Goal: Task Accomplishment & Management: Manage account settings

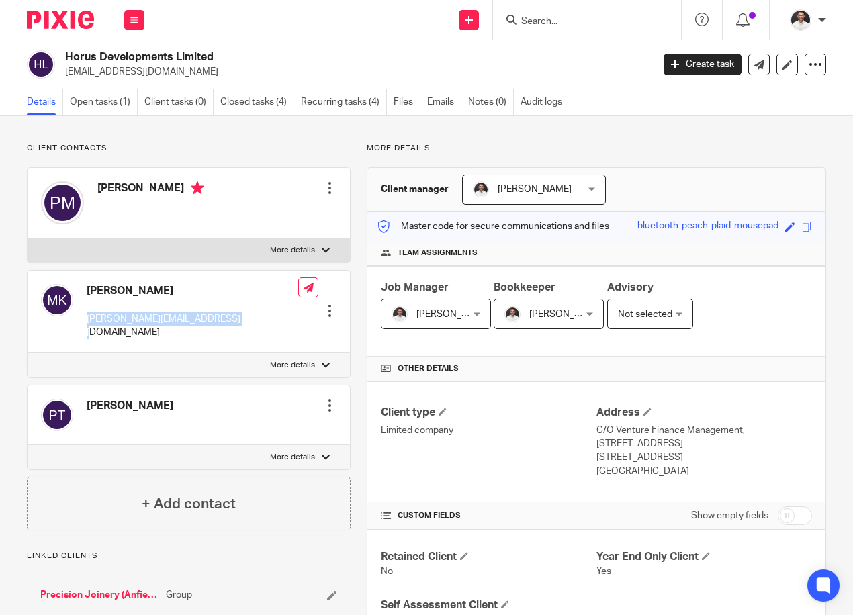
click at [570, 19] on input "Search" at bounding box center [580, 22] width 121 height 12
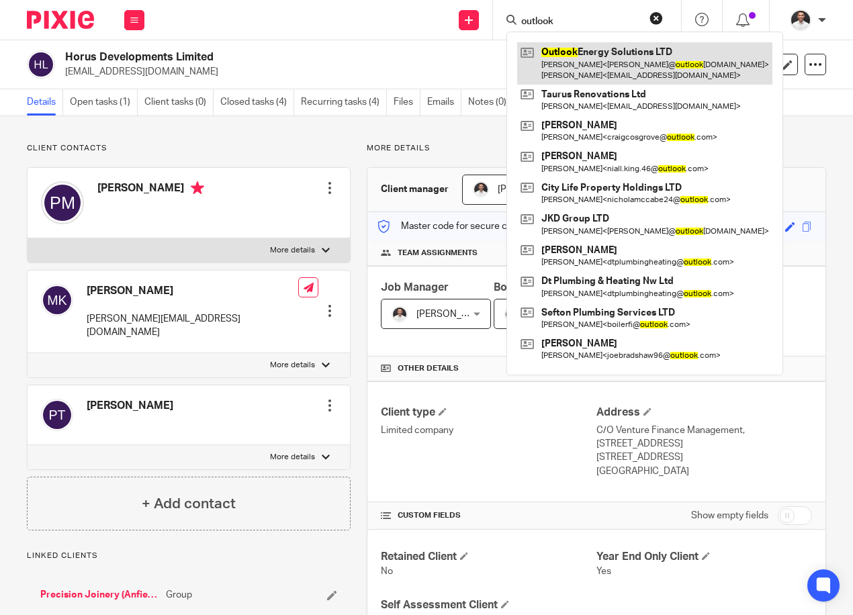
type input "outlook"
click at [587, 66] on link at bounding box center [644, 63] width 255 height 42
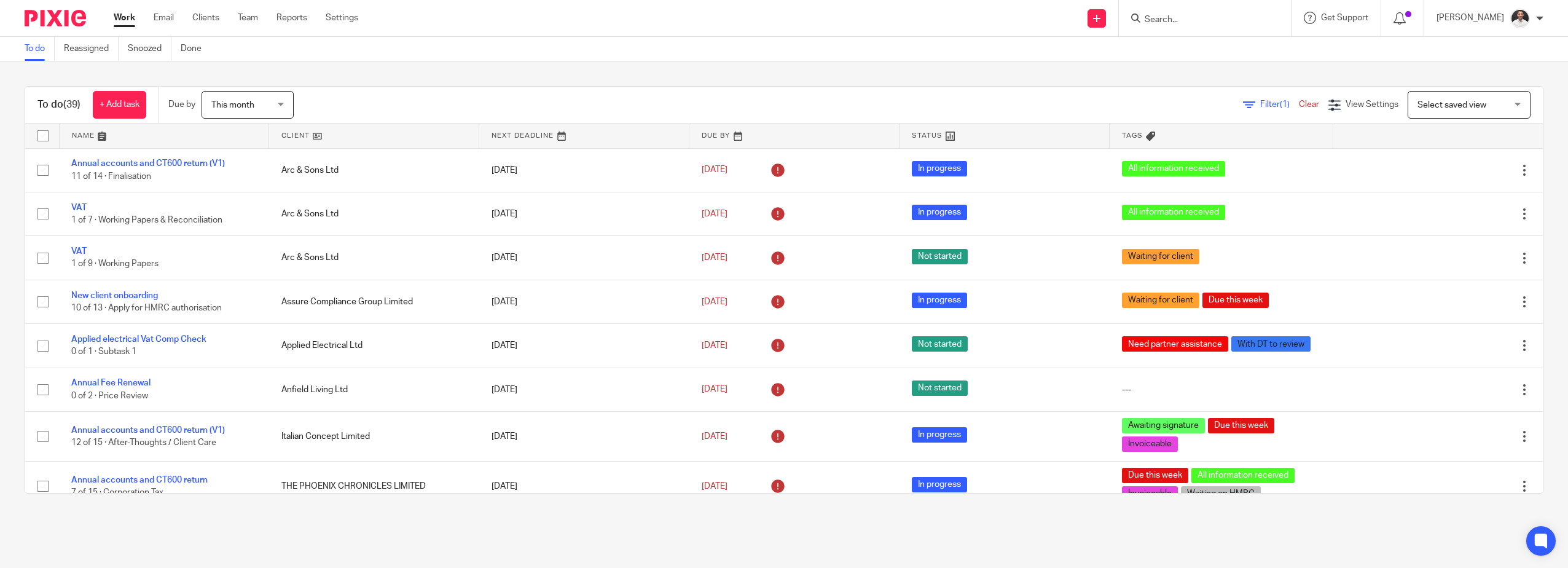
click at [1232, 22] on input "Search" at bounding box center [1198, 20] width 111 height 11
click at [1198, 16] on input "Search" at bounding box center [1198, 20] width 111 height 11
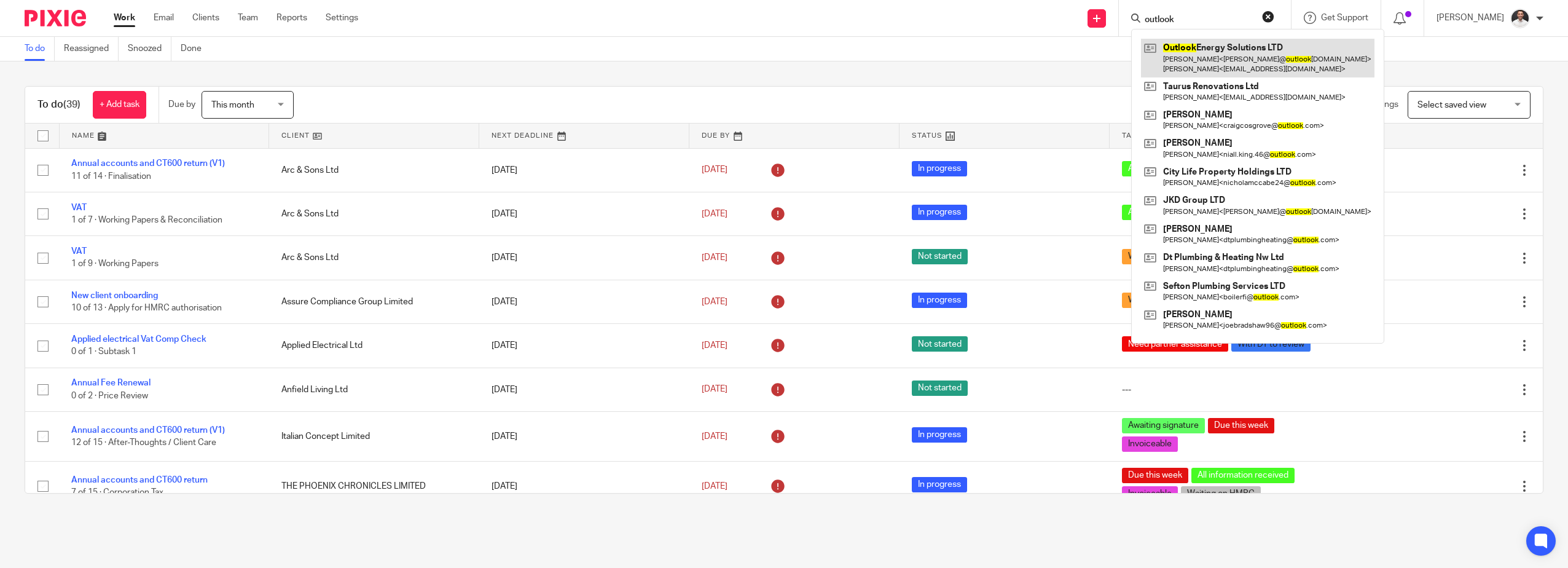
type input "outlook"
click at [1275, 52] on link at bounding box center [1257, 58] width 233 height 38
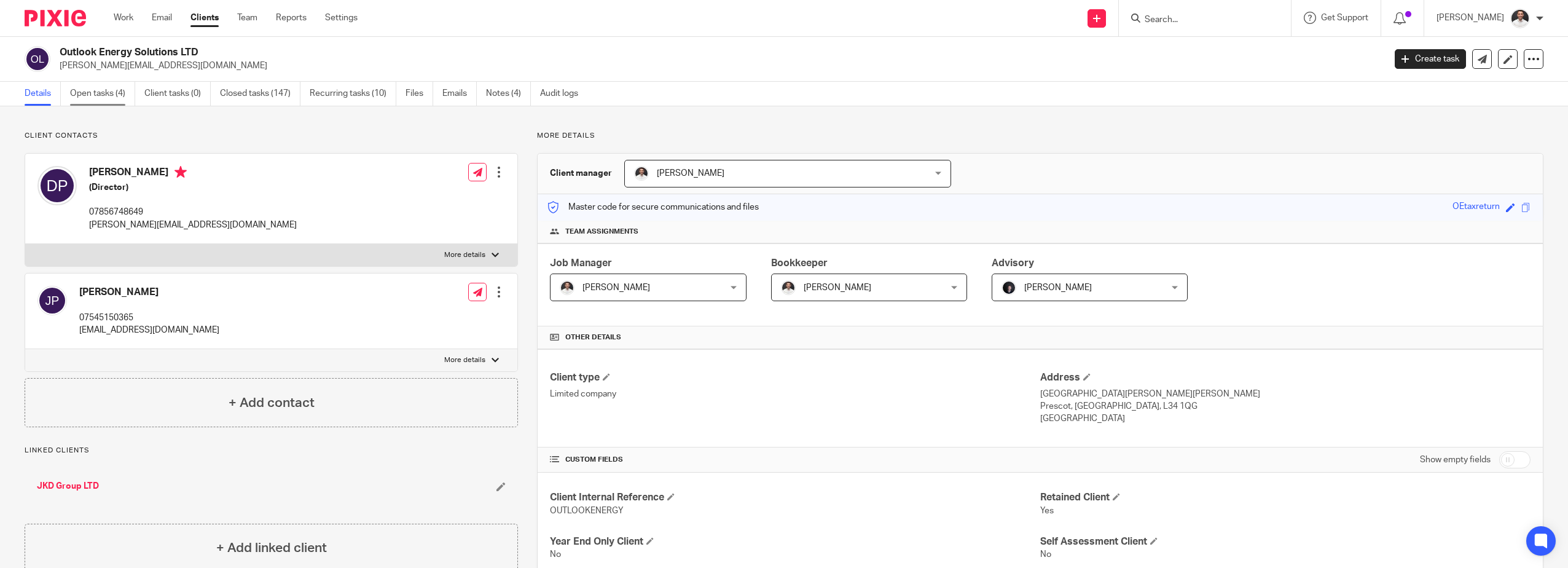
click at [99, 98] on link "Open tasks (4)" at bounding box center [102, 93] width 65 height 24
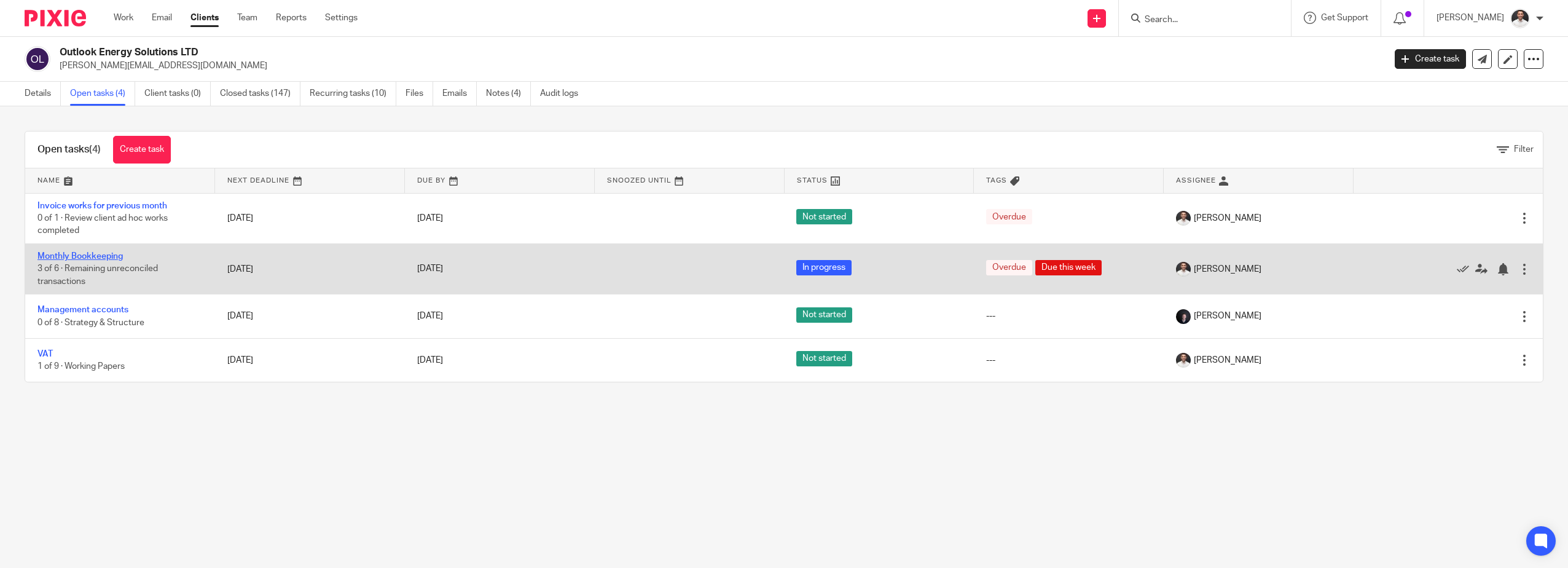
click at [105, 256] on link "Monthly Bookkeeping" at bounding box center [80, 255] width 85 height 8
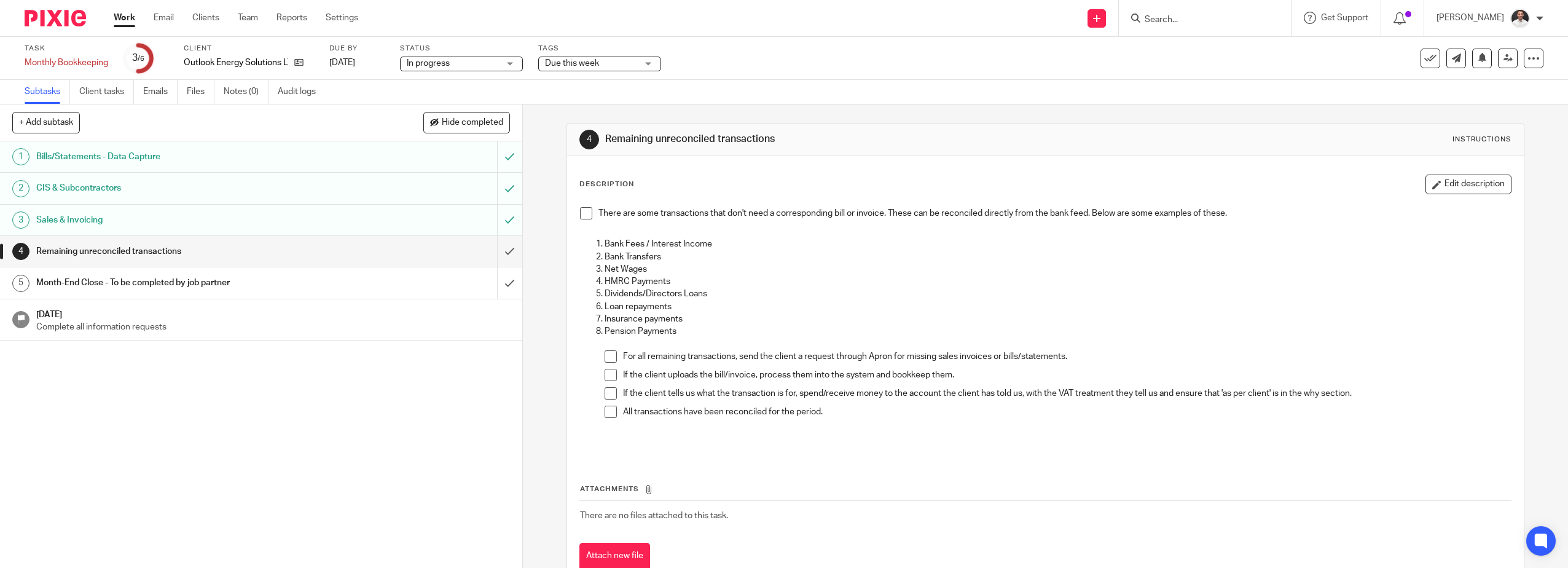
click at [580, 209] on span at bounding box center [585, 212] width 12 height 12
click at [606, 353] on span at bounding box center [610, 356] width 12 height 12
click at [605, 376] on span at bounding box center [610, 374] width 12 height 12
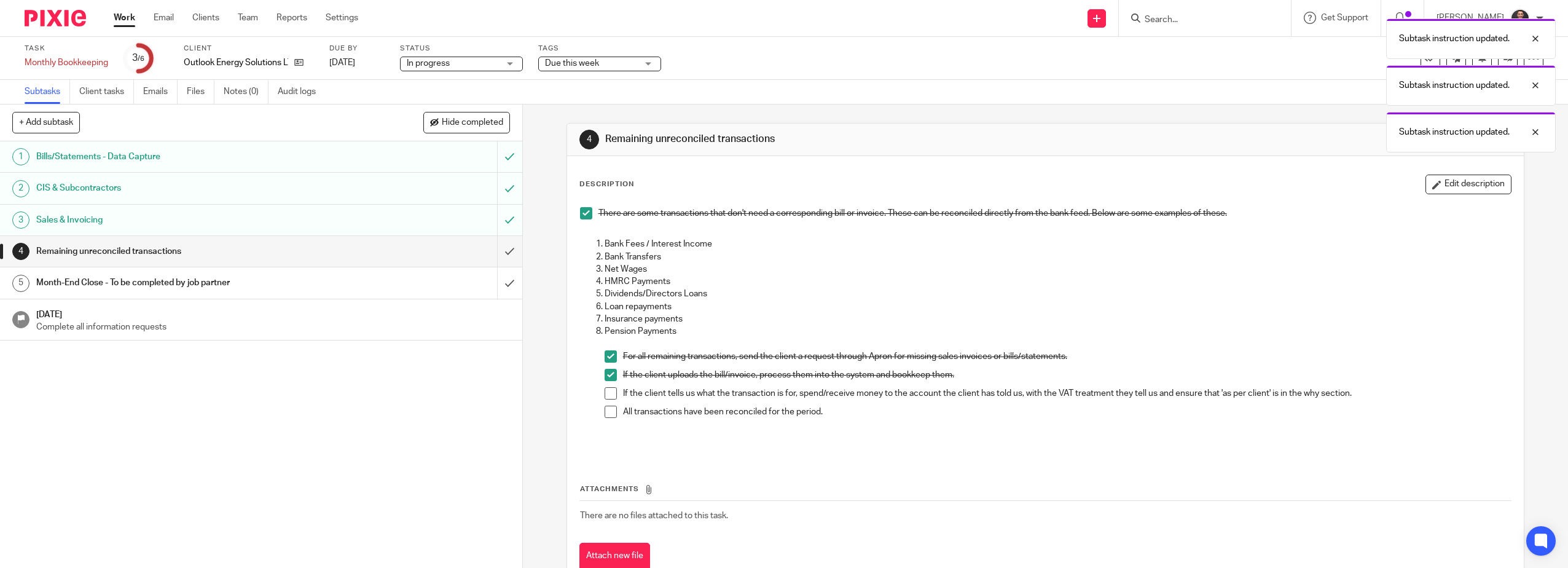
click at [604, 394] on span at bounding box center [610, 392] width 12 height 12
click at [605, 417] on span at bounding box center [610, 411] width 12 height 12
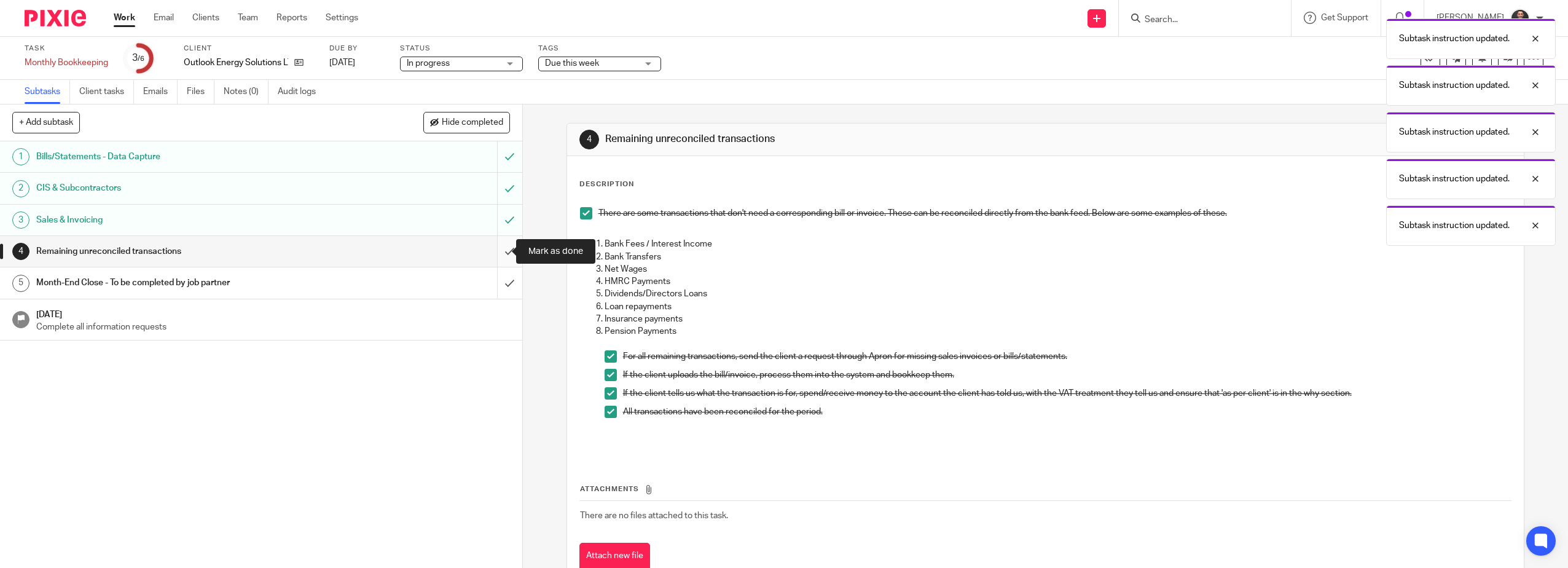
click at [501, 243] on input "submit" at bounding box center [261, 252] width 522 height 31
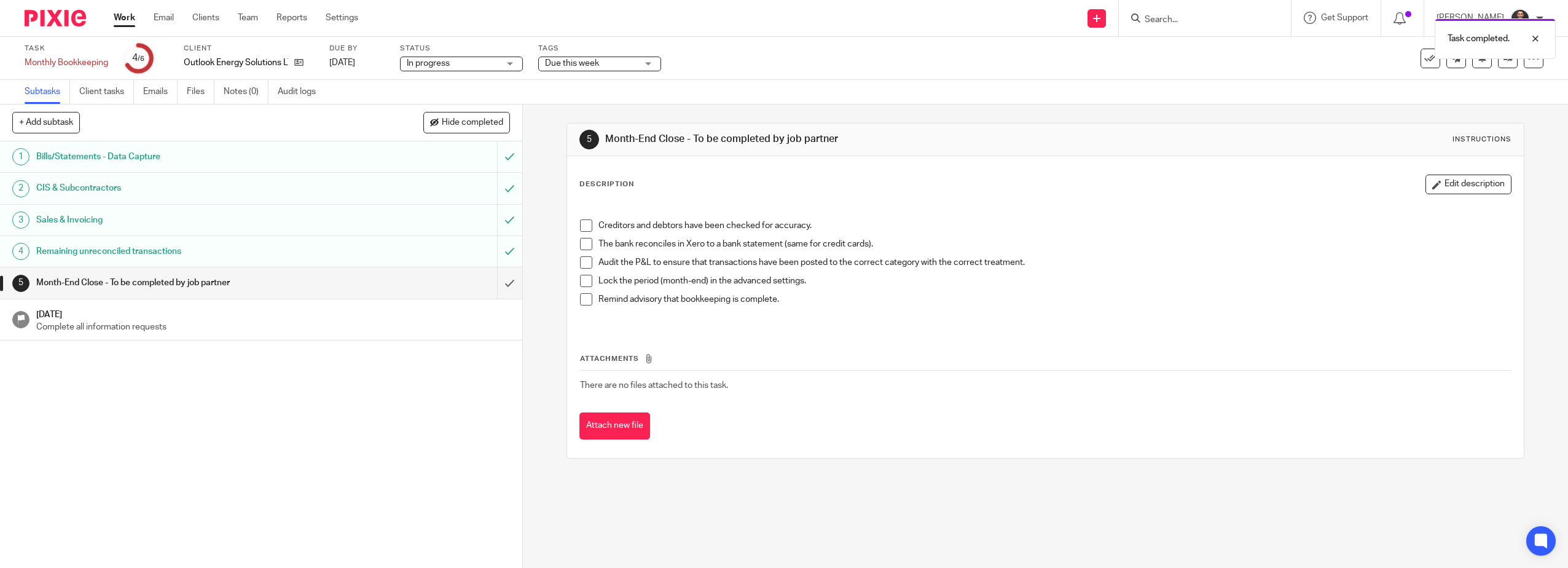
drag, startPoint x: 589, startPoint y: 225, endPoint x: 580, endPoint y: 246, distance: 22.8
click at [588, 225] on li "Creditors and debtors have been checked for accuracy." at bounding box center [1045, 229] width 932 height 18
click at [580, 241] on span at bounding box center [585, 243] width 12 height 12
click at [580, 231] on span at bounding box center [585, 225] width 12 height 12
click at [581, 262] on span at bounding box center [585, 262] width 12 height 12
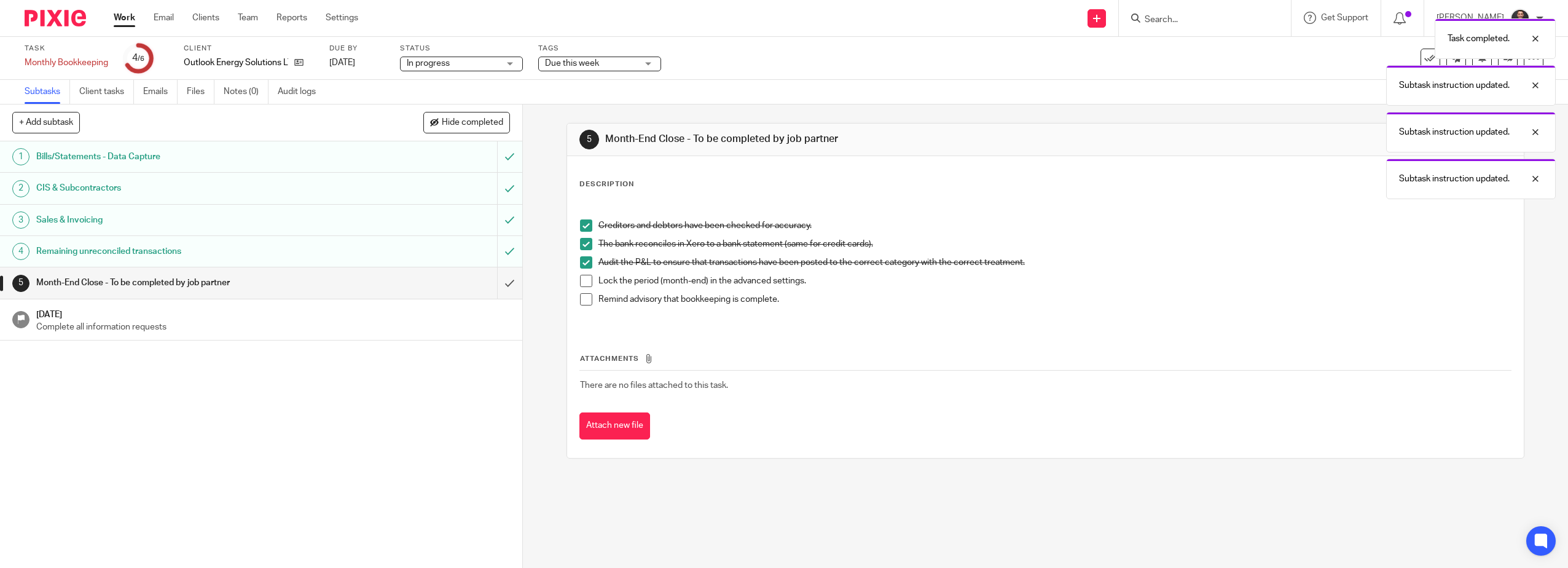
click at [580, 279] on span at bounding box center [585, 280] width 12 height 12
click at [581, 295] on span at bounding box center [585, 299] width 12 height 12
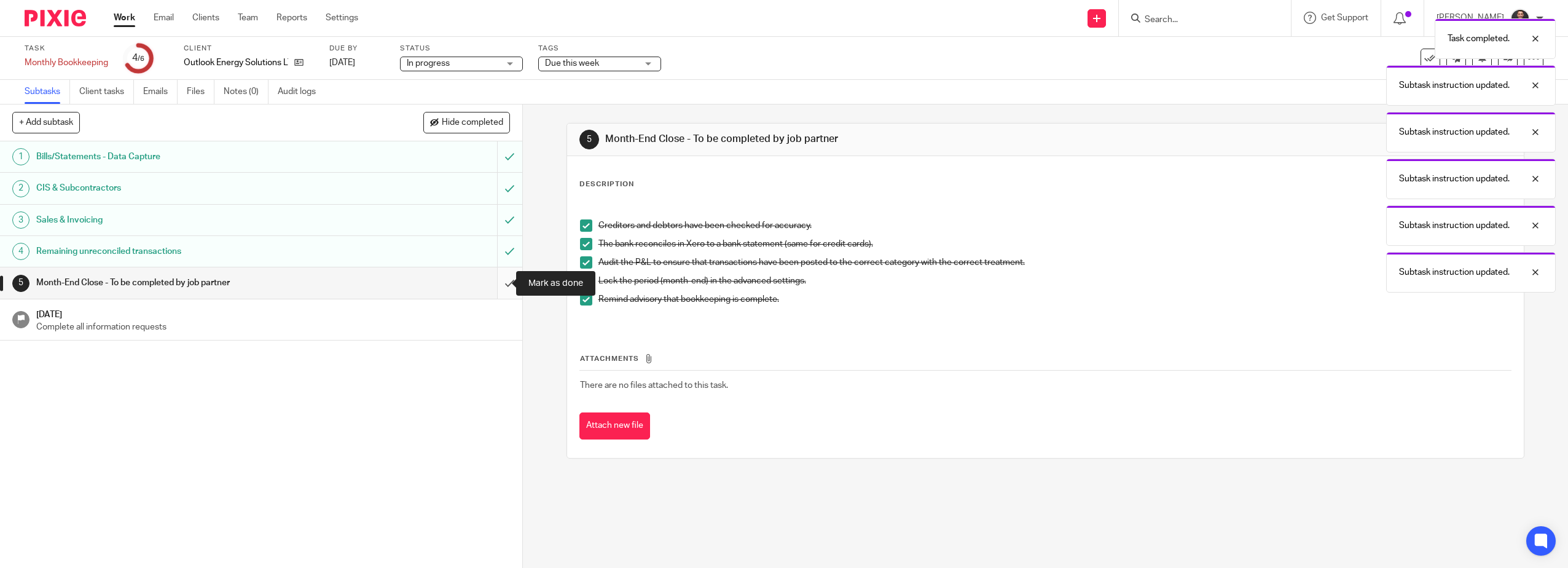
click at [499, 284] on input "submit" at bounding box center [261, 283] width 522 height 31
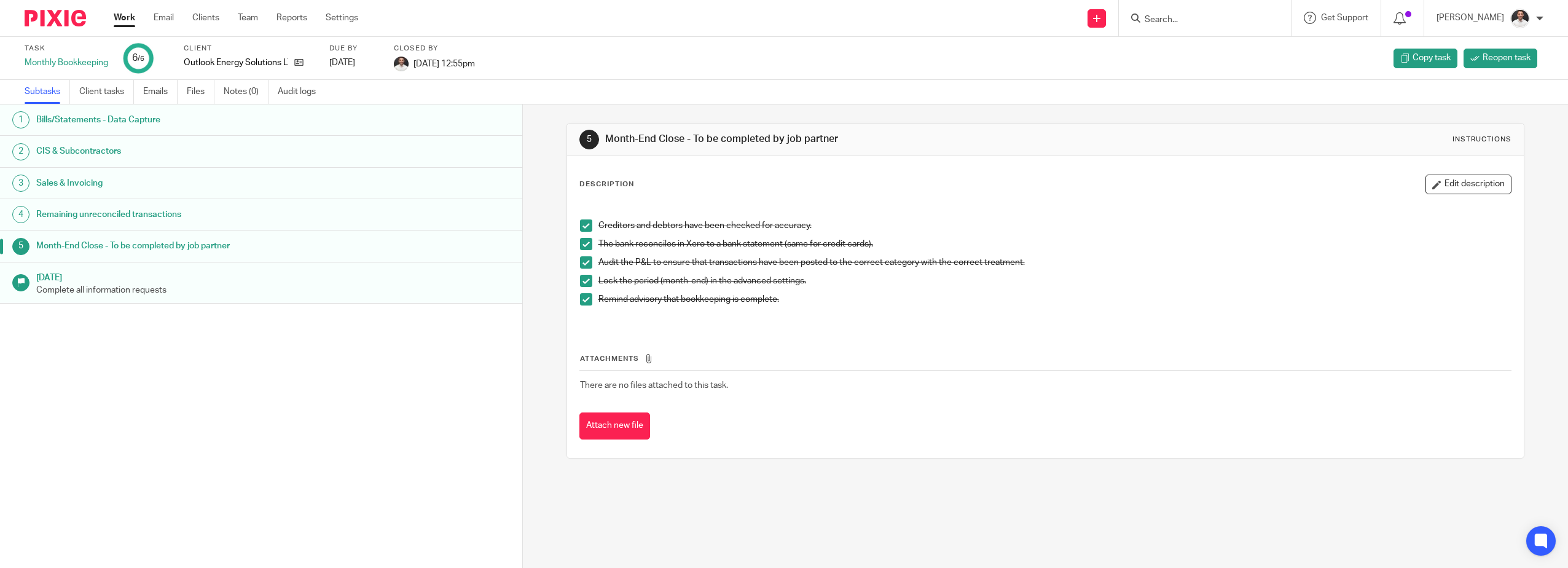
click at [67, 17] on img at bounding box center [55, 18] width 61 height 16
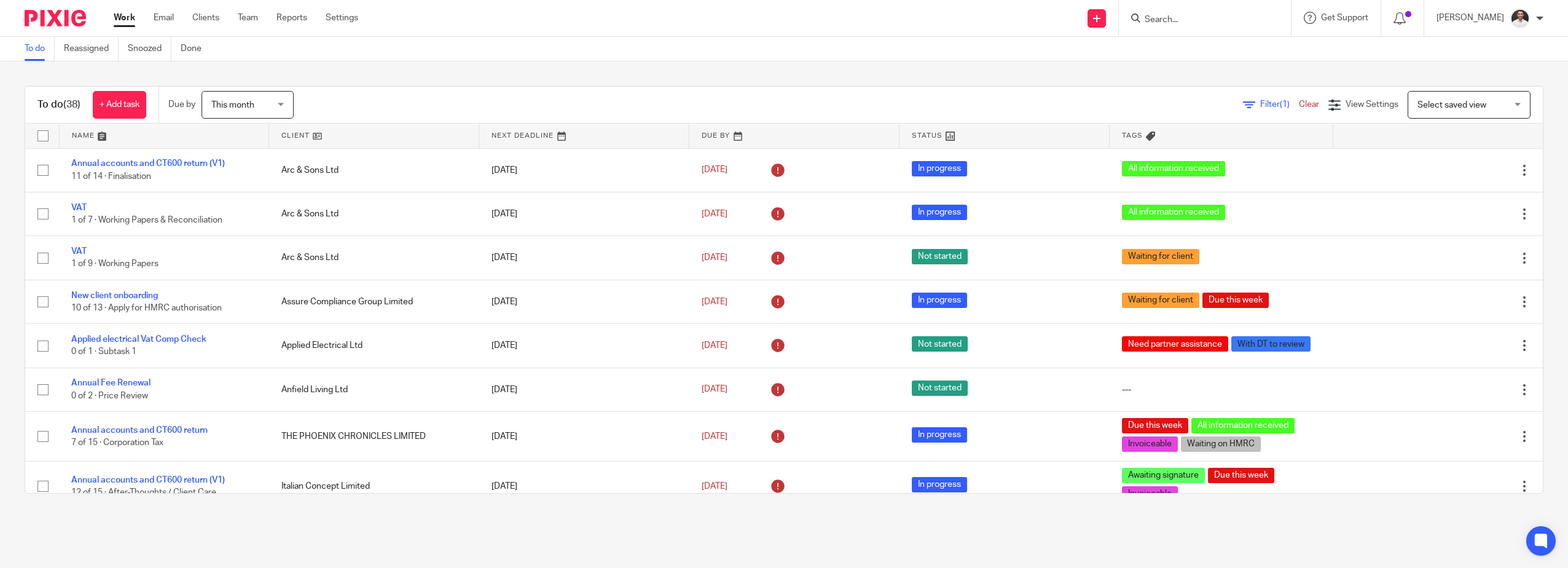
click at [382, 42] on div "To do Reassigned Snoozed Done" at bounding box center [784, 48] width 1568 height 25
click at [1169, 24] on input "Search" at bounding box center [1198, 20] width 111 height 11
click at [1212, 16] on input "Search" at bounding box center [1198, 20] width 111 height 11
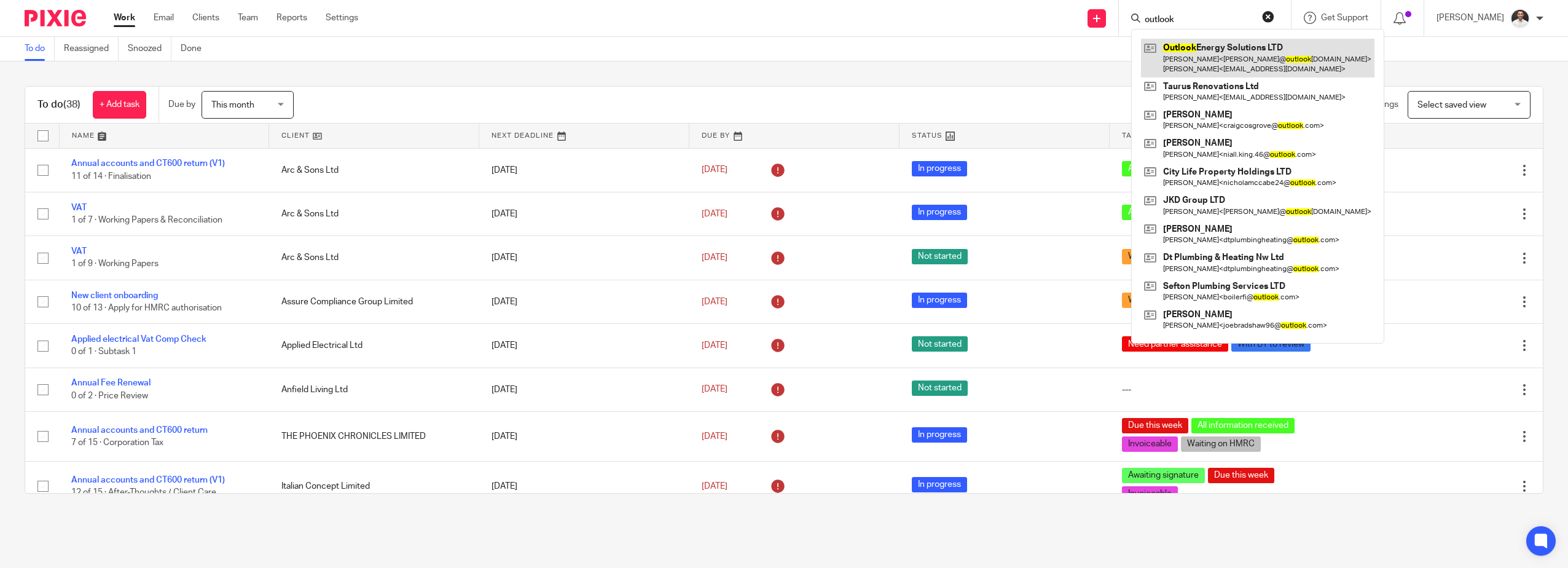
type input "outlook"
click at [1259, 57] on link at bounding box center [1257, 58] width 233 height 38
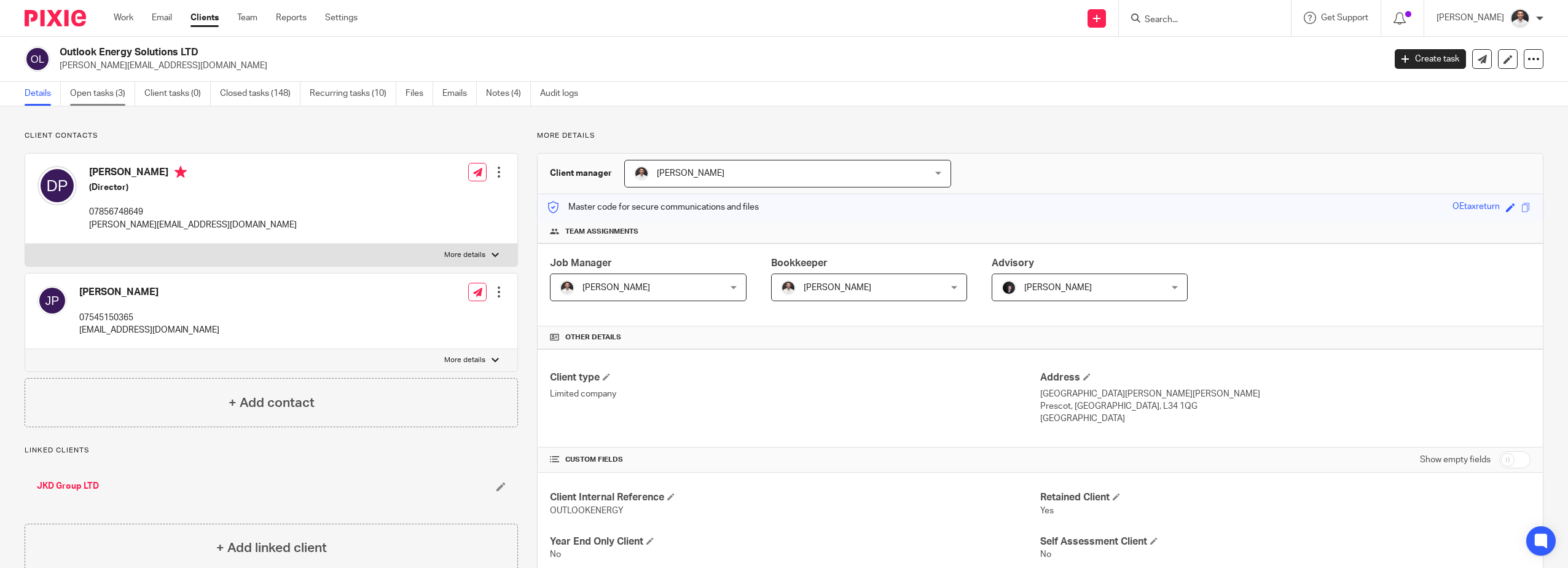
click at [115, 91] on link "Open tasks (3)" at bounding box center [102, 93] width 65 height 24
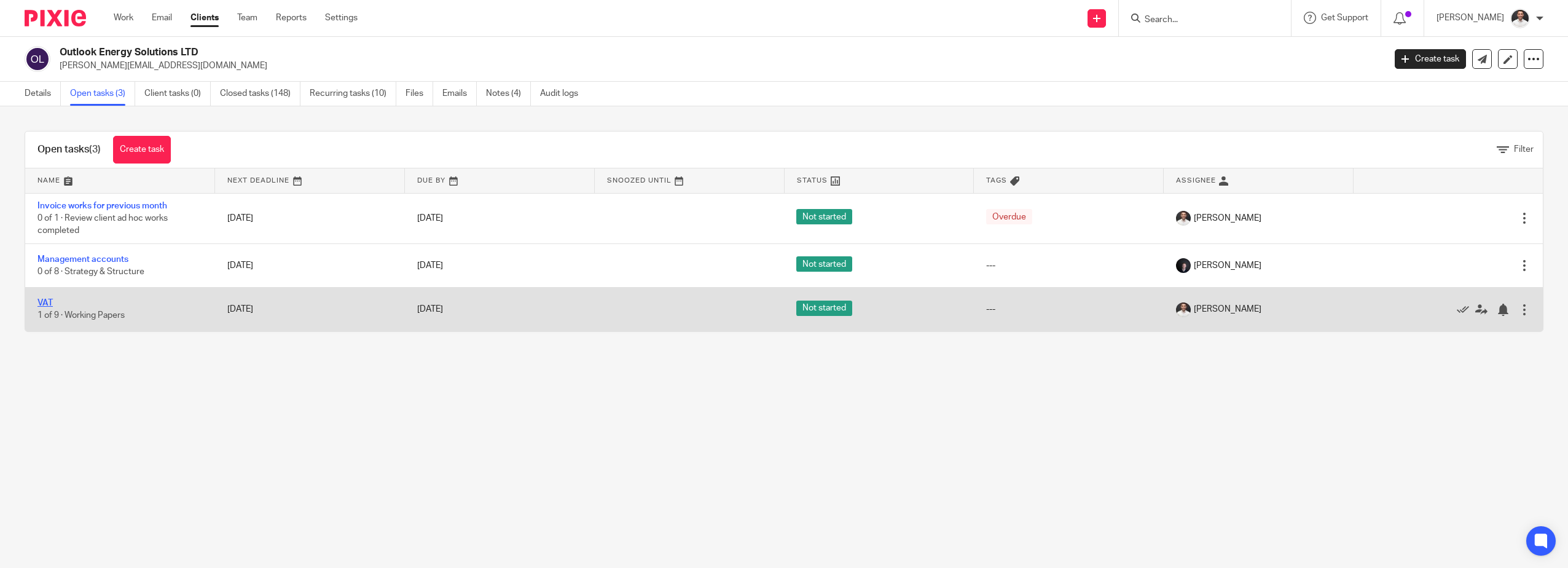
click at [45, 302] on link "VAT" at bounding box center [45, 303] width 16 height 8
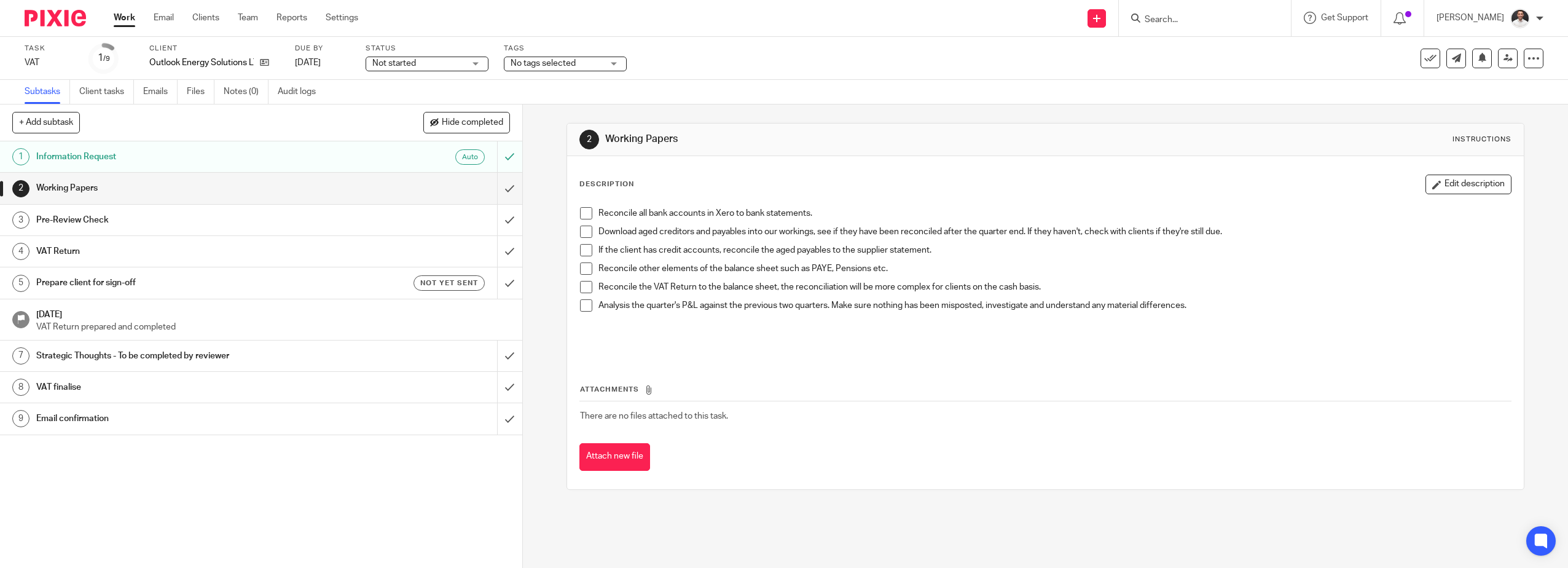
click at [580, 216] on span at bounding box center [585, 212] width 12 height 12
drag, startPoint x: 581, startPoint y: 231, endPoint x: 581, endPoint y: 238, distance: 7.0
click at [581, 231] on span at bounding box center [585, 231] width 12 height 12
click at [581, 246] on span at bounding box center [585, 250] width 12 height 12
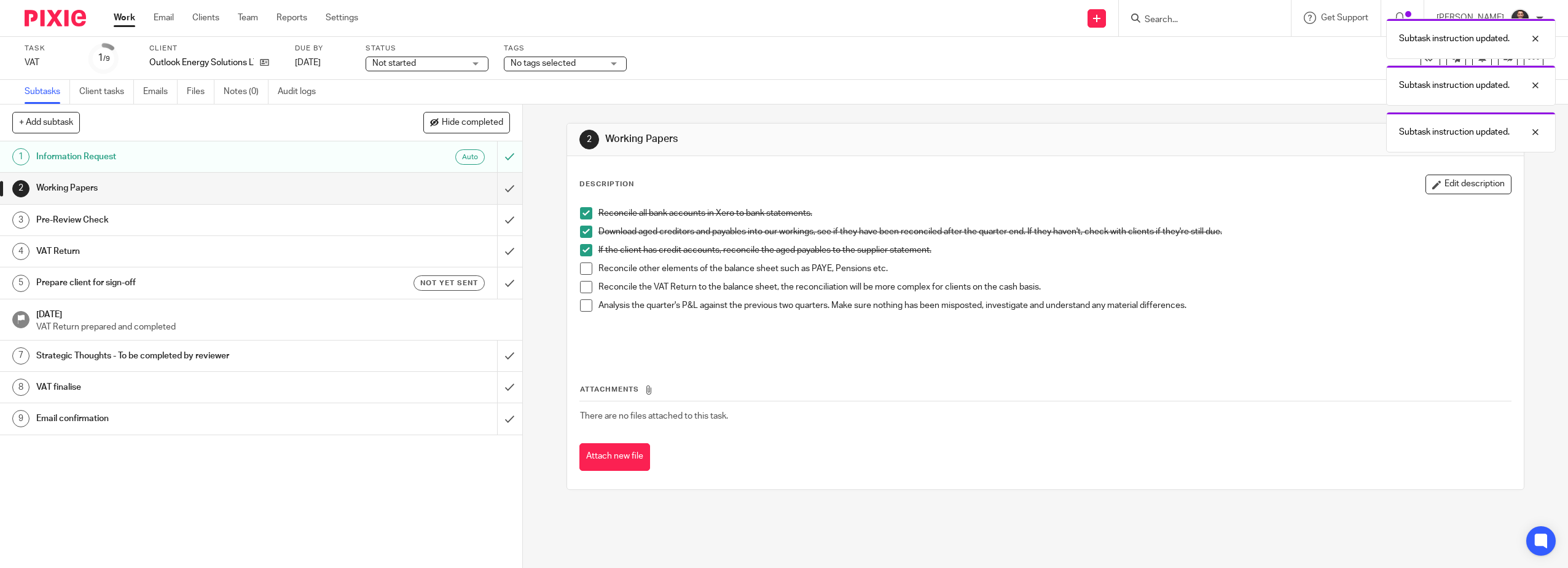
click at [581, 284] on span at bounding box center [585, 286] width 12 height 12
click at [582, 308] on span at bounding box center [585, 305] width 12 height 12
click at [582, 269] on span at bounding box center [585, 268] width 12 height 12
click at [458, 59] on span "Not started" at bounding box center [418, 63] width 92 height 13
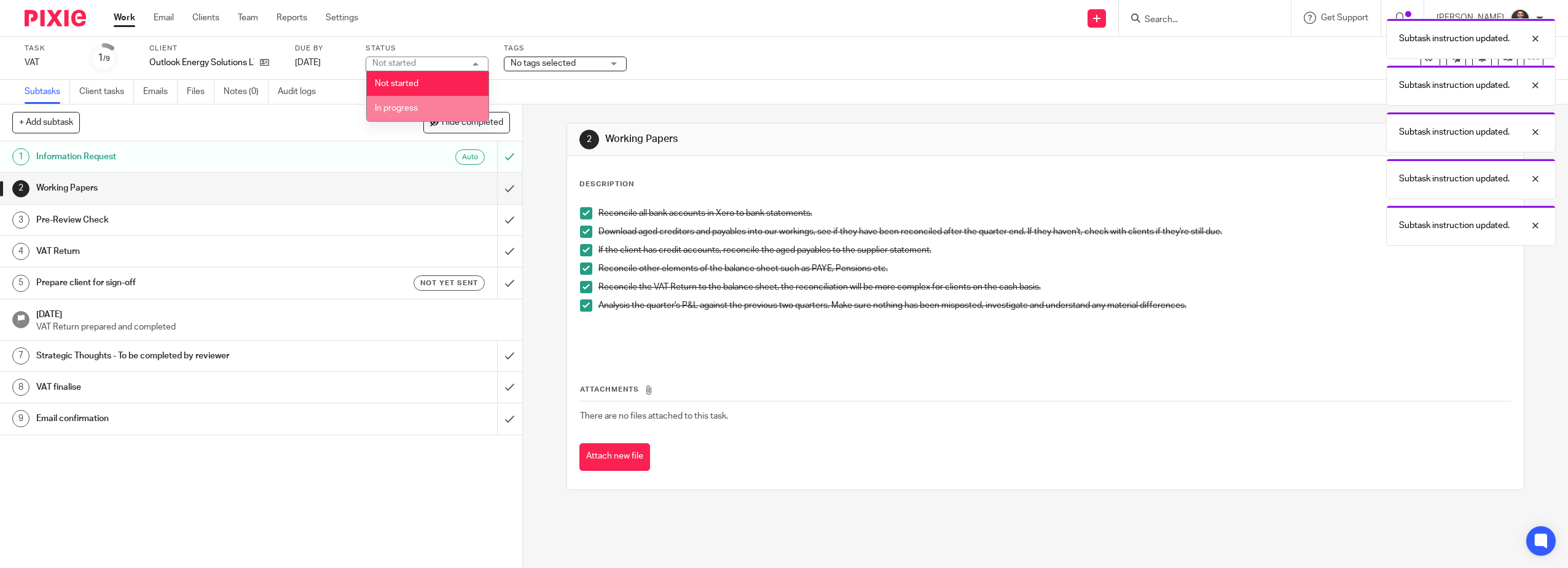
click at [414, 98] on li "In progress" at bounding box center [427, 109] width 122 height 26
click at [603, 61] on span "No tags selected" at bounding box center [556, 63] width 92 height 13
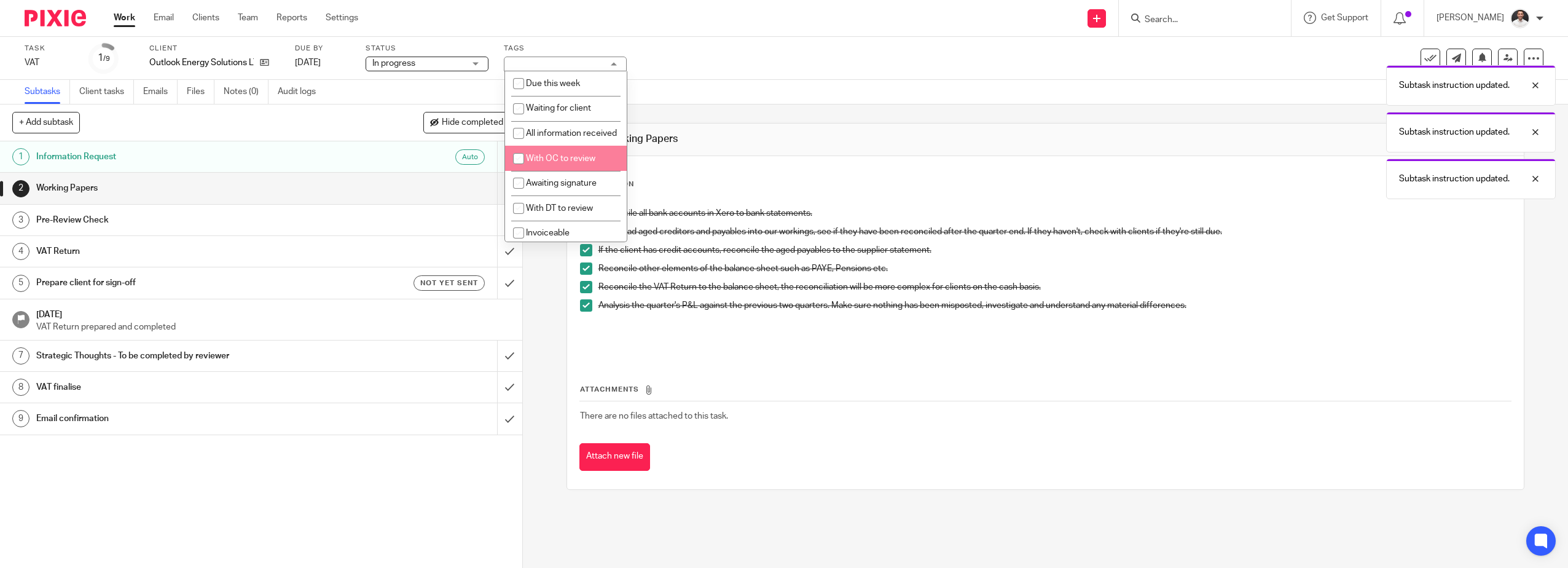
click at [540, 163] on span "With OC to review" at bounding box center [560, 158] width 69 height 8
checkbox input "true"
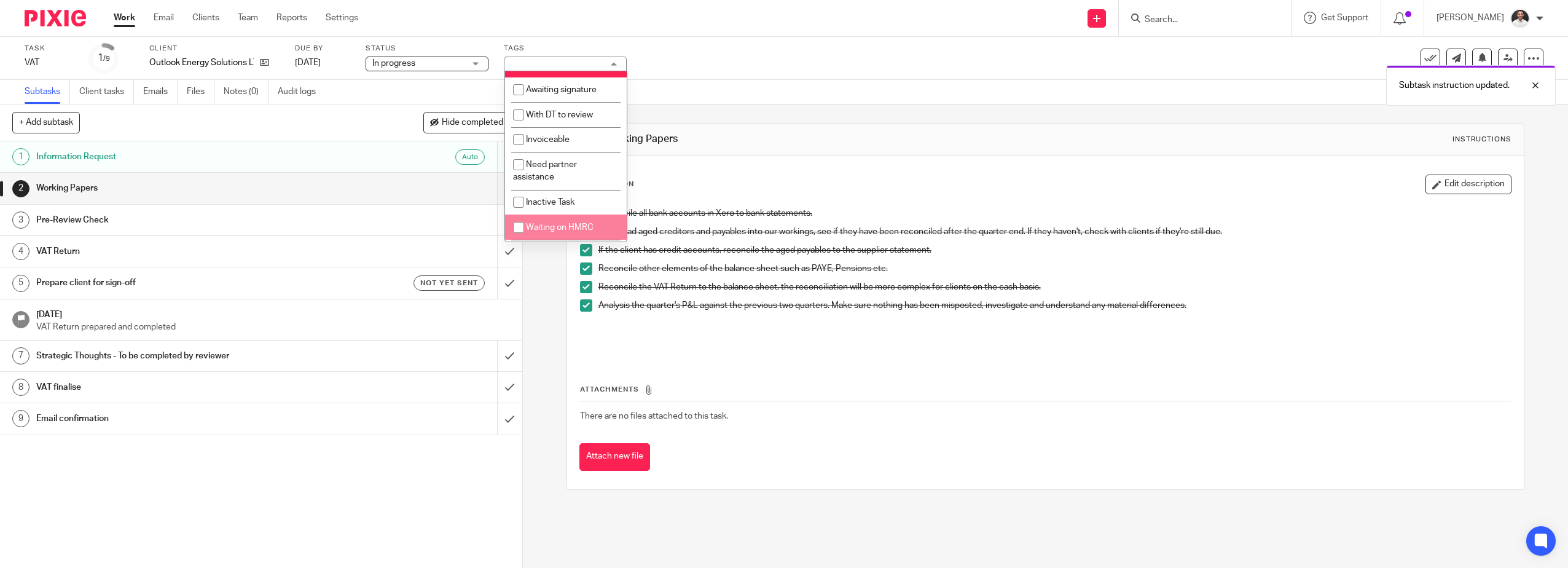
scroll to position [129, 0]
click at [541, 362] on div "2 Working Papers Instructions Description Edit description Reconcile all bank a…" at bounding box center [1045, 336] width 1045 height 464
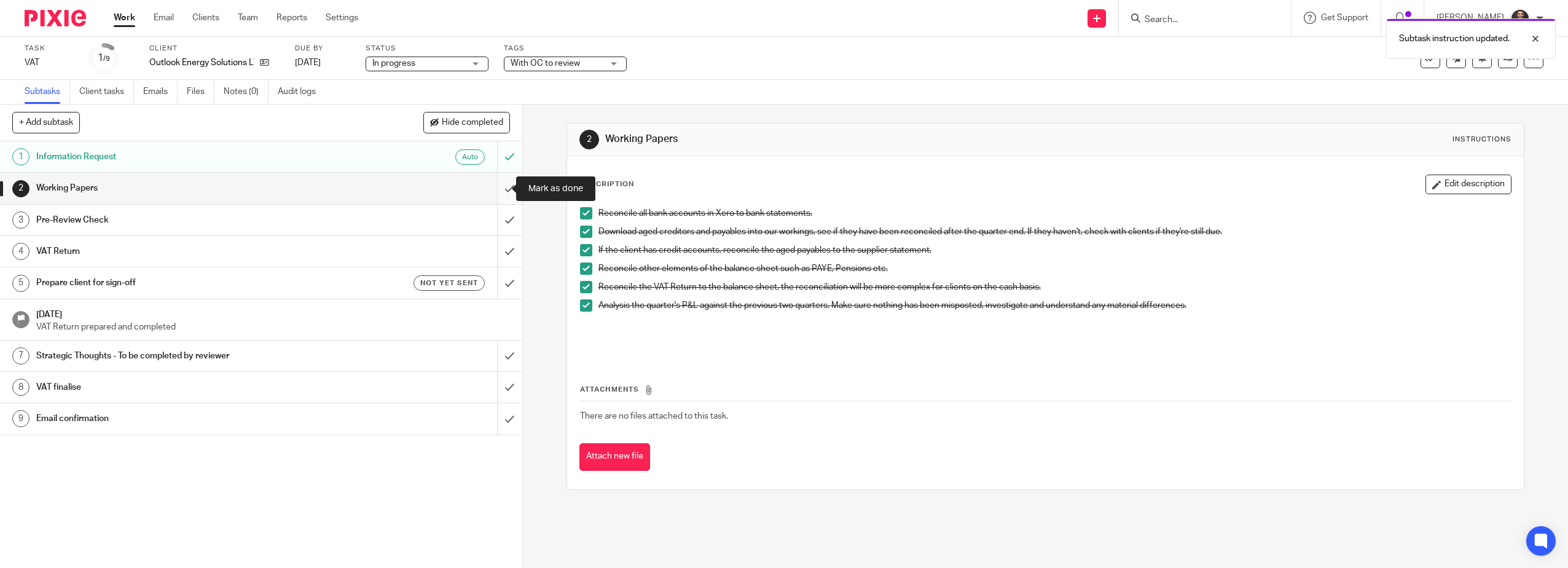
click at [497, 192] on input "submit" at bounding box center [261, 188] width 522 height 31
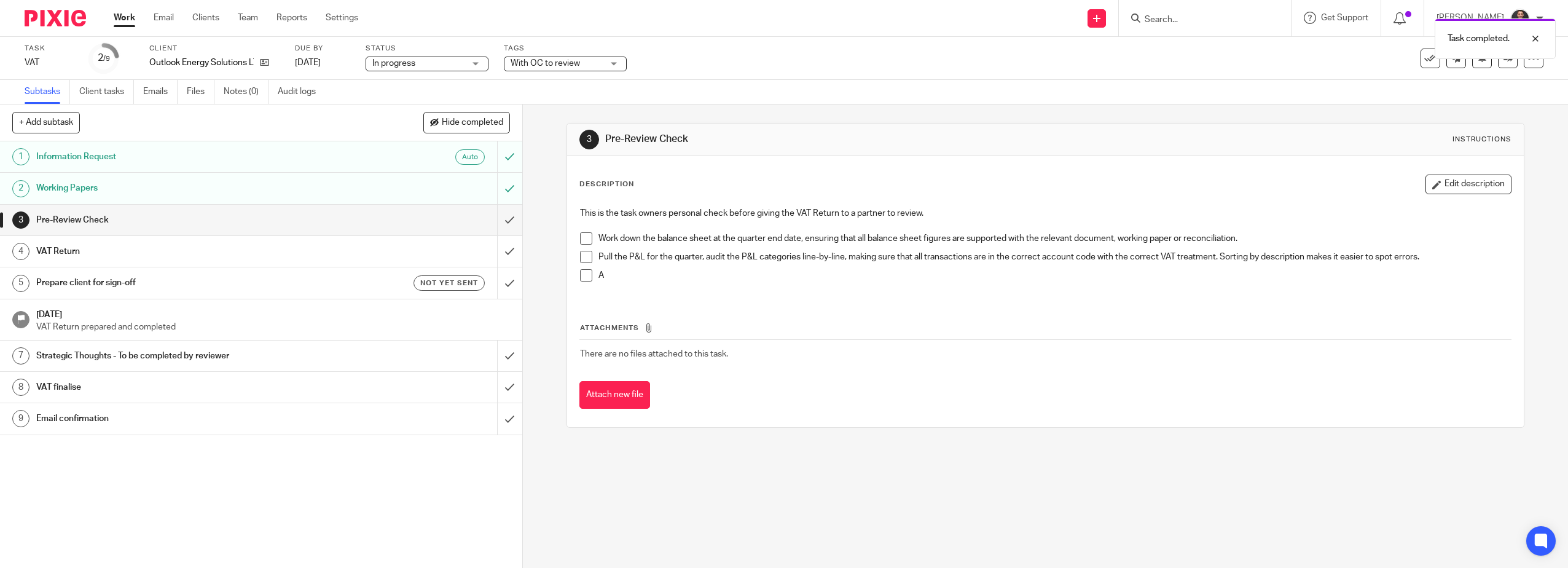
click at [581, 233] on span at bounding box center [585, 238] width 12 height 12
click at [583, 255] on span at bounding box center [585, 256] width 12 height 12
click at [586, 276] on span at bounding box center [585, 274] width 12 height 12
click at [497, 220] on input "submit" at bounding box center [261, 220] width 522 height 31
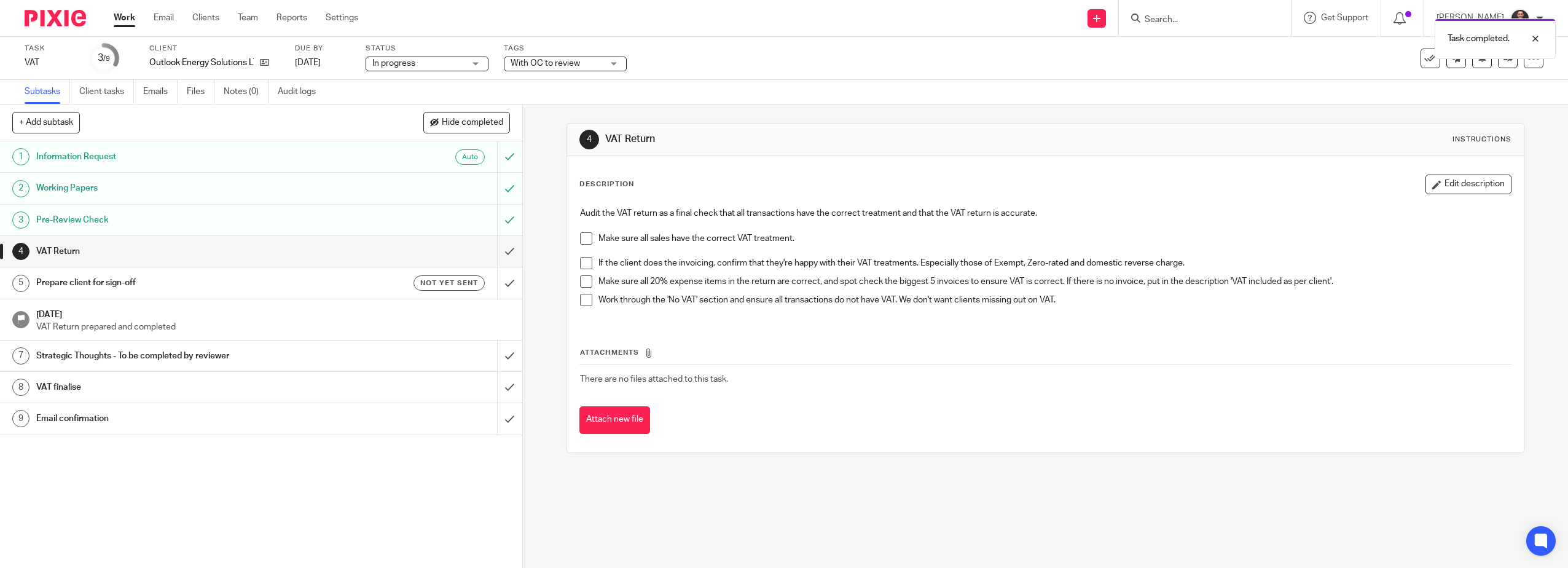
click at [587, 234] on span at bounding box center [585, 238] width 12 height 12
click at [586, 263] on span at bounding box center [585, 263] width 12 height 12
click at [581, 284] on span at bounding box center [585, 281] width 12 height 12
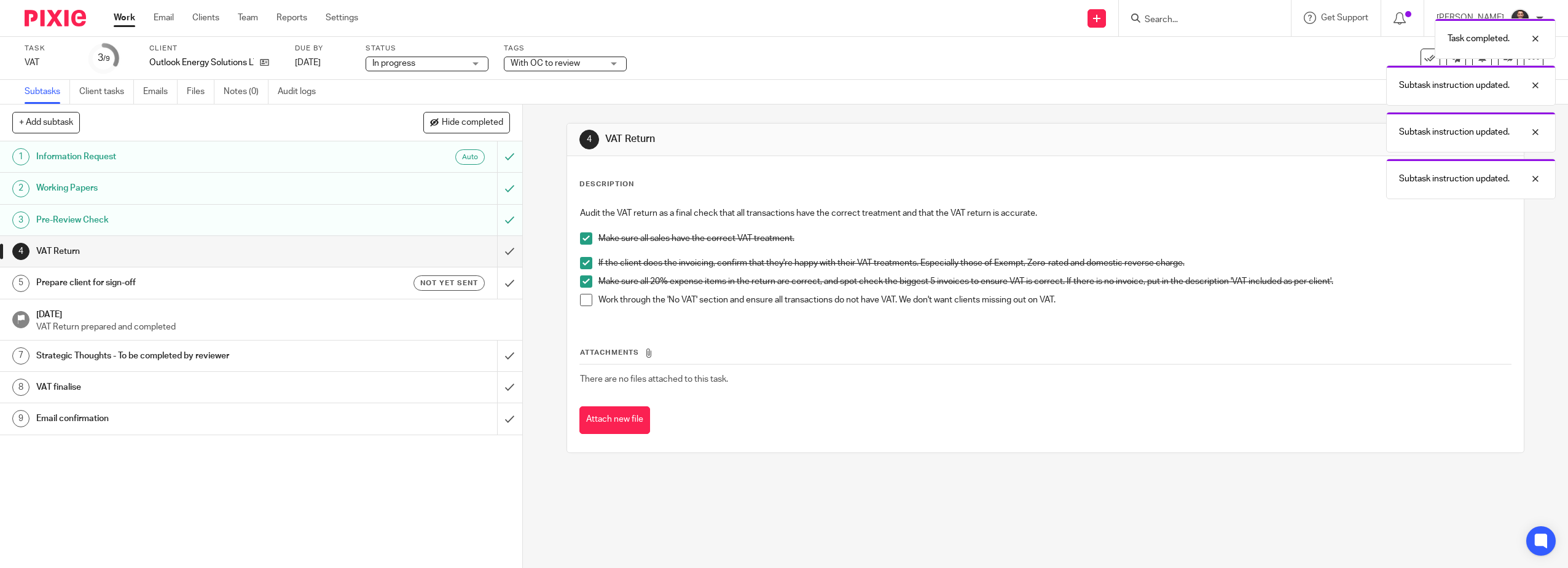
click at [583, 301] on span at bounding box center [585, 299] width 12 height 12
click at [502, 252] on input "submit" at bounding box center [261, 252] width 522 height 31
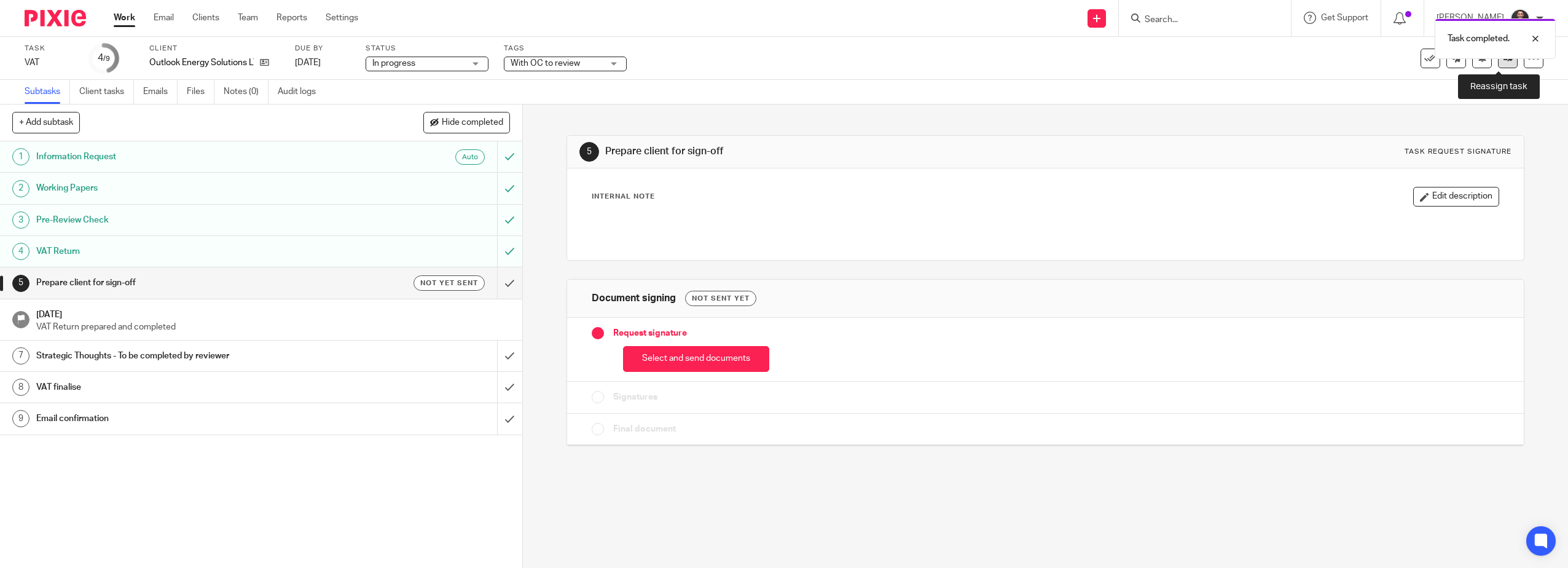
click at [1503, 61] on icon at bounding box center [1508, 58] width 9 height 9
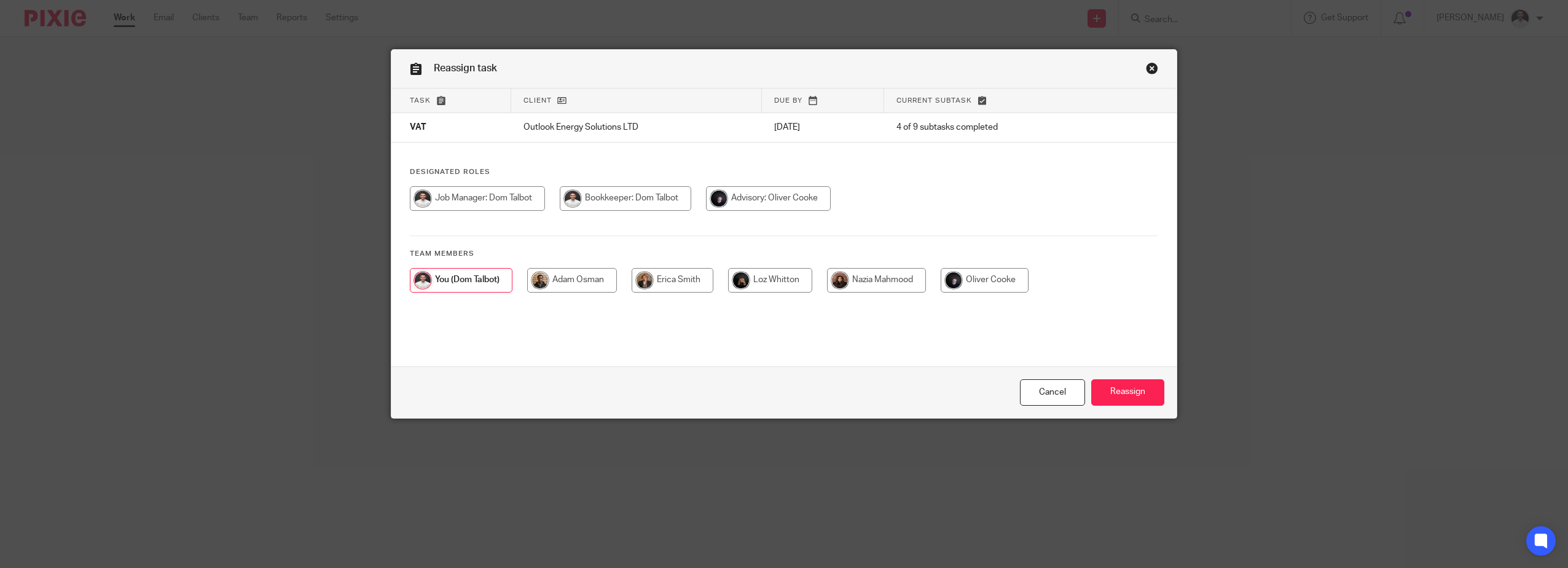
click at [975, 276] on input "radio" at bounding box center [985, 280] width 88 height 25
radio input "true"
click at [1132, 396] on input "Reassign" at bounding box center [1127, 392] width 73 height 27
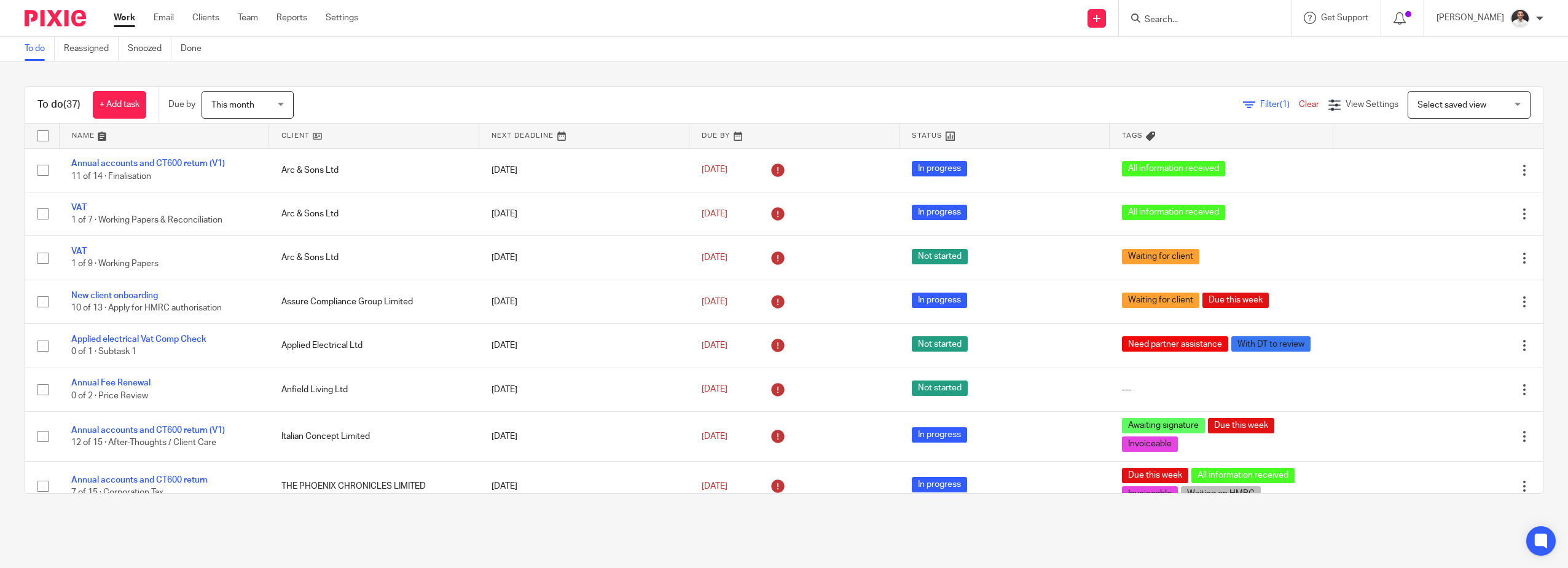
click at [1199, 21] on input "Search" at bounding box center [1198, 20] width 111 height 11
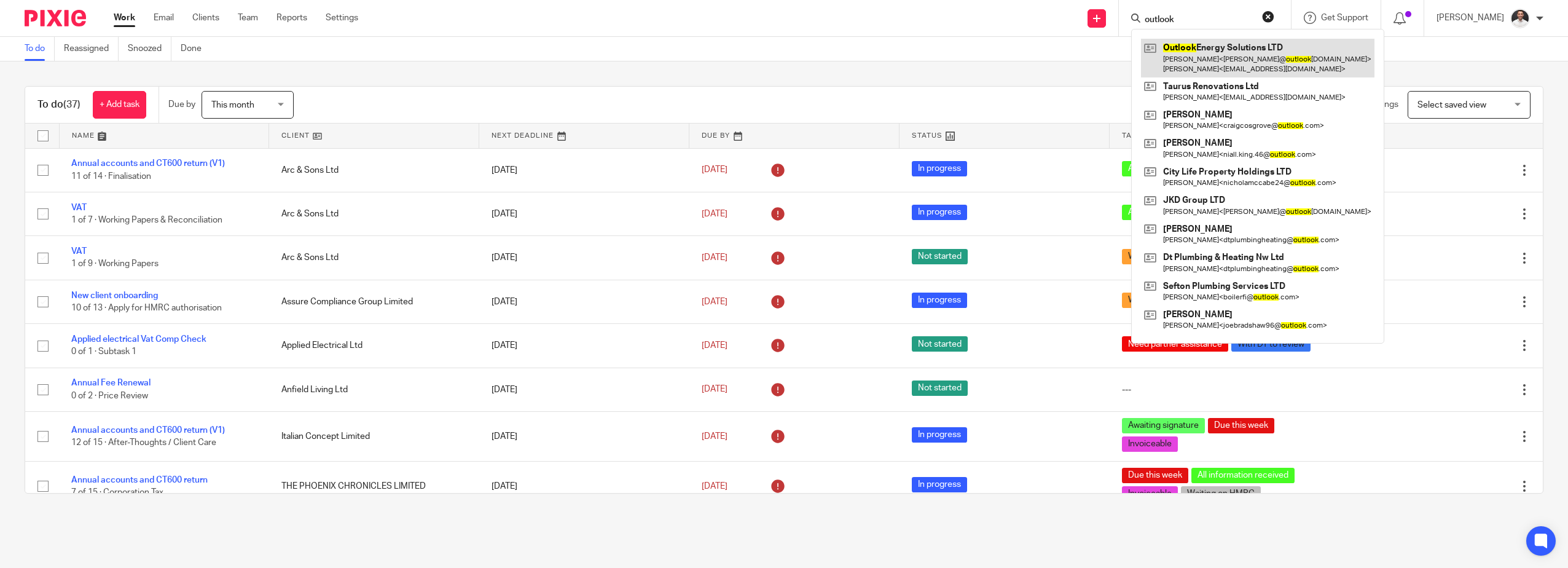
type input "outlook"
click at [1239, 46] on link at bounding box center [1257, 58] width 233 height 38
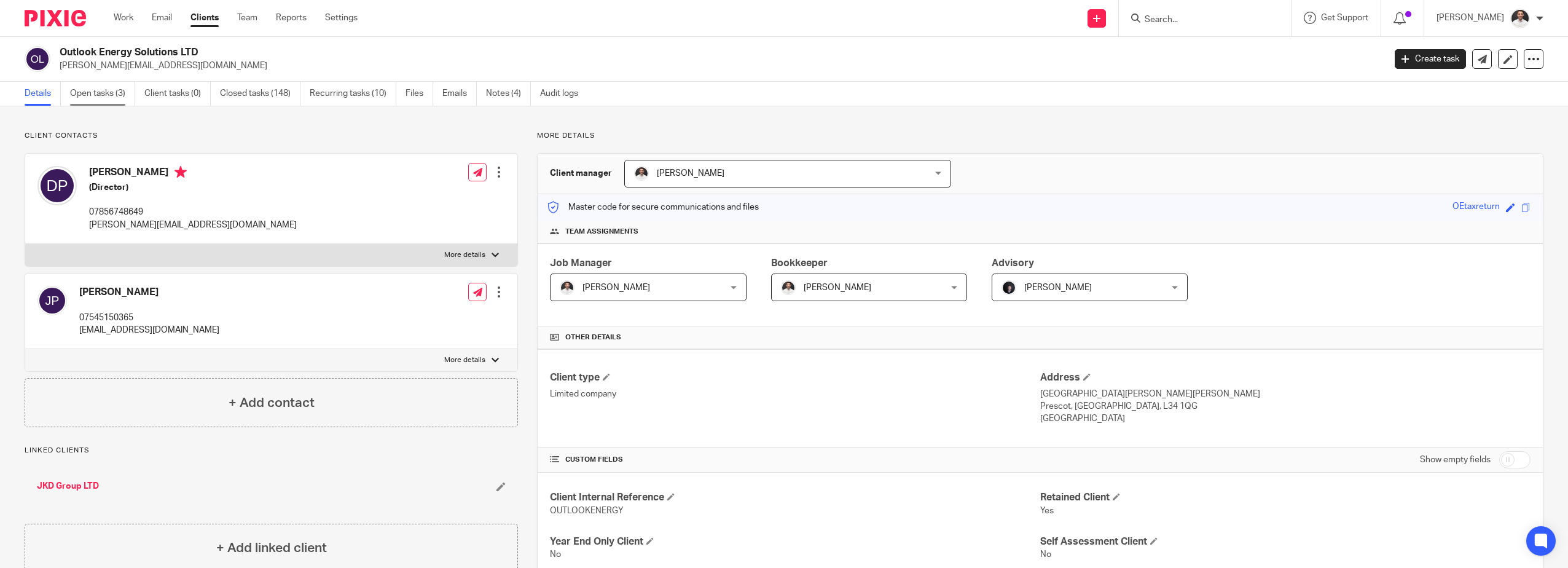
click at [121, 101] on link "Open tasks (3)" at bounding box center [102, 93] width 65 height 24
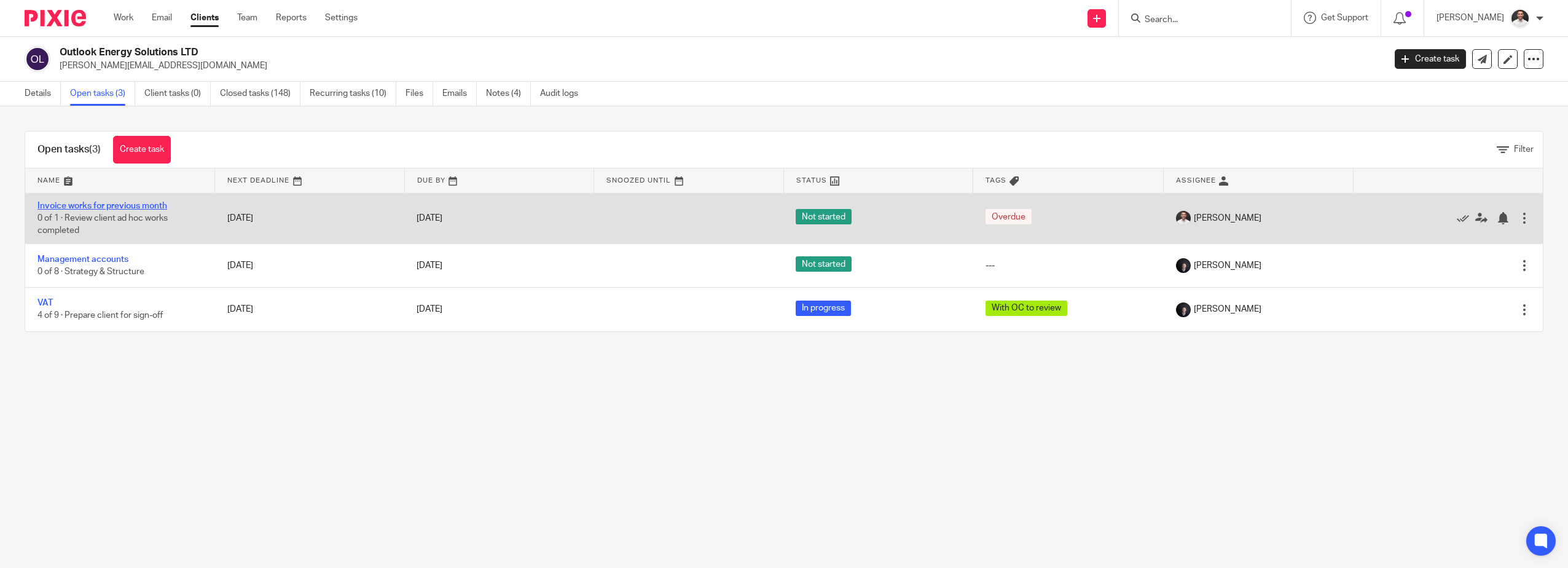
click at [146, 203] on link "Invoice works for previous month" at bounding box center [102, 205] width 130 height 8
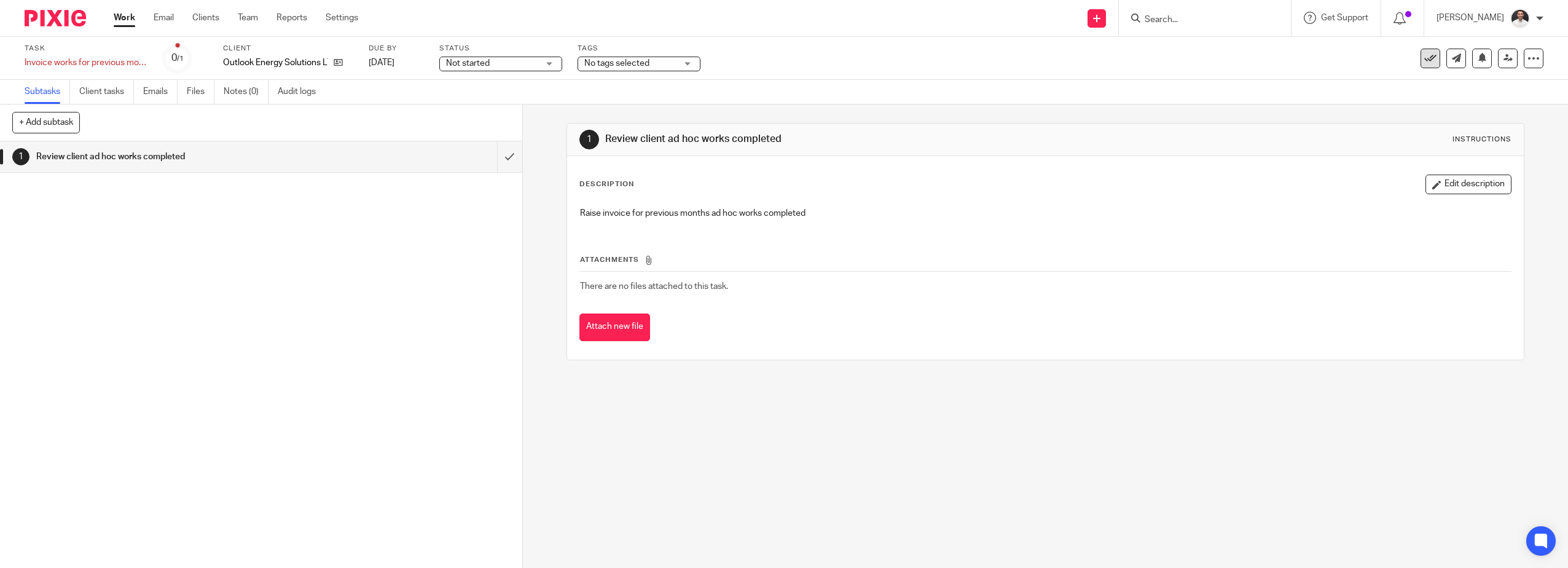
click at [1424, 57] on icon at bounding box center [1430, 58] width 12 height 12
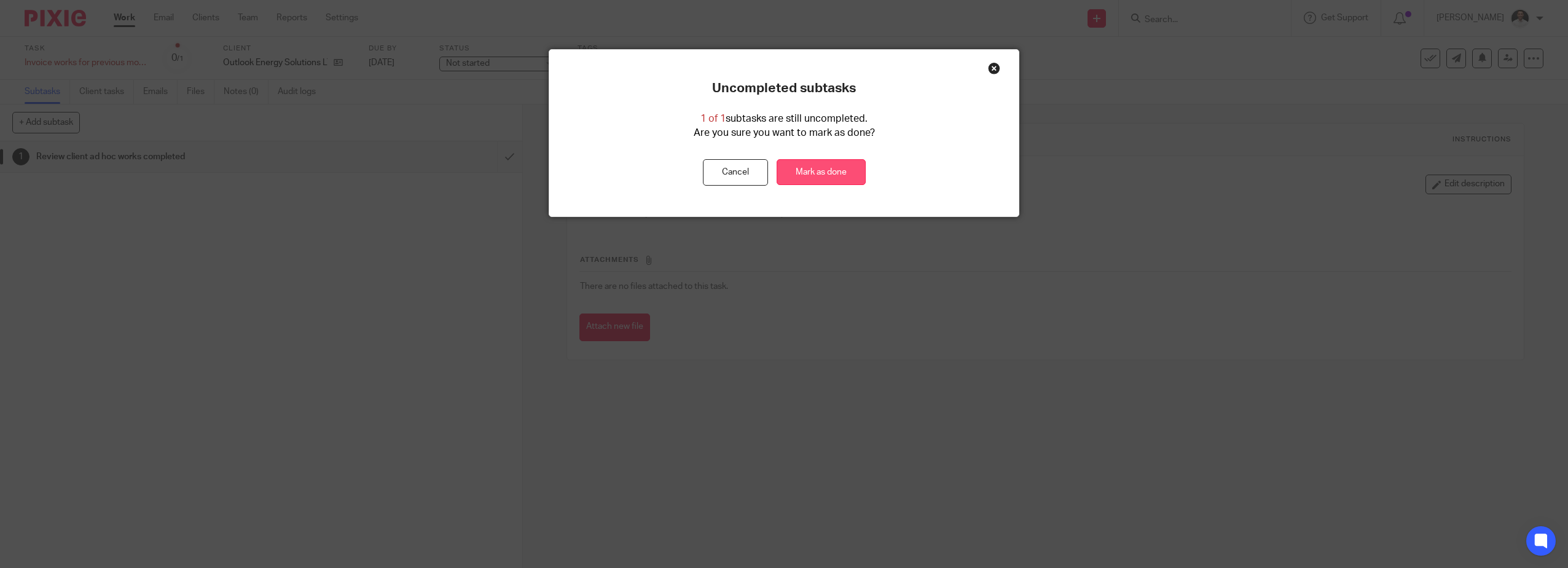
click at [825, 173] on link "Mark as done" at bounding box center [820, 172] width 89 height 27
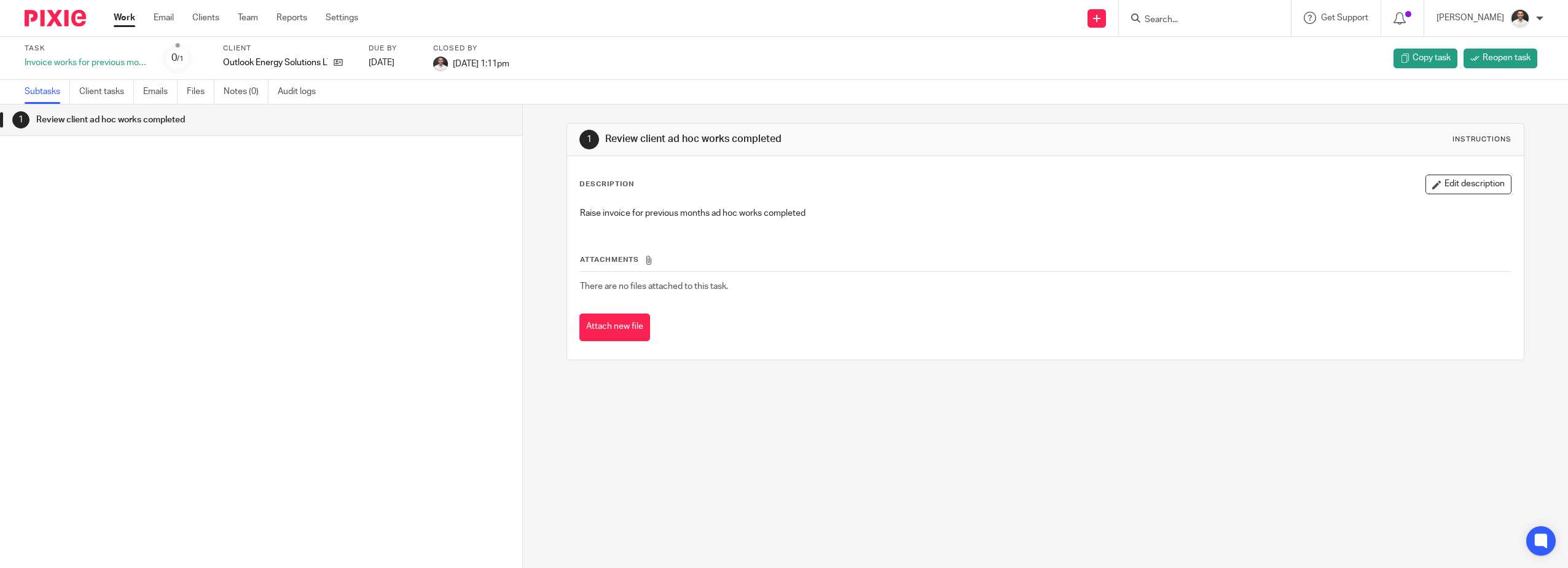
click at [1199, 19] on input "Search" at bounding box center [1198, 20] width 111 height 11
drag, startPoint x: 57, startPoint y: 19, endPoint x: 67, endPoint y: 17, distance: 10.2
click at [58, 19] on img at bounding box center [55, 18] width 61 height 16
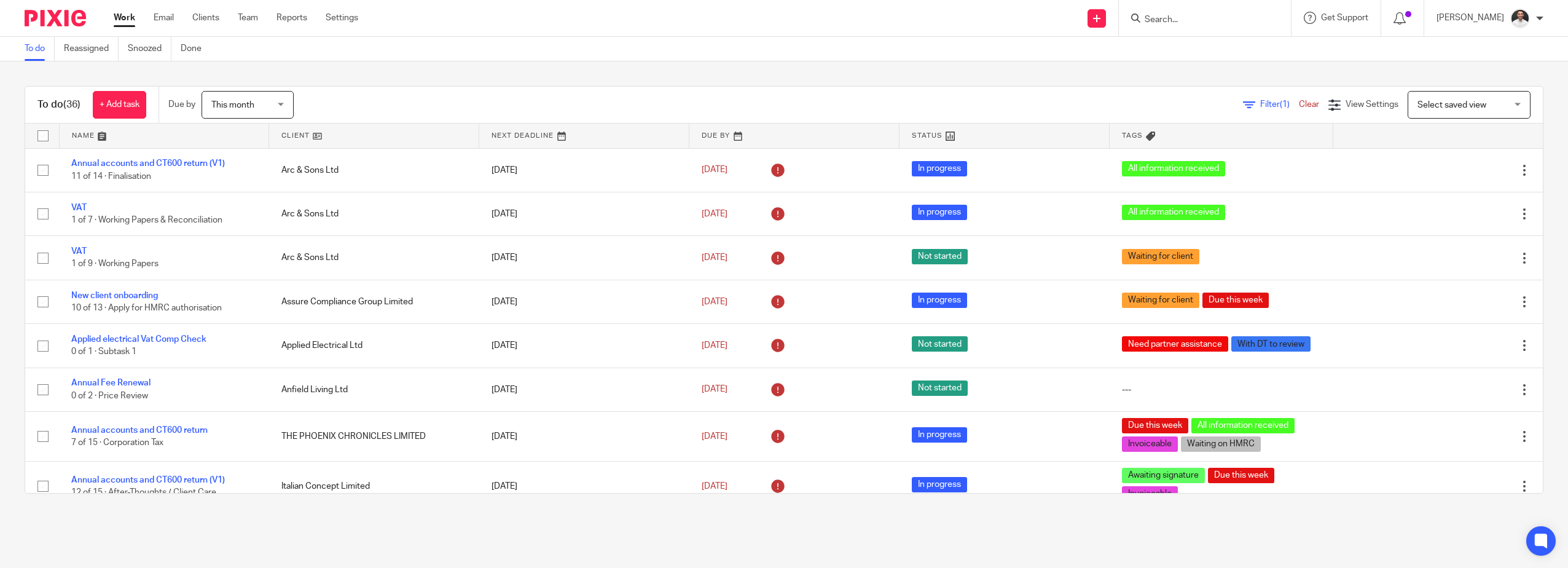
click at [1194, 15] on input "Search" at bounding box center [1198, 20] width 111 height 11
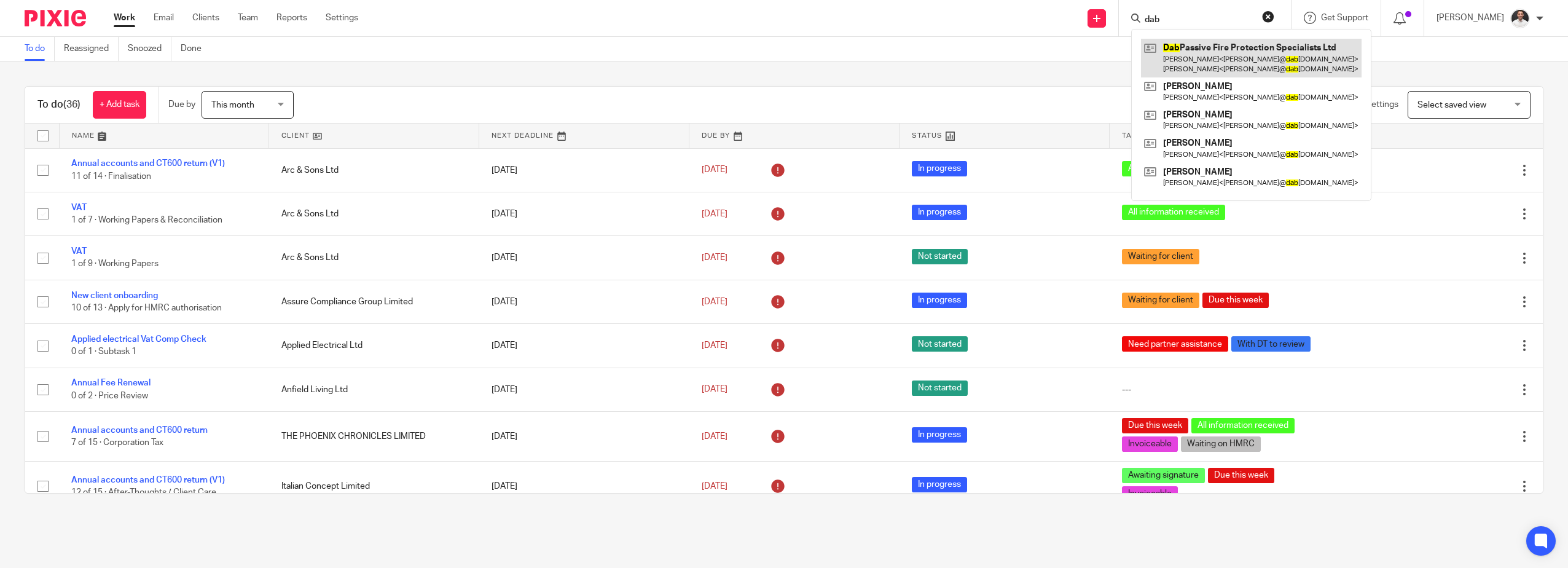
type input "dab"
click at [1220, 60] on link at bounding box center [1251, 58] width 220 height 38
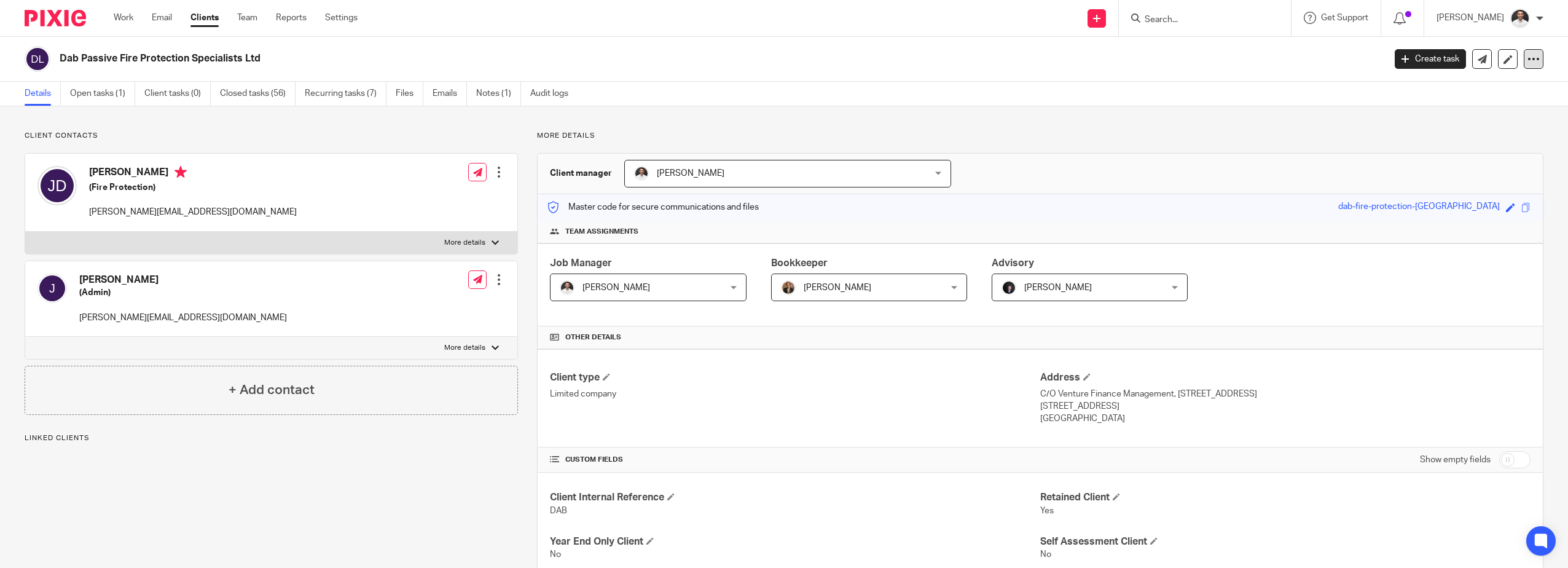
click at [1527, 63] on icon at bounding box center [1532, 59] width 12 height 12
click at [1423, 104] on link "Export data" at bounding box center [1456, 107] width 135 height 17
click at [331, 10] on div "Work Email Clients Team Reports Settings Work Email Clients Team Reports Settin…" at bounding box center [239, 18] width 274 height 37
click at [342, 20] on link "Settings" at bounding box center [341, 17] width 33 height 12
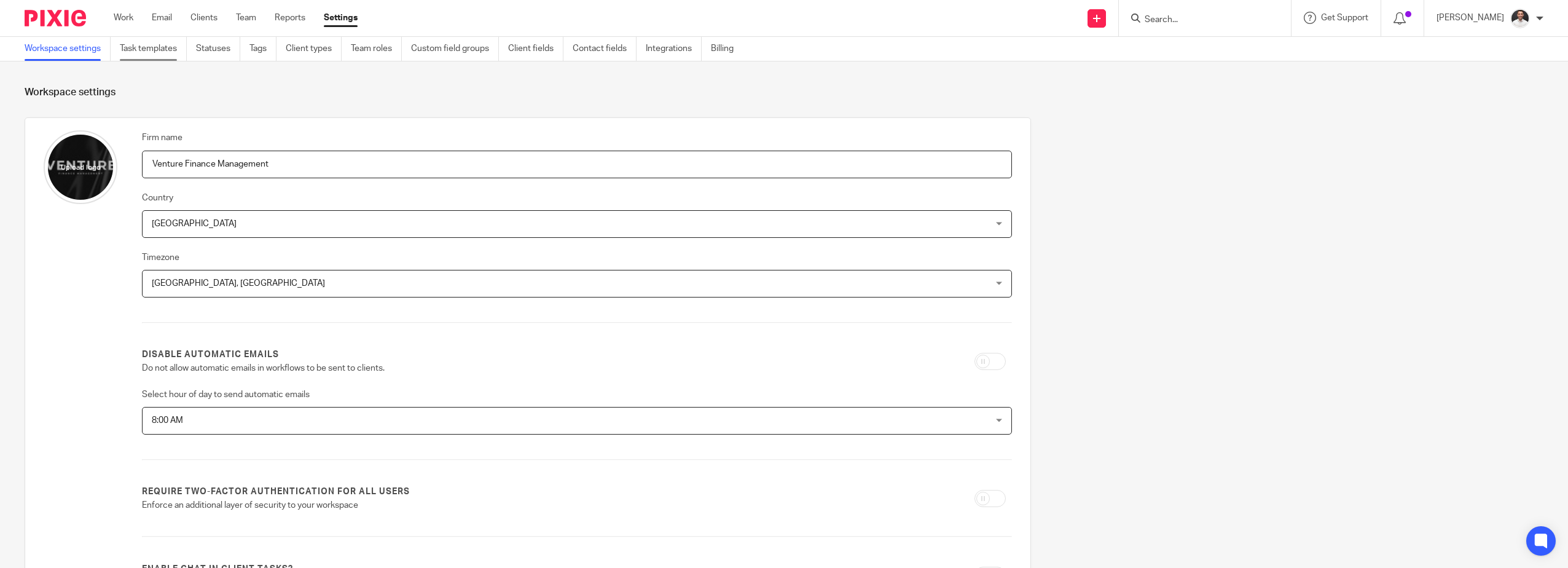
click at [158, 48] on link "Task templates" at bounding box center [153, 48] width 67 height 24
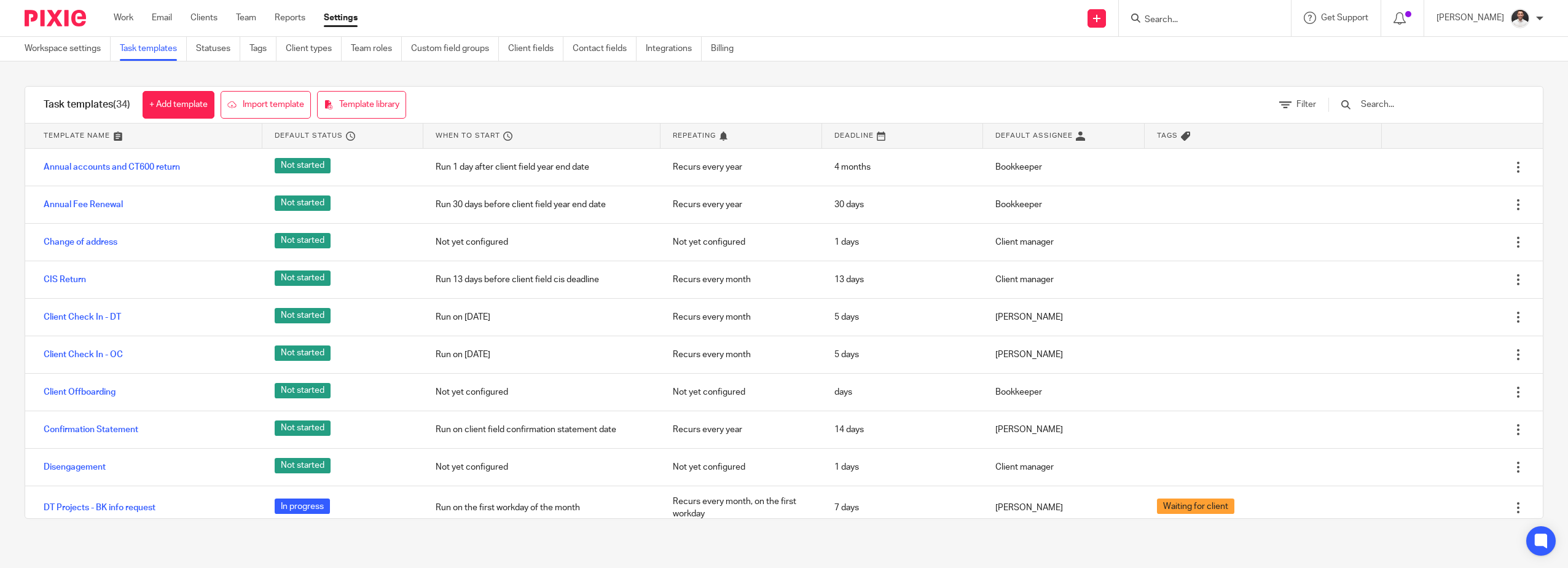
click at [1394, 103] on input "text" at bounding box center [1431, 104] width 144 height 14
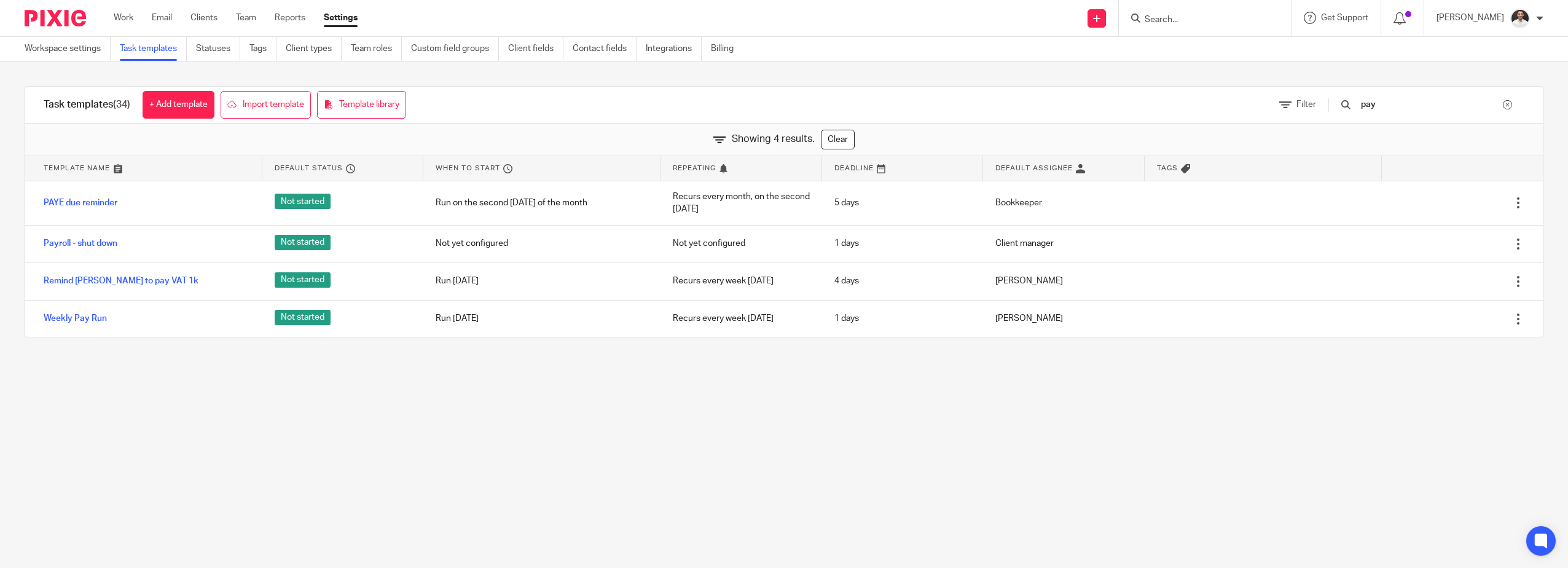
type input "paye"
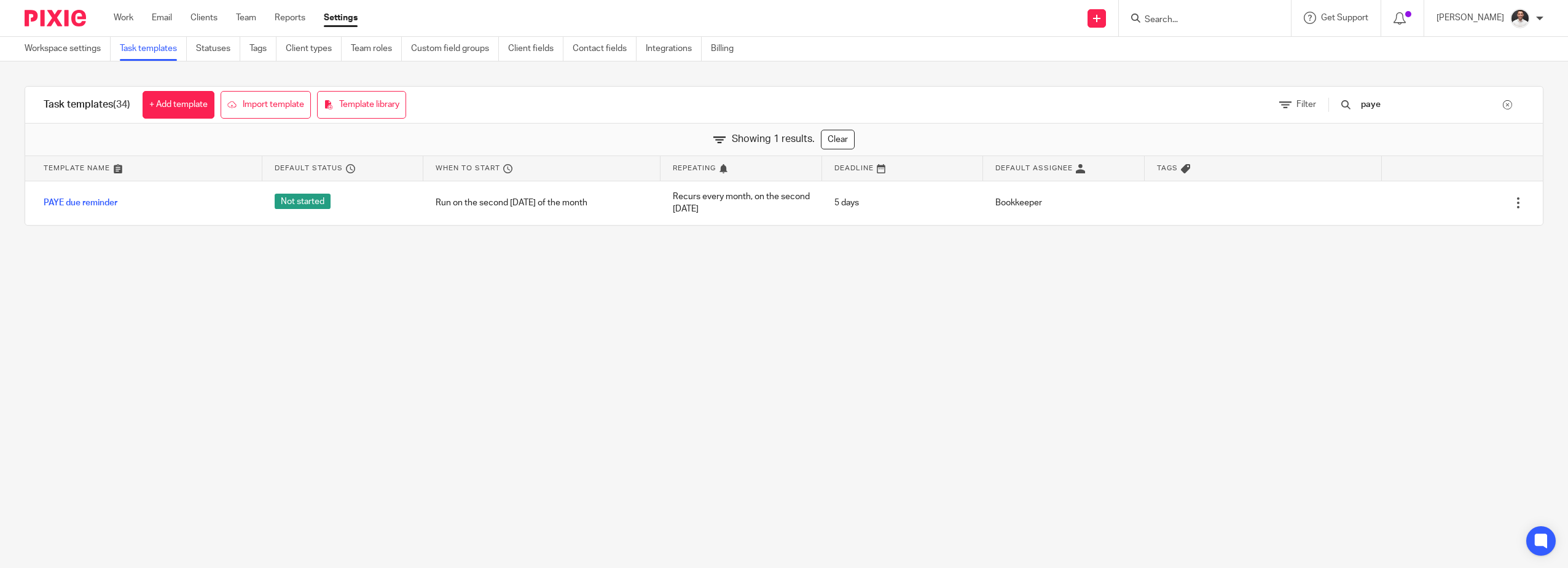
drag, startPoint x: 1198, startPoint y: 106, endPoint x: 1192, endPoint y: 110, distance: 7.2
click at [1195, 106] on div "Task templates (34) + Add template Import template Template library Filter paye" at bounding box center [784, 105] width 1518 height 37
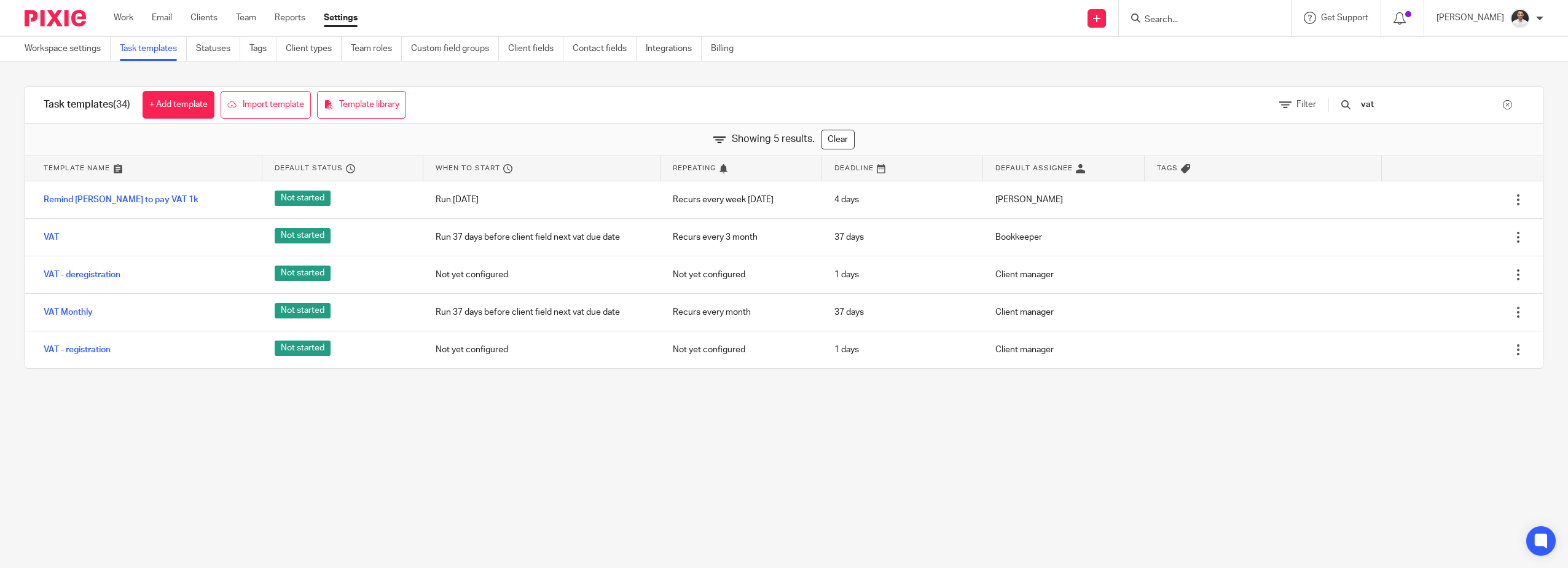
type input "vat"
click at [1218, 20] on input "Search" at bounding box center [1198, 20] width 111 height 11
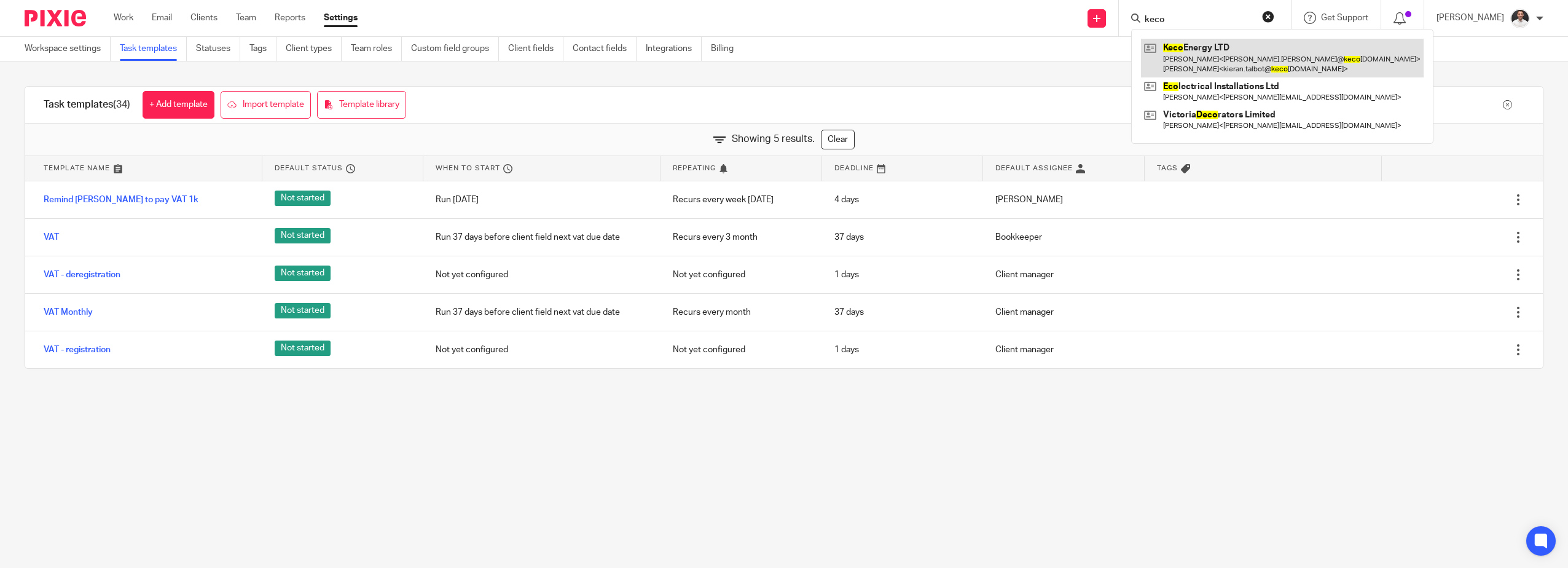
type input "keco"
click at [1225, 50] on link at bounding box center [1282, 58] width 283 height 38
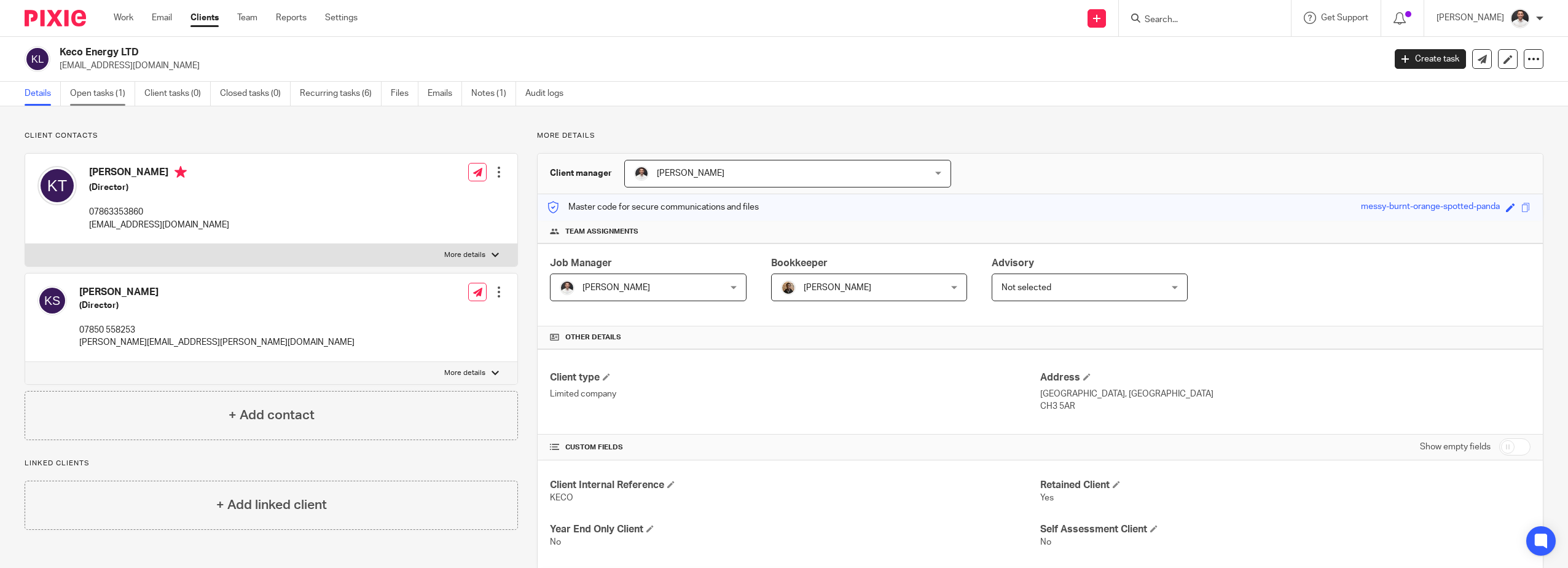
click at [108, 89] on link "Open tasks (1)" at bounding box center [102, 93] width 65 height 24
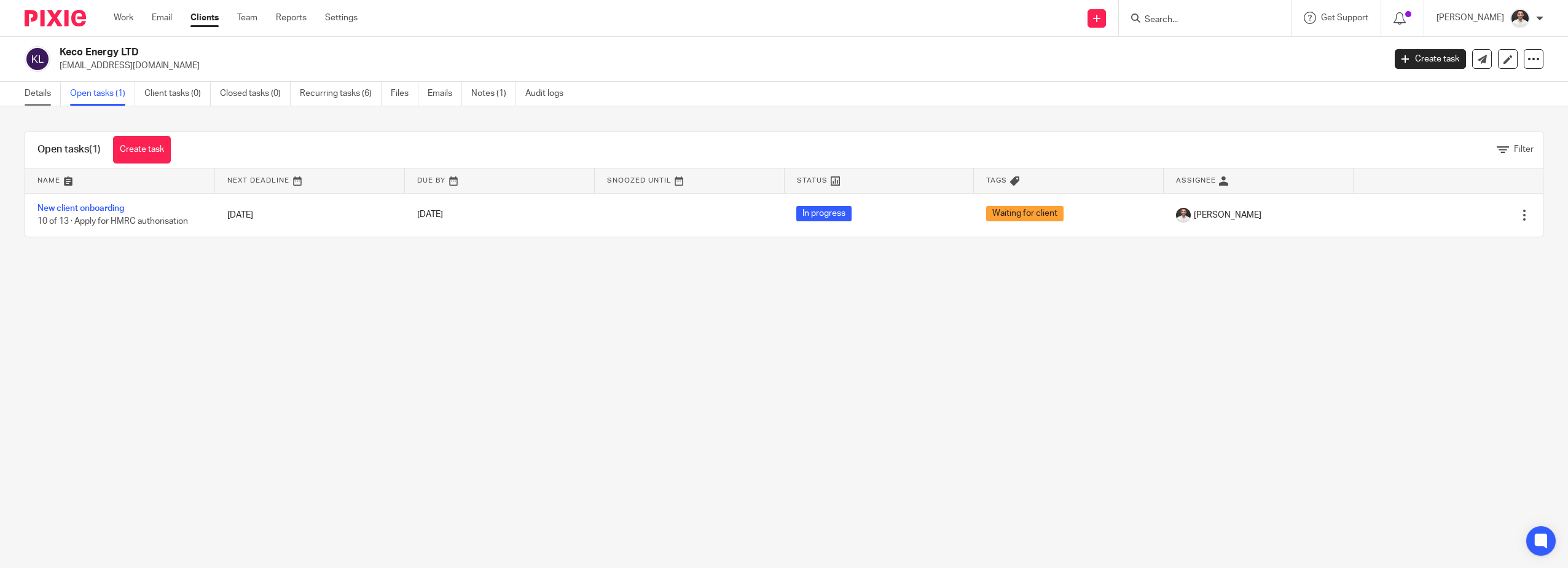
click at [48, 91] on link "Details" at bounding box center [43, 93] width 37 height 24
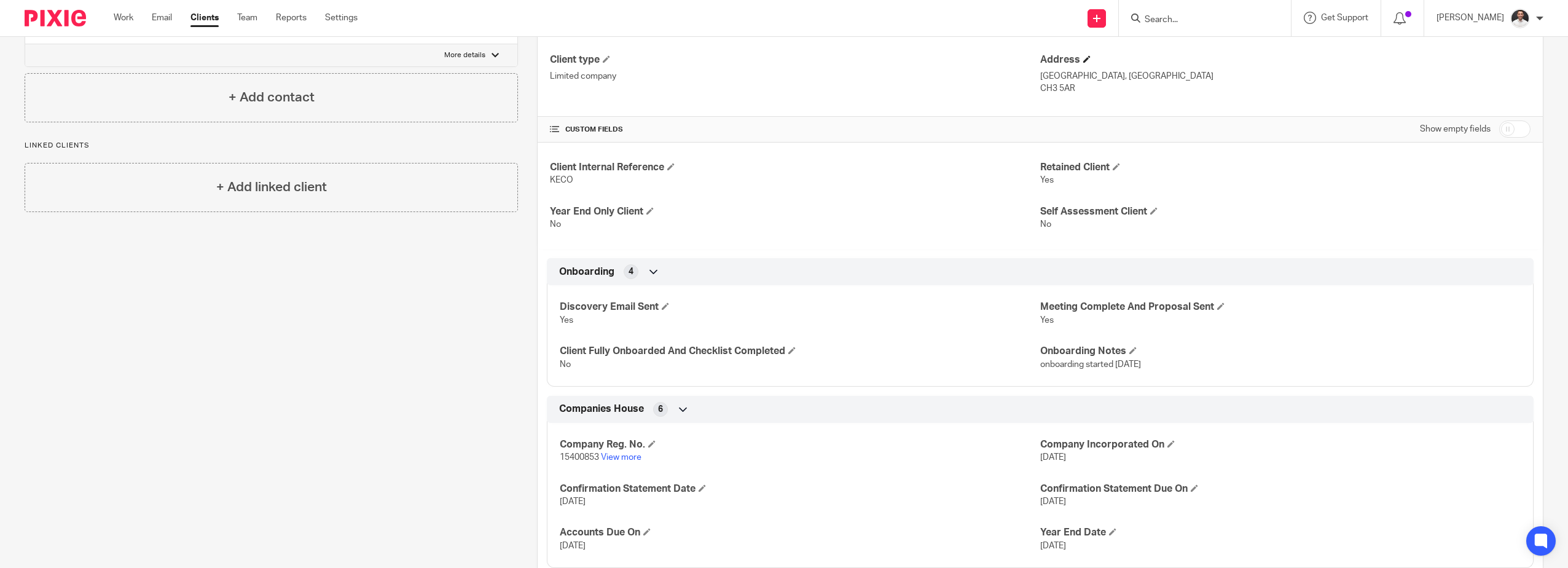
scroll to position [202, 0]
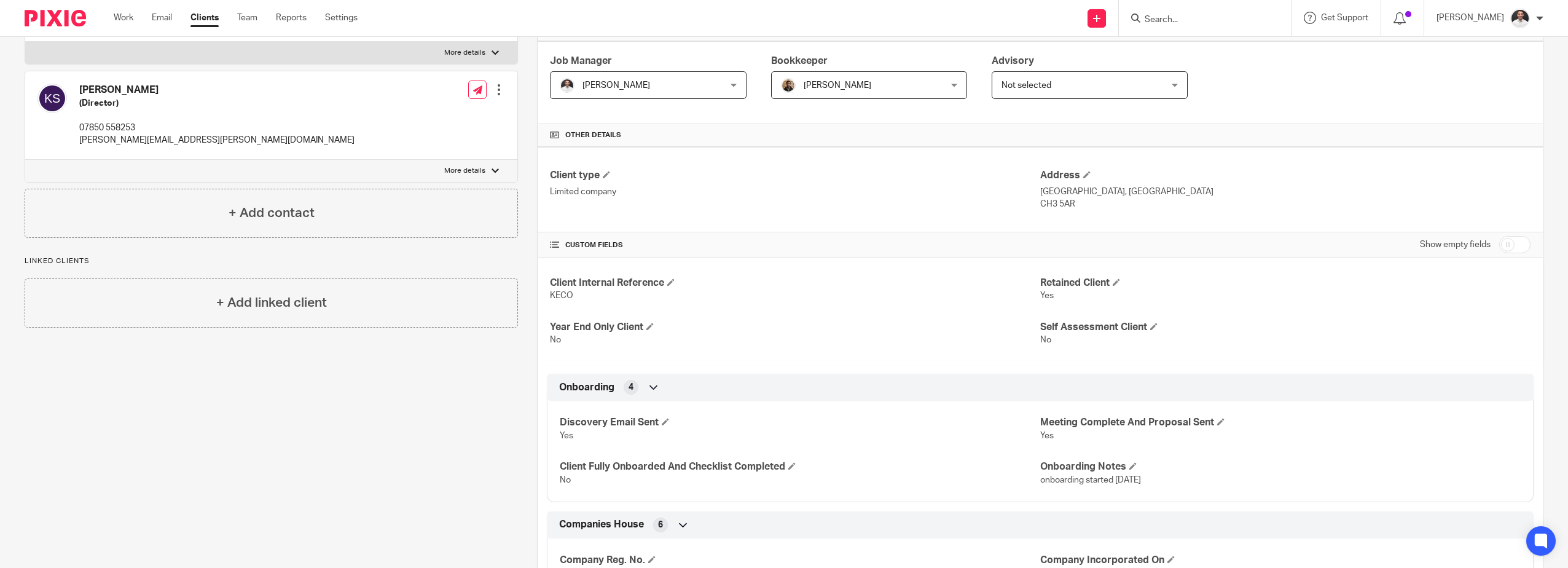
click at [1501, 237] on input "checkbox" at bounding box center [1515, 244] width 31 height 17
checkbox input "true"
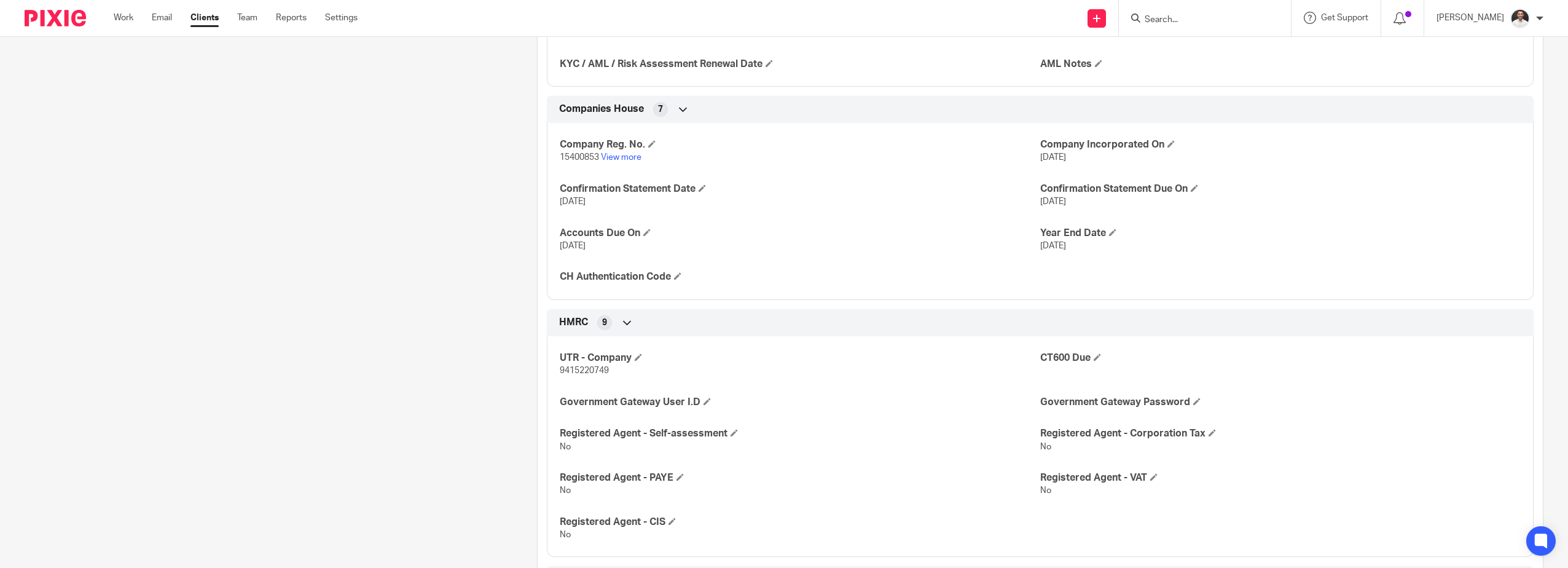
scroll to position [1022, 0]
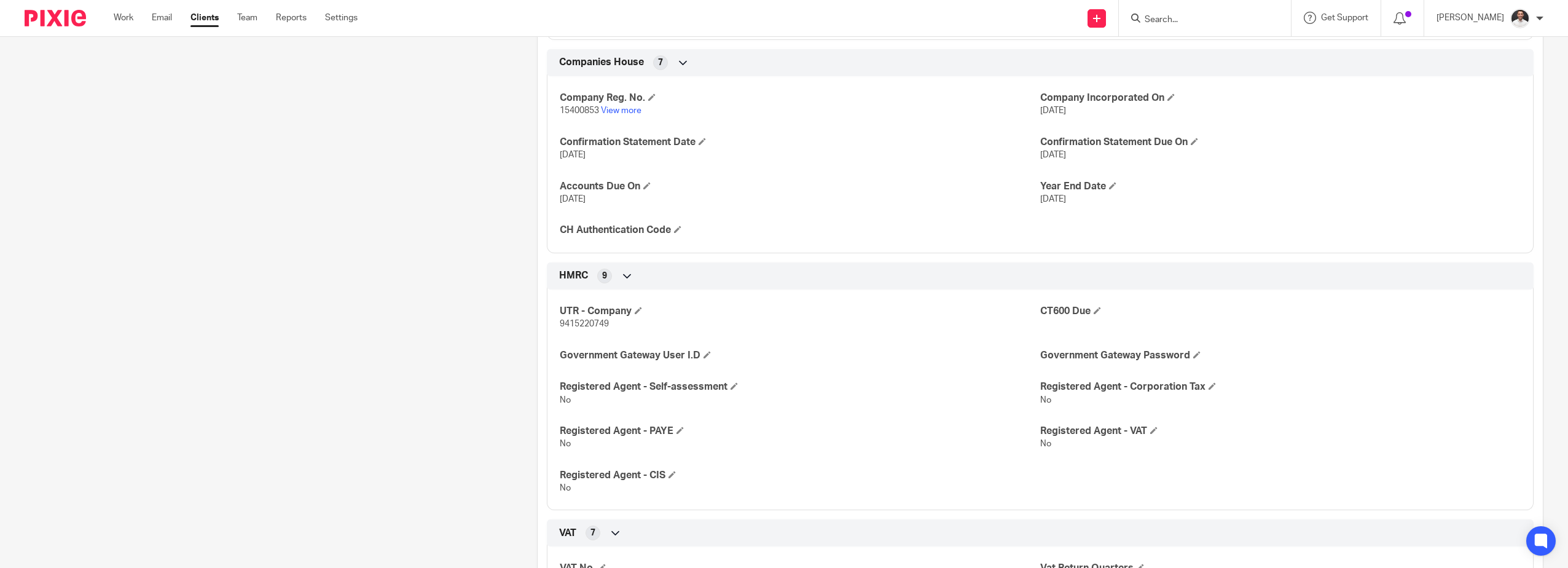
click at [1198, 19] on input "Search" at bounding box center [1198, 20] width 111 height 11
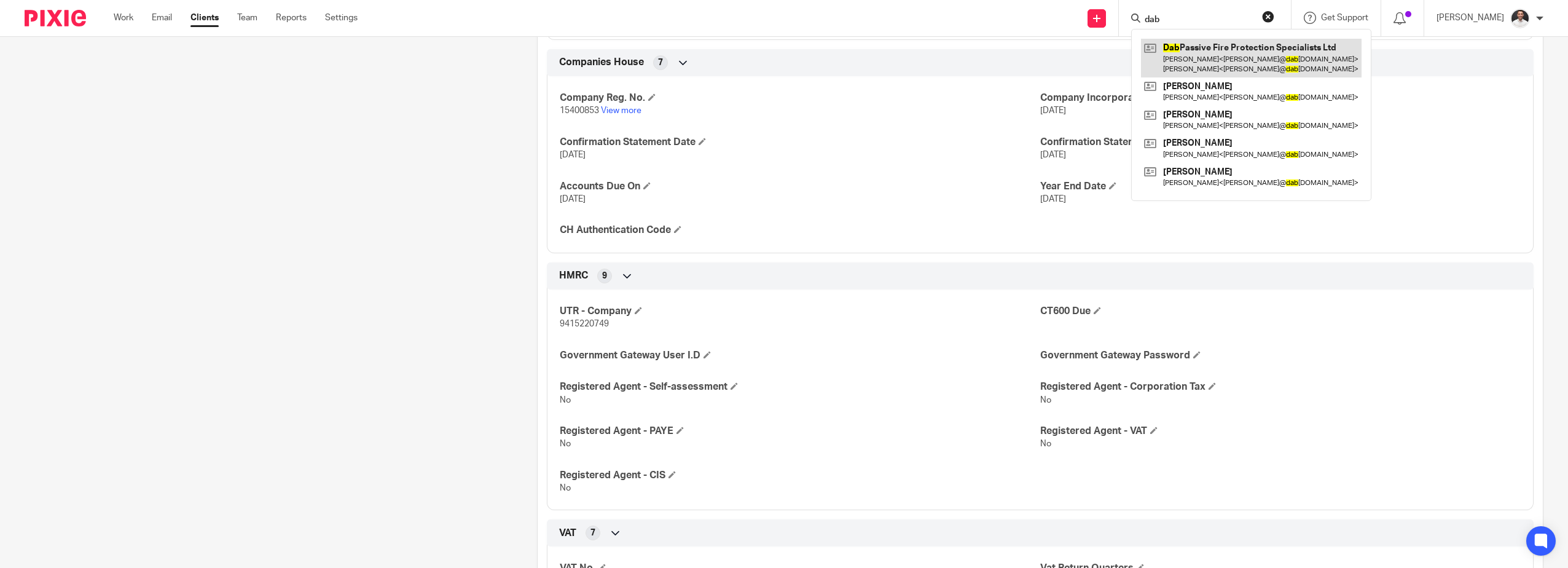
type input "dab"
click at [1230, 55] on link at bounding box center [1251, 58] width 220 height 38
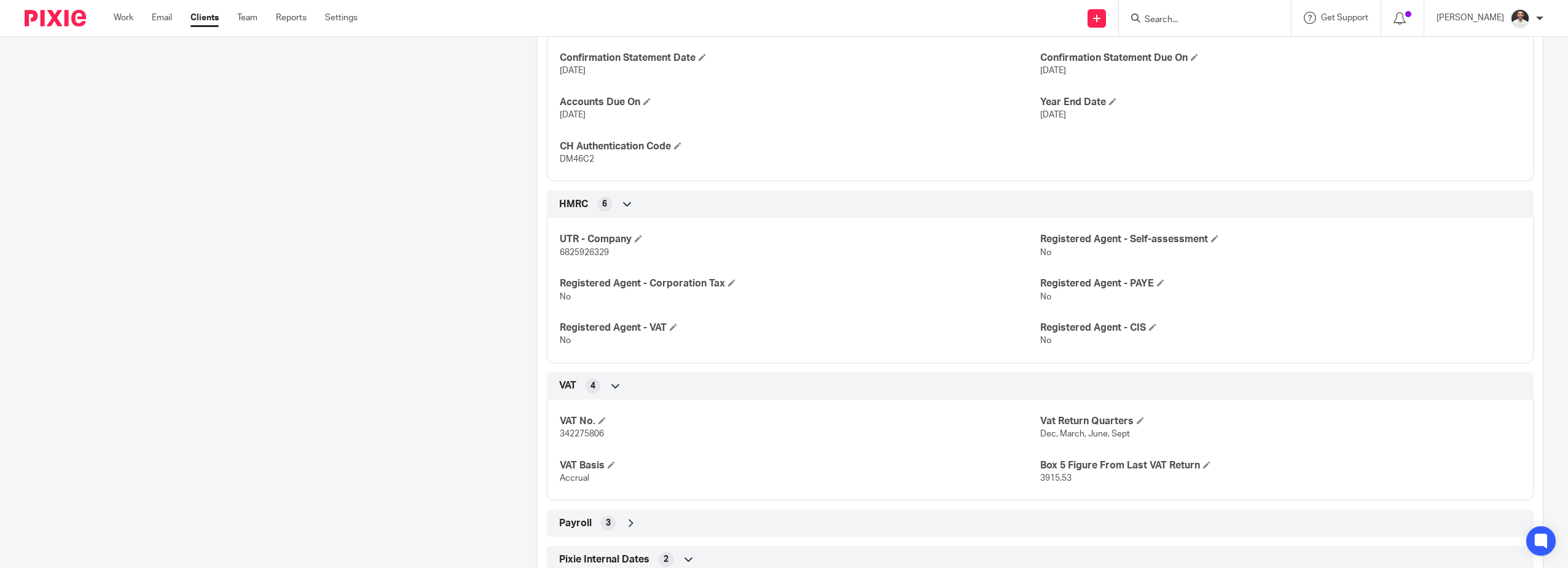
scroll to position [820, 0]
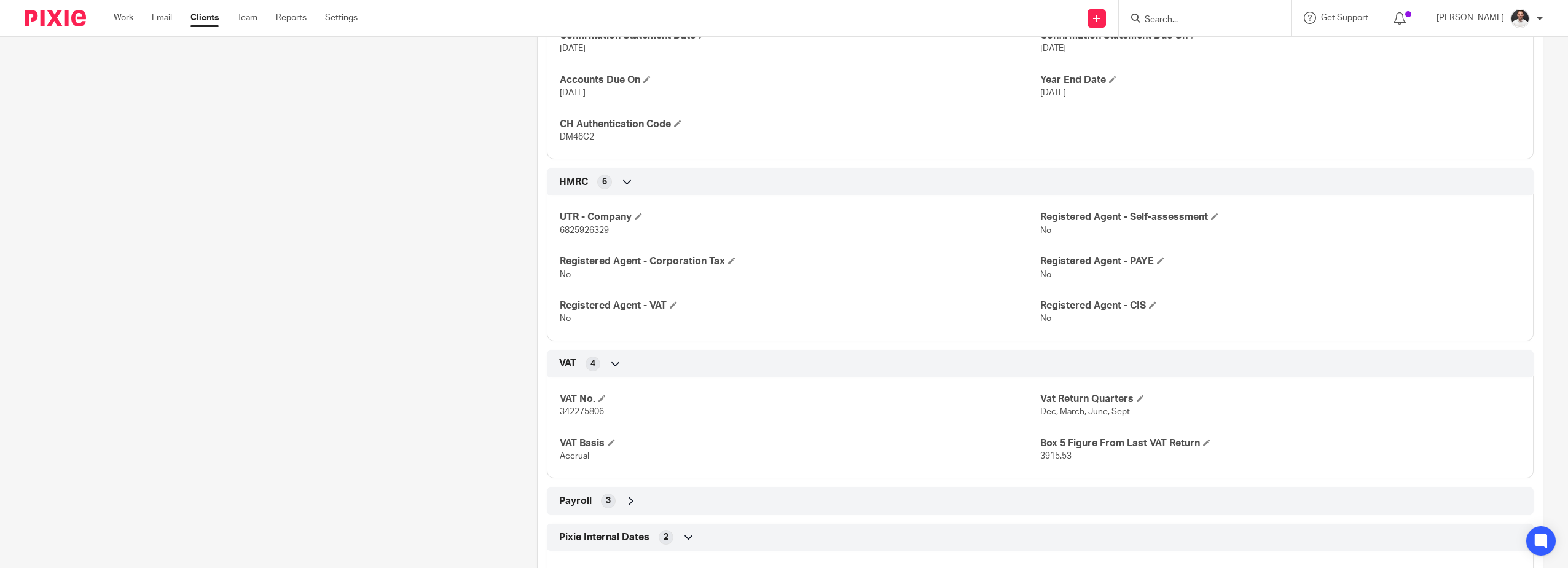
click at [565, 136] on span "DM46C2" at bounding box center [577, 136] width 35 height 8
copy span "DM46C2"
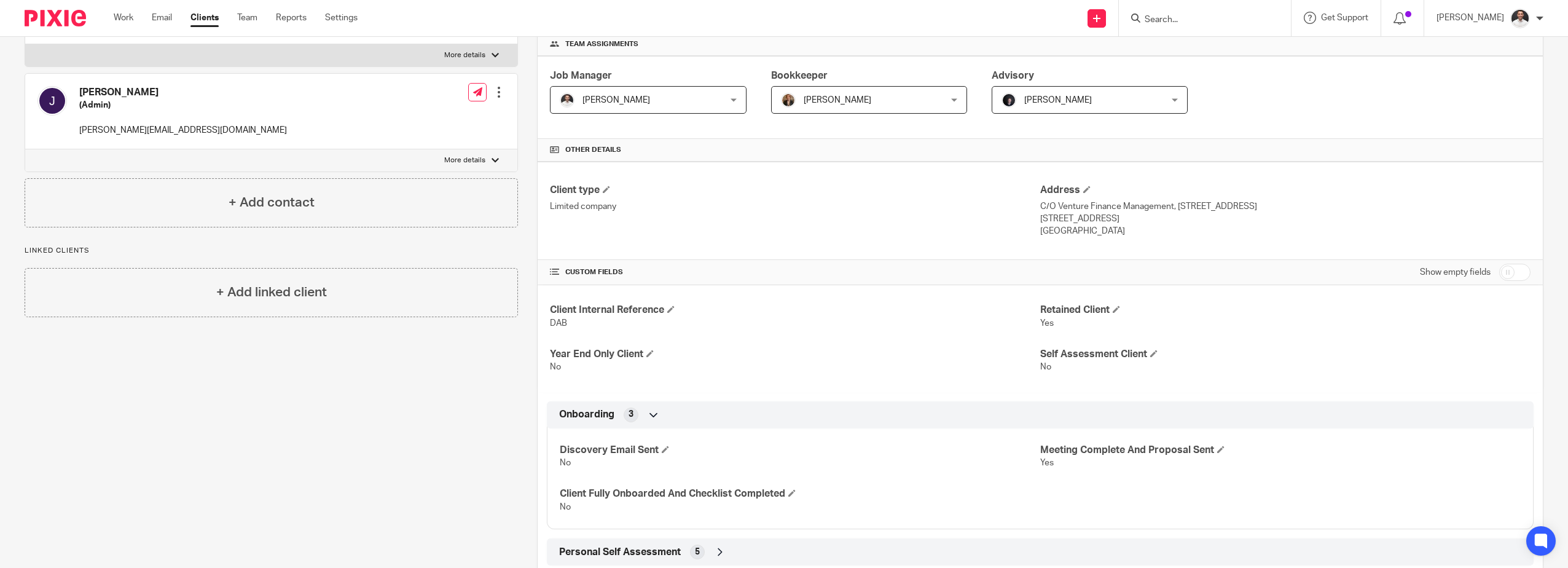
scroll to position [0, 0]
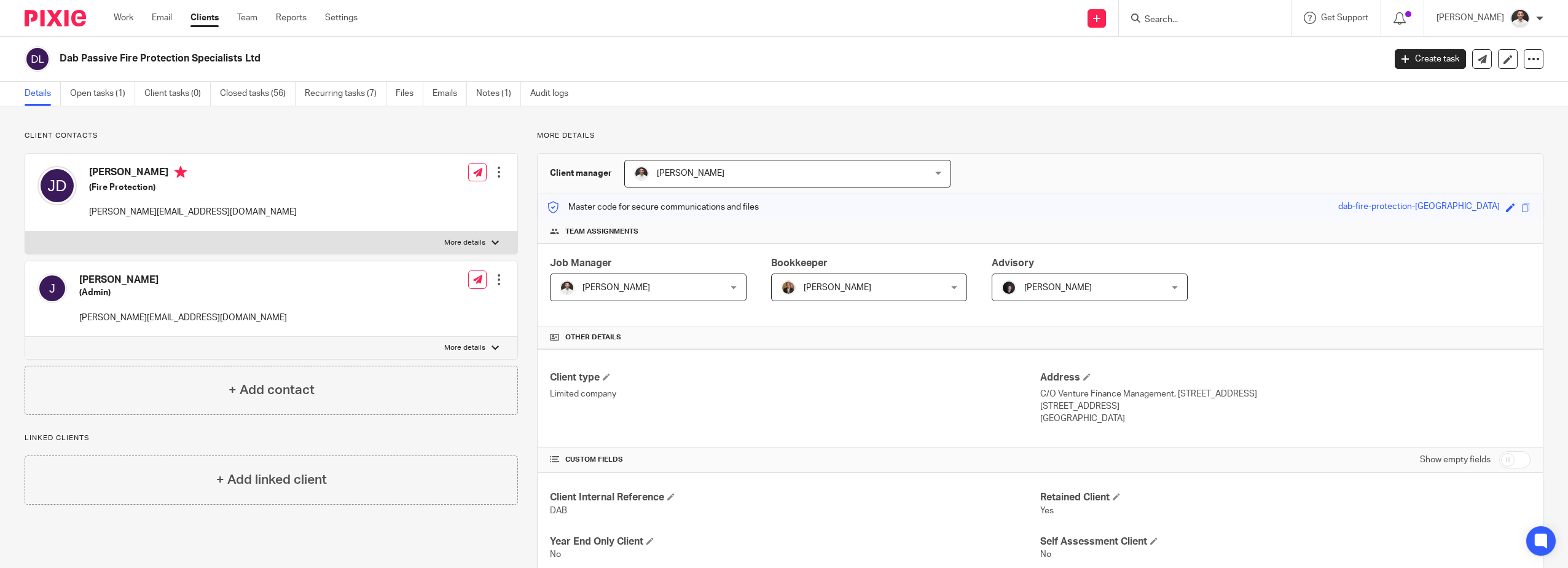
click at [1240, 20] on input "Search" at bounding box center [1198, 20] width 111 height 11
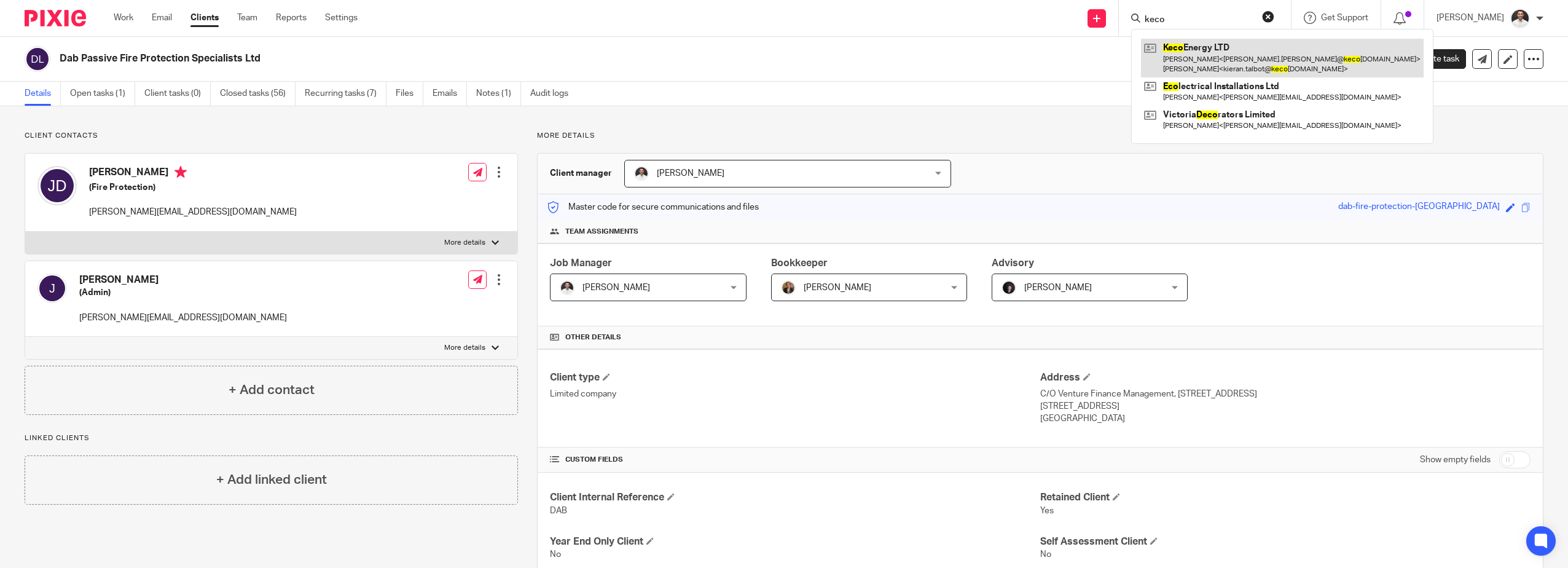
type input "keco"
click at [1240, 55] on link at bounding box center [1282, 58] width 283 height 38
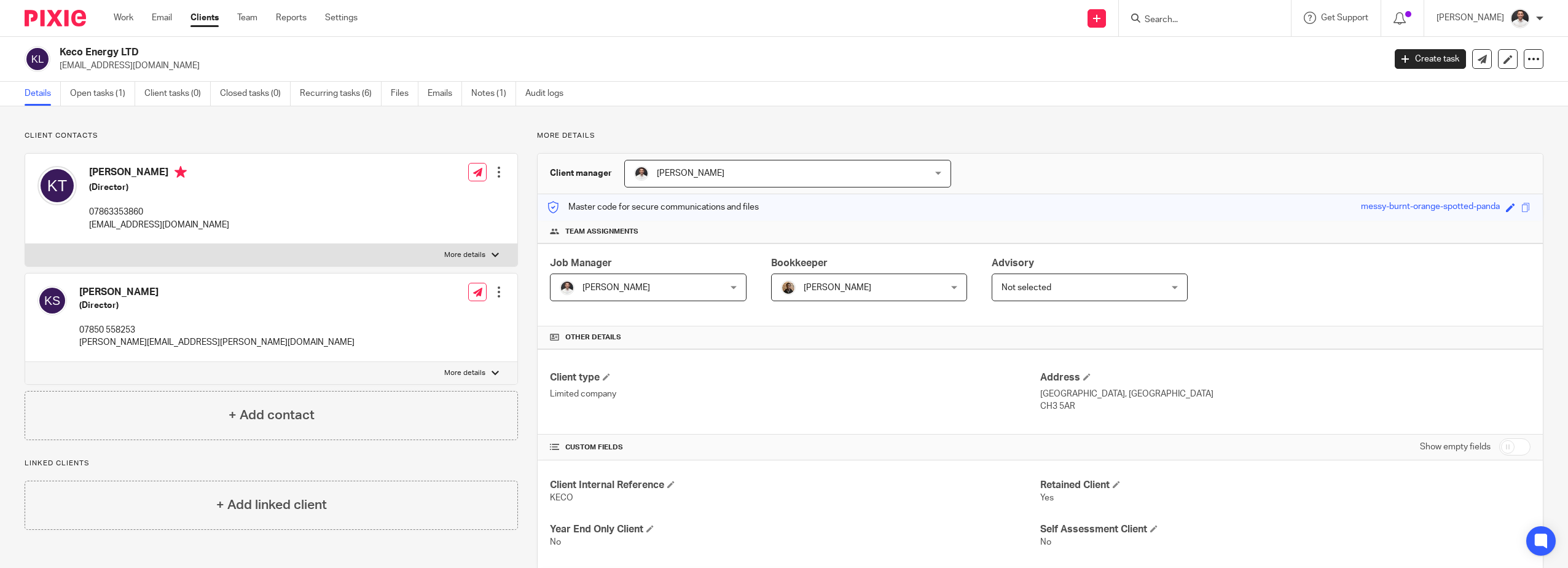
click at [1505, 445] on input "checkbox" at bounding box center [1515, 446] width 31 height 17
checkbox input "true"
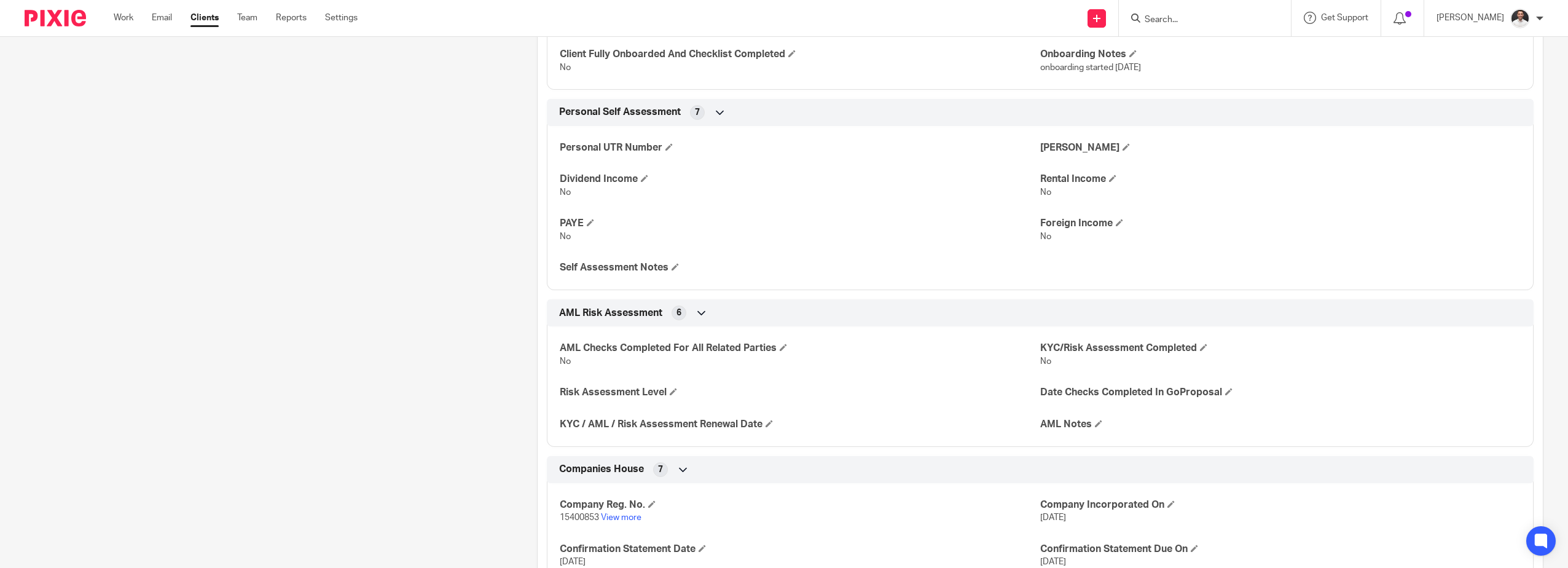
scroll to position [820, 0]
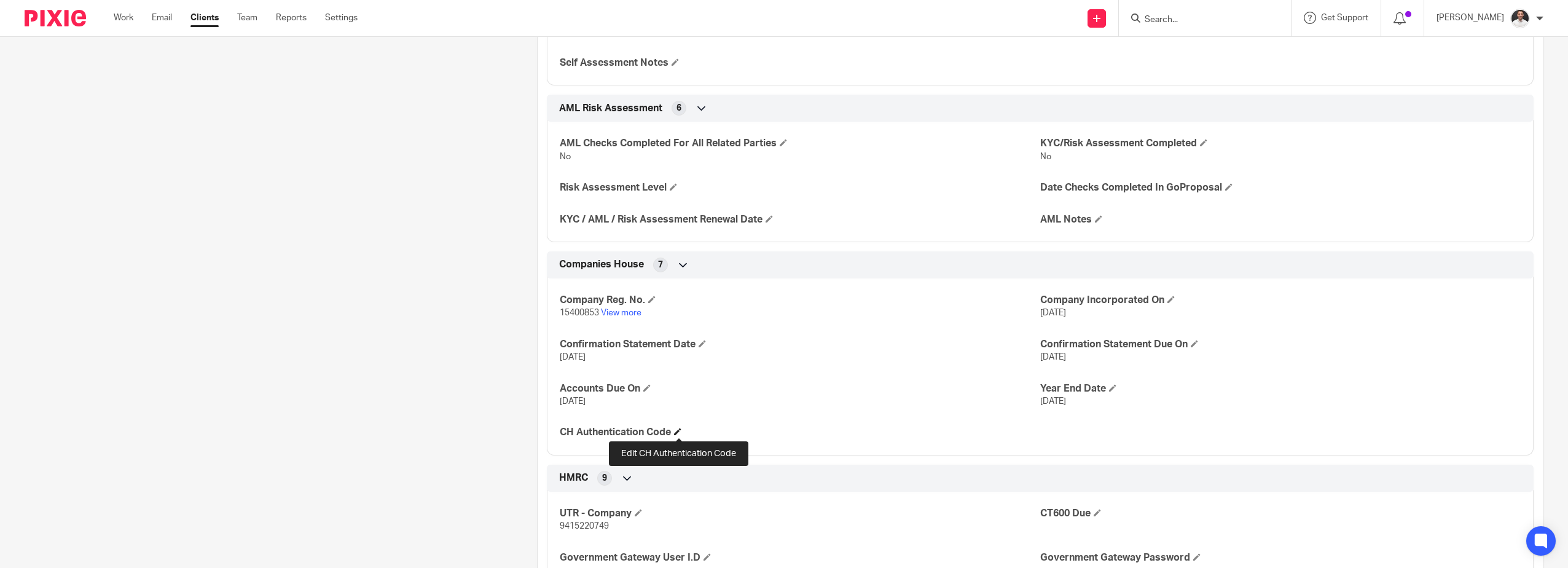
click at [677, 430] on span at bounding box center [677, 432] width 7 height 7
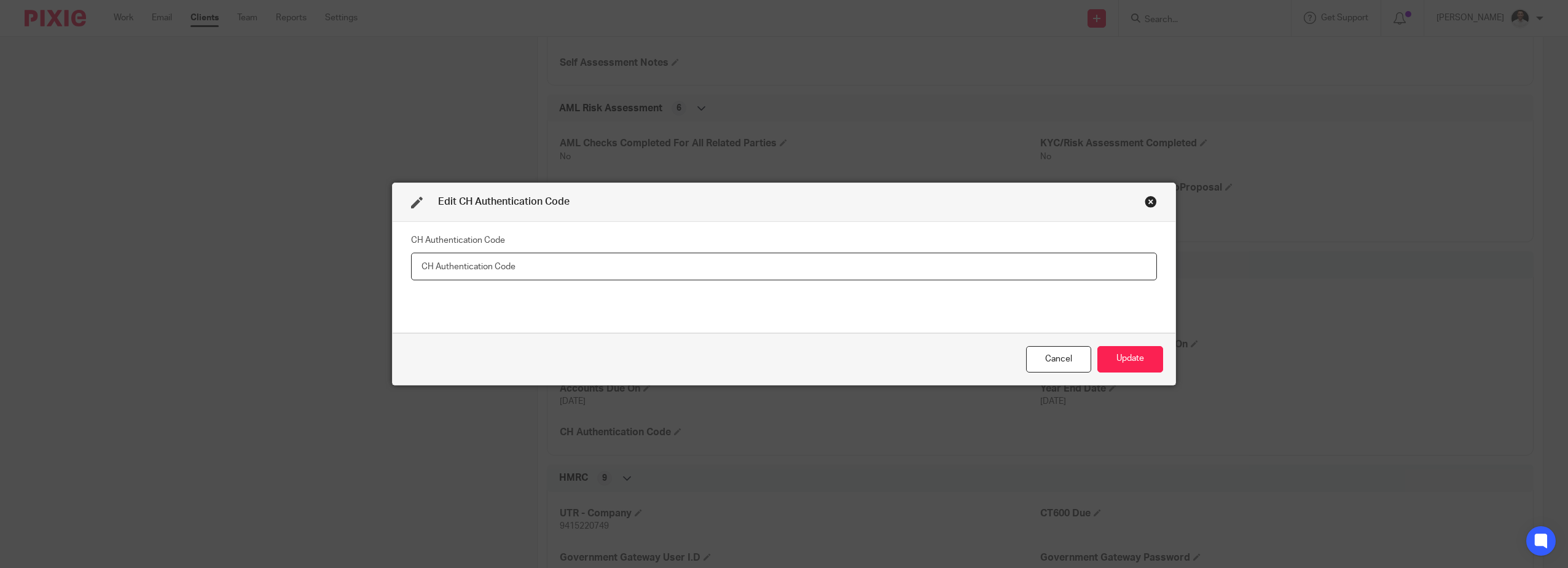
click at [492, 266] on input "text" at bounding box center [784, 266] width 746 height 27
paste input "7KTHQM"
type input "7KTHQM"
click at [1132, 348] on button "Update" at bounding box center [1130, 359] width 66 height 27
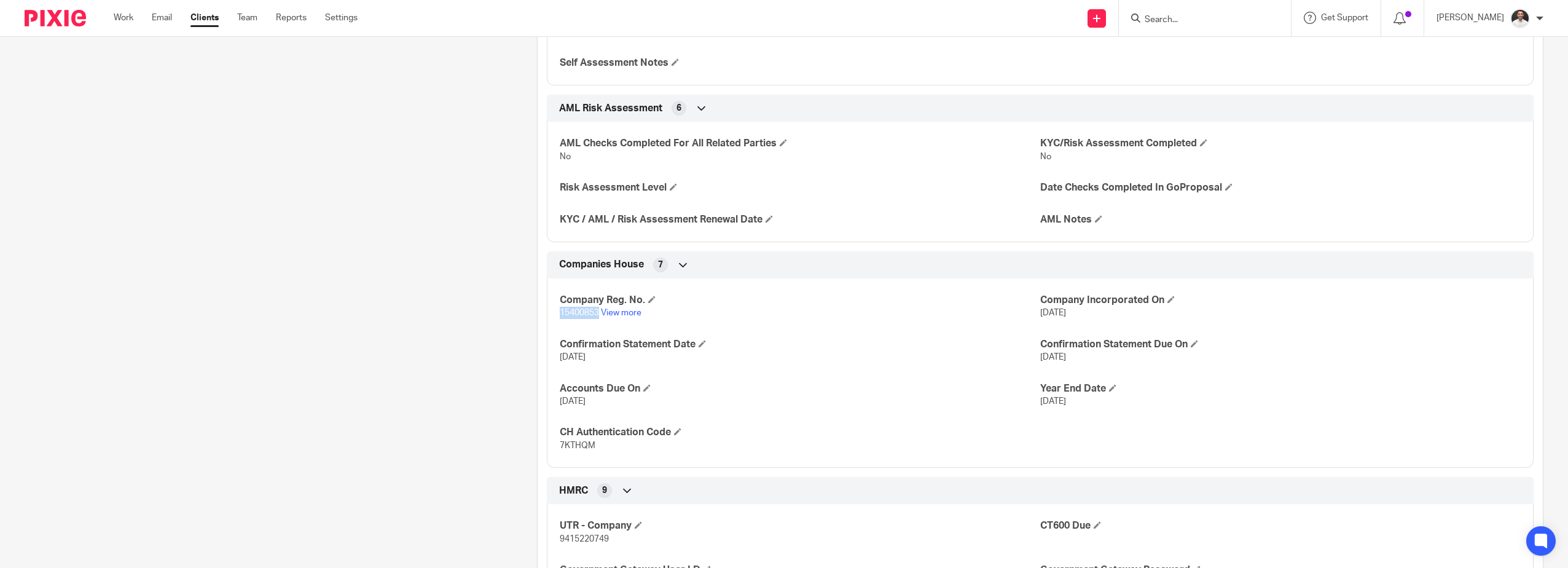
drag, startPoint x: 565, startPoint y: 314, endPoint x: 594, endPoint y: 314, distance: 29.0
click at [594, 314] on span "15400853" at bounding box center [579, 312] width 39 height 8
copy span "15400853"
click at [567, 445] on span "7KTHQM" at bounding box center [577, 445] width 36 height 8
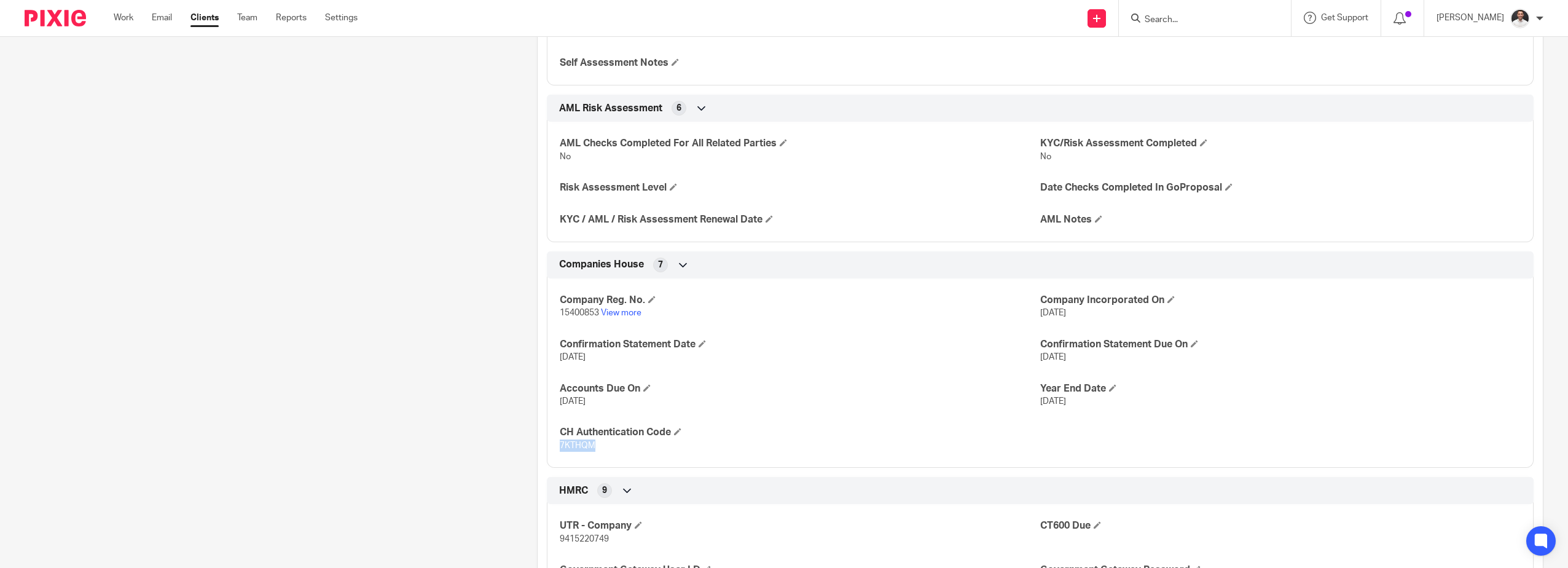
copy span "7KTHQM"
click at [581, 312] on span "15400853" at bounding box center [579, 312] width 39 height 8
copy p "15400853"
click at [571, 446] on span "7KTHQM" at bounding box center [577, 445] width 36 height 8
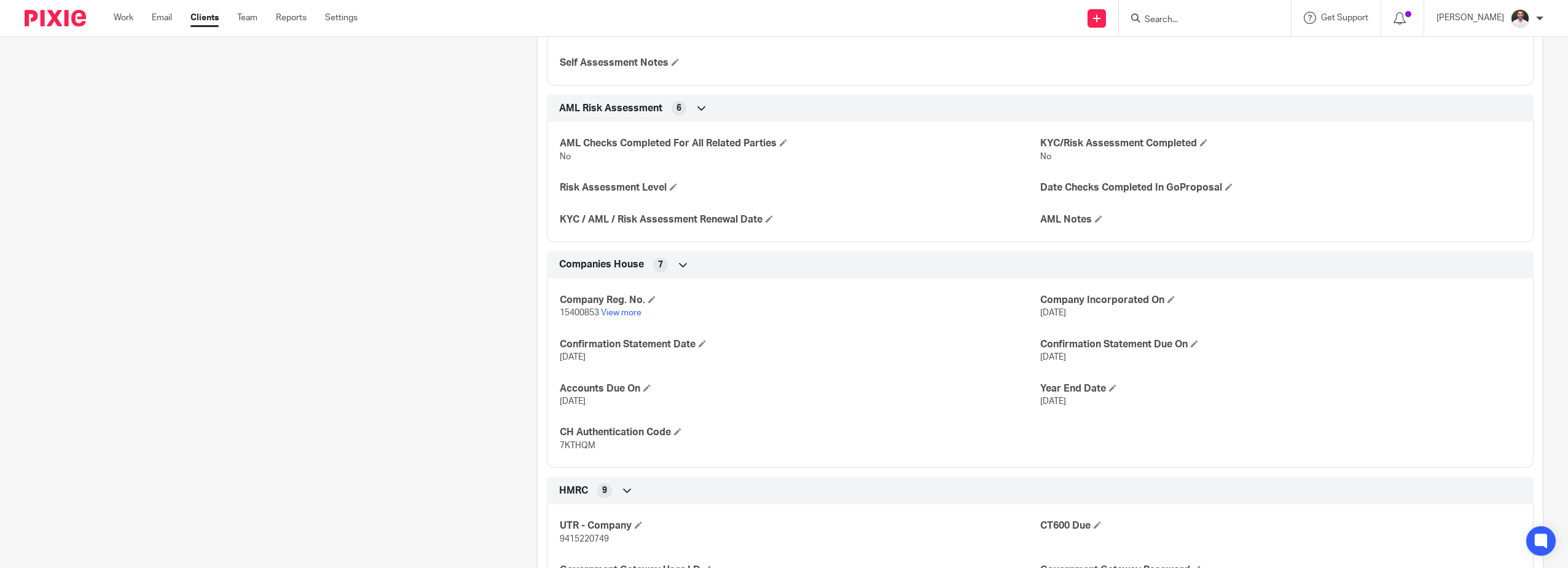
click at [571, 446] on span "7KTHQM" at bounding box center [577, 445] width 36 height 8
copy span "7KTHQM"
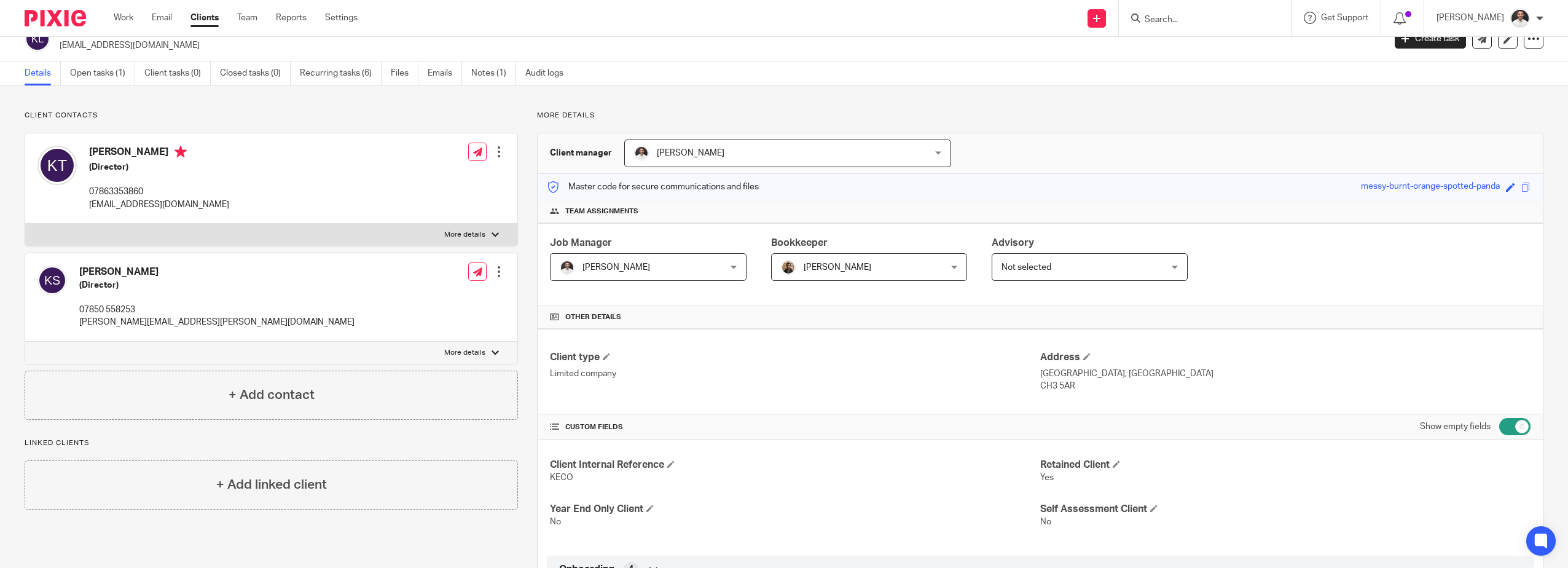
scroll to position [0, 0]
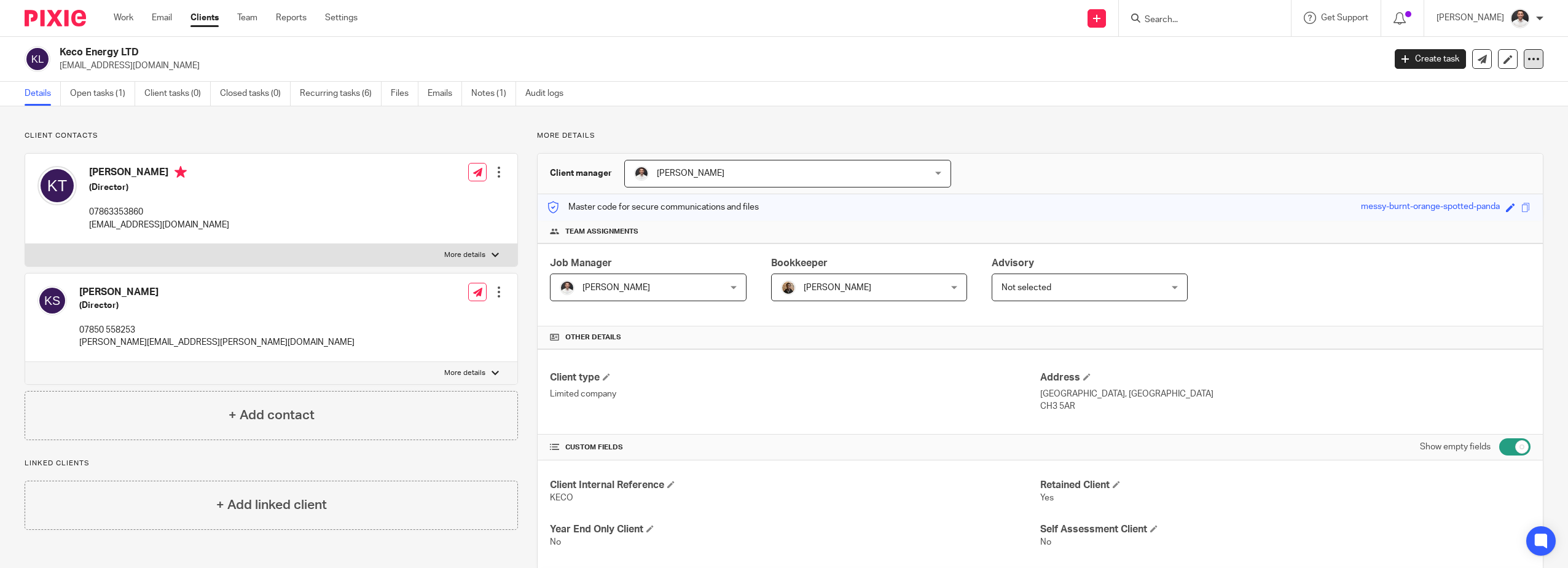
click at [1523, 60] on div at bounding box center [1533, 59] width 20 height 20
click at [1464, 87] on link "Update from Companies House" at bounding box center [1456, 90] width 135 height 17
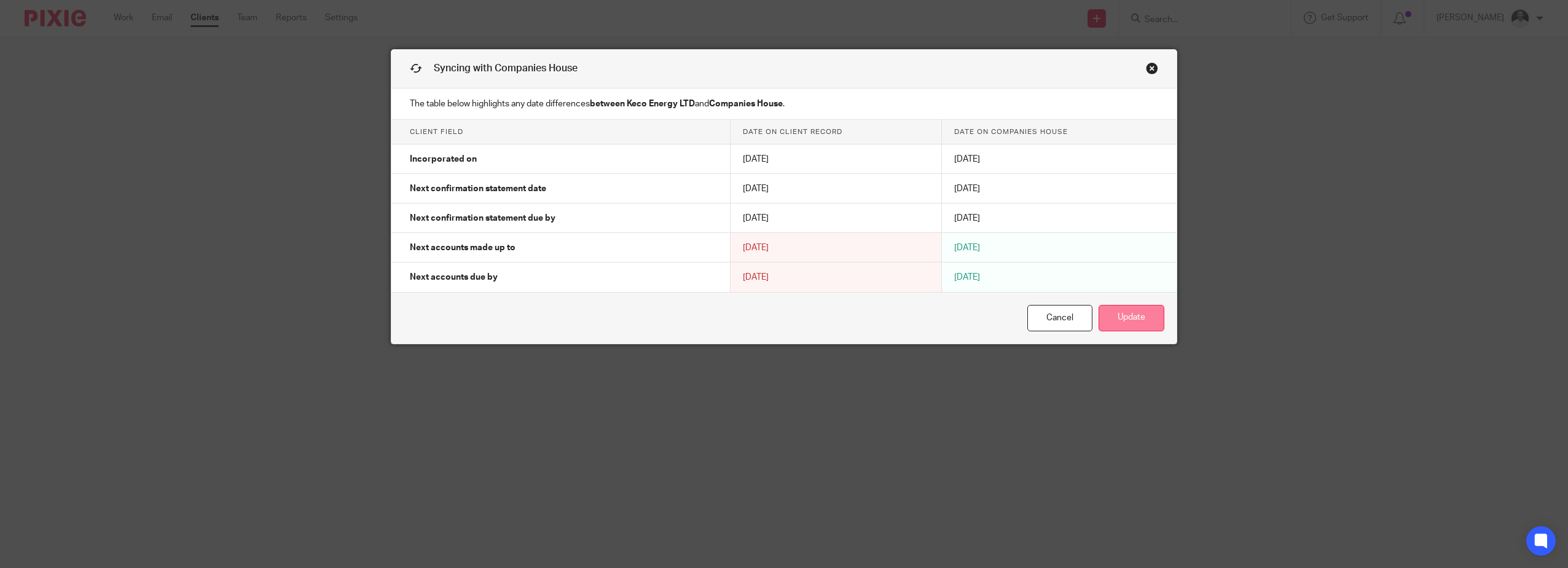
click at [1139, 321] on button "Update" at bounding box center [1131, 317] width 66 height 27
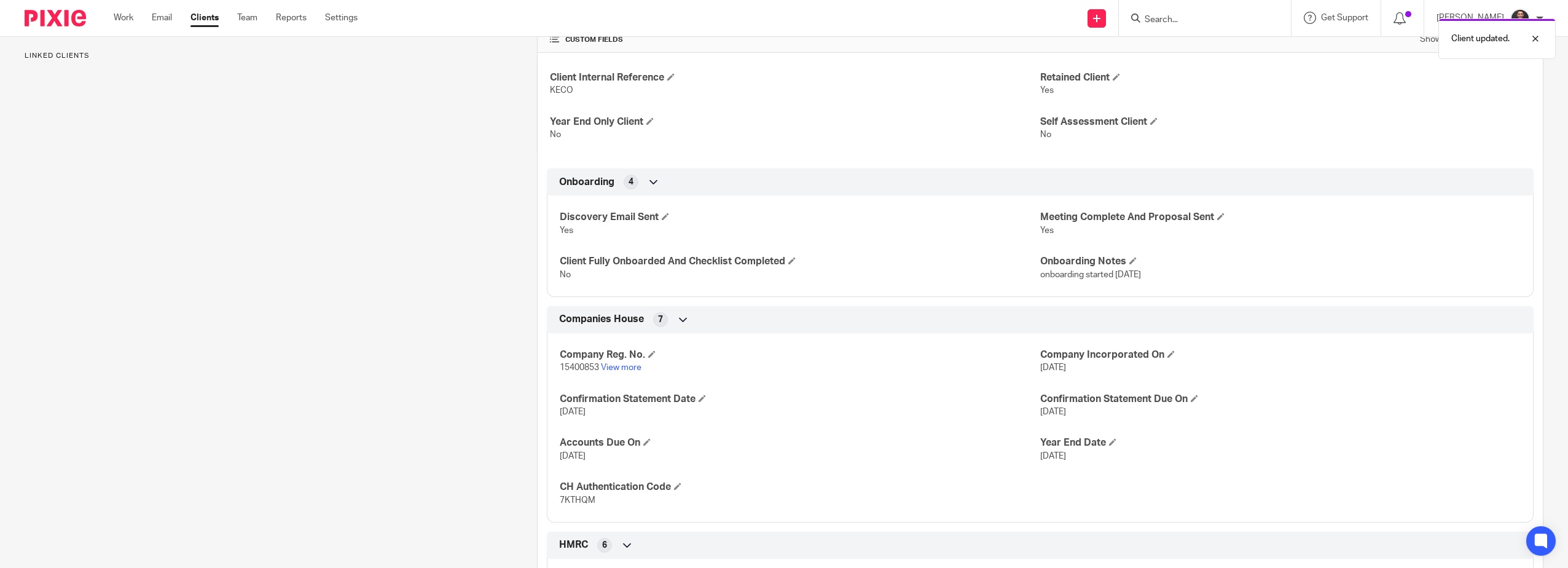
scroll to position [410, 0]
click at [628, 364] on link "View more" at bounding box center [621, 364] width 40 height 8
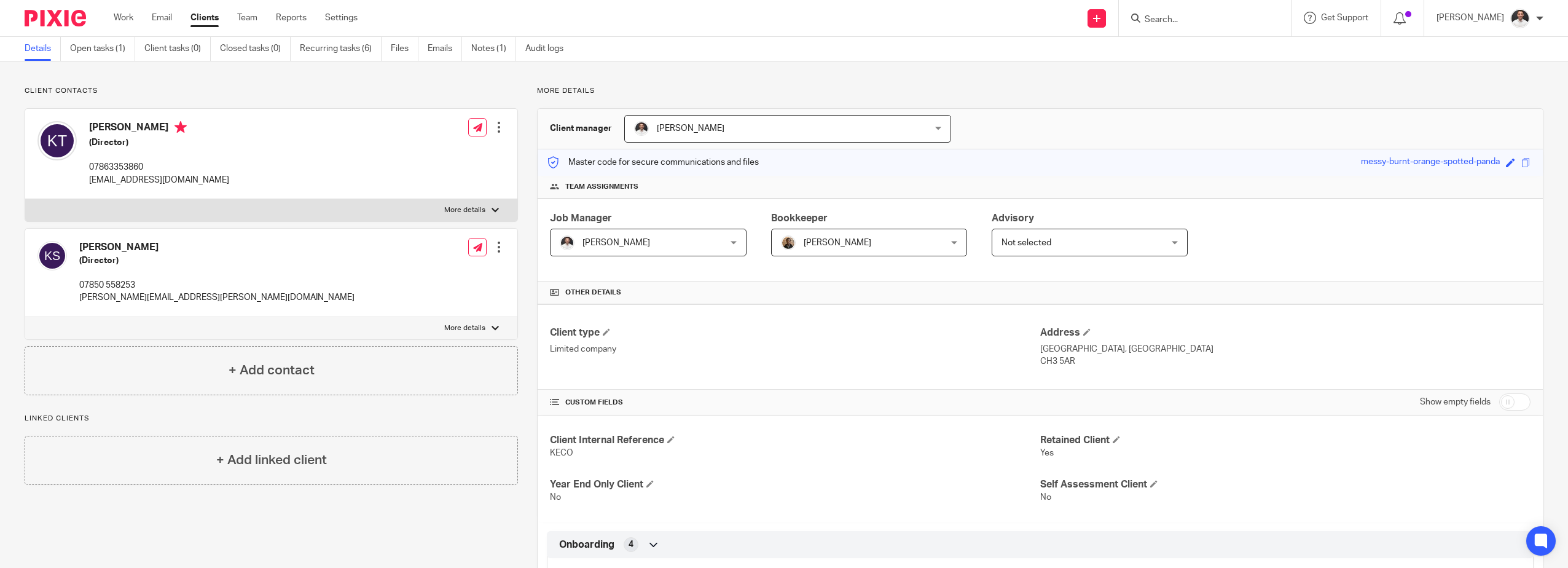
scroll to position [0, 0]
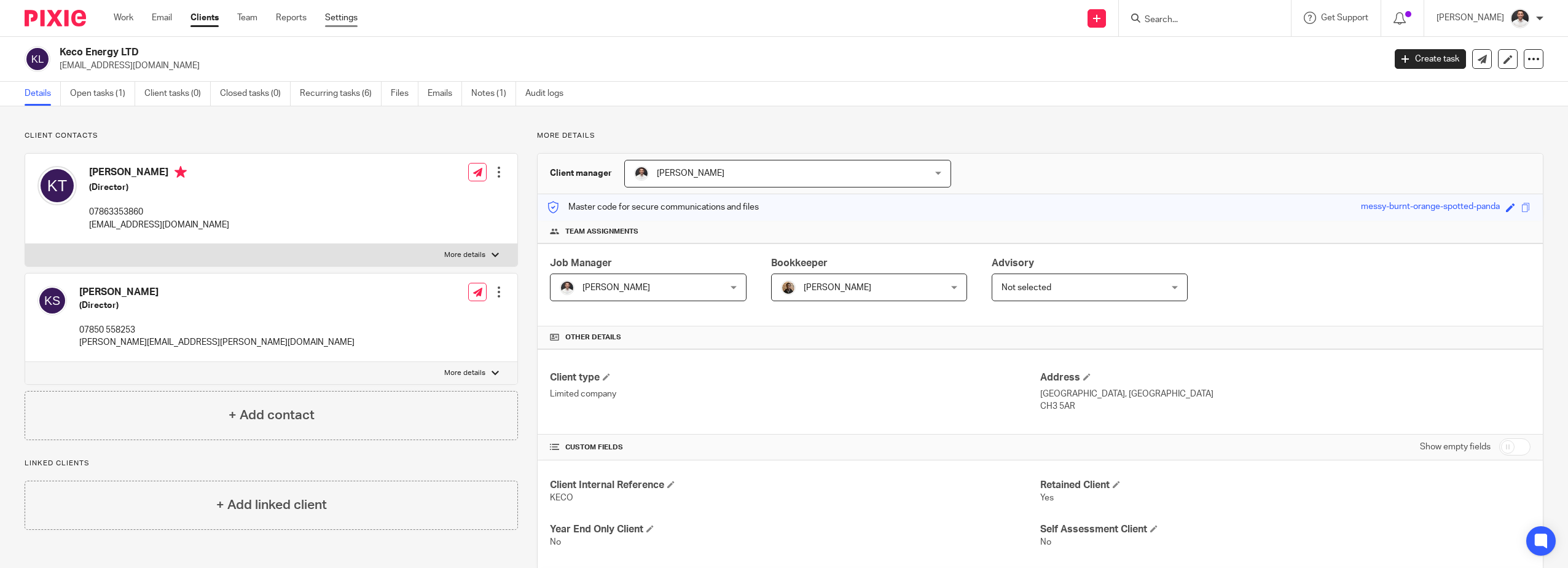
click at [351, 20] on link "Settings" at bounding box center [341, 17] width 33 height 12
click at [1083, 379] on span at bounding box center [1087, 377] width 7 height 7
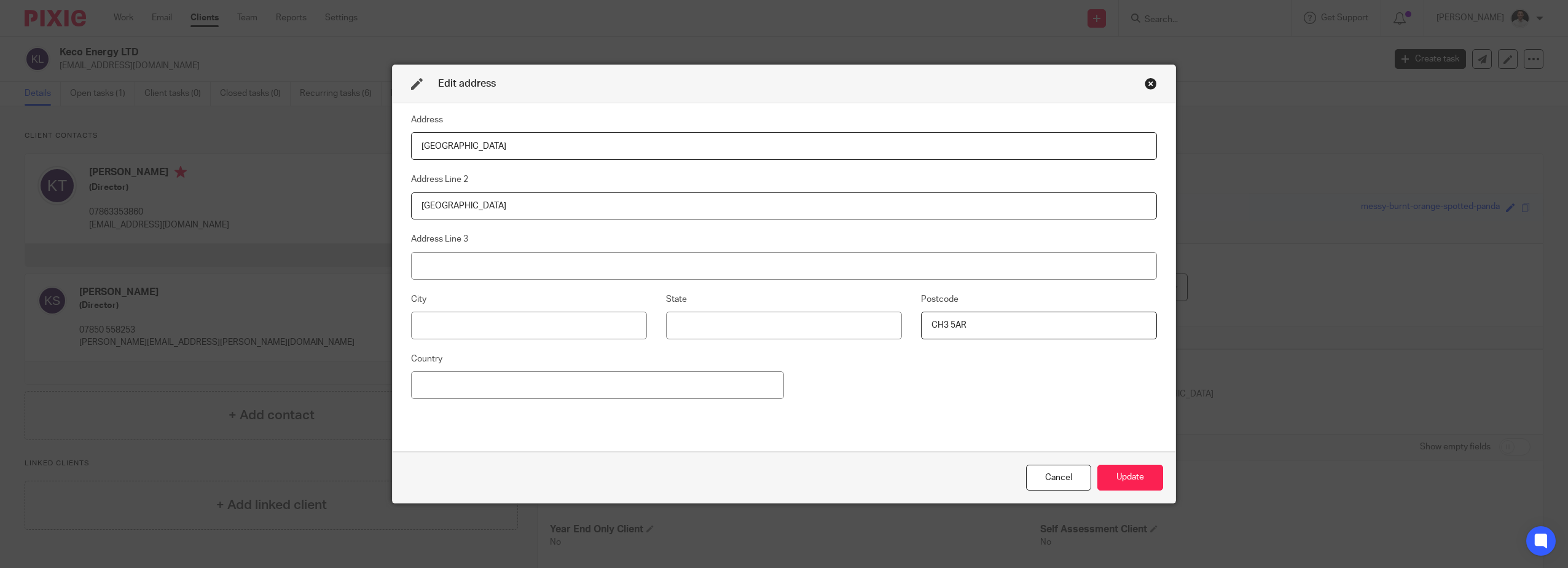
drag, startPoint x: 531, startPoint y: 151, endPoint x: 117, endPoint y: 155, distance: 414.0
click at [162, 153] on div "Edit address Address [GEOGRAPHIC_DATA] Address Line [GEOGRAPHIC_DATA] Address L…" at bounding box center [784, 284] width 1568 height 568
type input "C/O Venture Finance Management"
type input "Suite [STREET_ADDRESS]"
type input "[GEOGRAPHIC_DATA]"
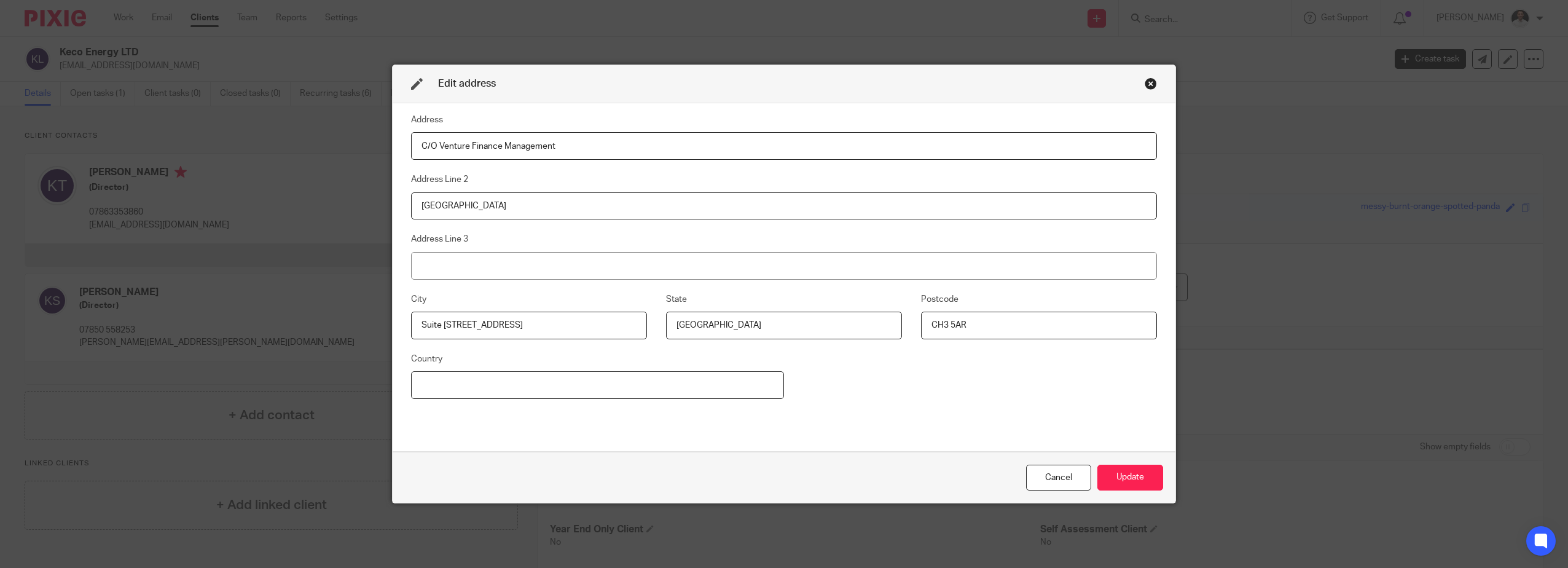
type input "[GEOGRAPHIC_DATA]"
click at [496, 199] on input "[GEOGRAPHIC_DATA]" at bounding box center [784, 206] width 746 height 27
drag, startPoint x: 490, startPoint y: 205, endPoint x: 340, endPoint y: 209, distance: 150.1
click at [368, 209] on div "Edit address Address C/O Venture Finance Management Address Line 2 Dee Hills Pa…" at bounding box center [784, 284] width 1568 height 568
type input "Suite 101, Cotton Exchange, Old Hall Street"
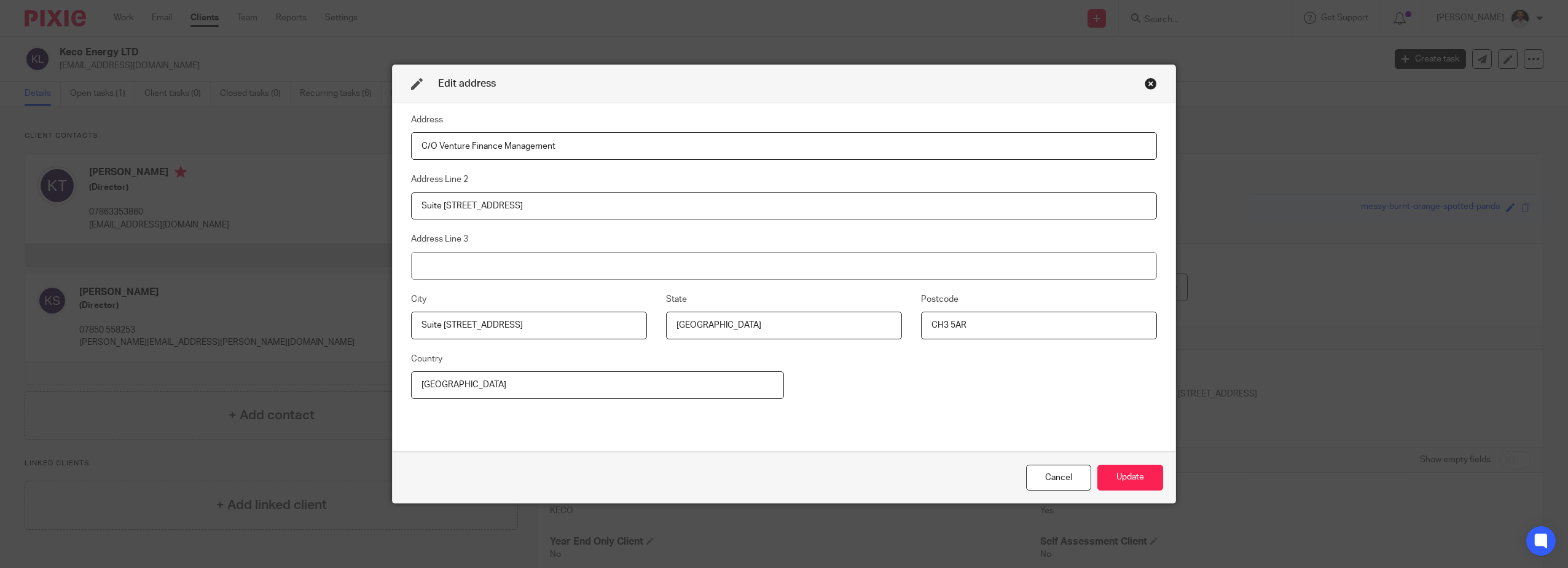
click at [581, 320] on input "Suite 101, Cotton Exchange, Old Hall Street" at bounding box center [529, 326] width 236 height 27
drag, startPoint x: 592, startPoint y: 326, endPoint x: 103, endPoint y: 334, distance: 489.1
click at [173, 330] on div "Edit address Address C/O Venture Finance Management Address Line 2 Suite 101, C…" at bounding box center [784, 284] width 1568 height 568
click at [421, 319] on input at bounding box center [529, 326] width 236 height 27
paste input "Liverpool"
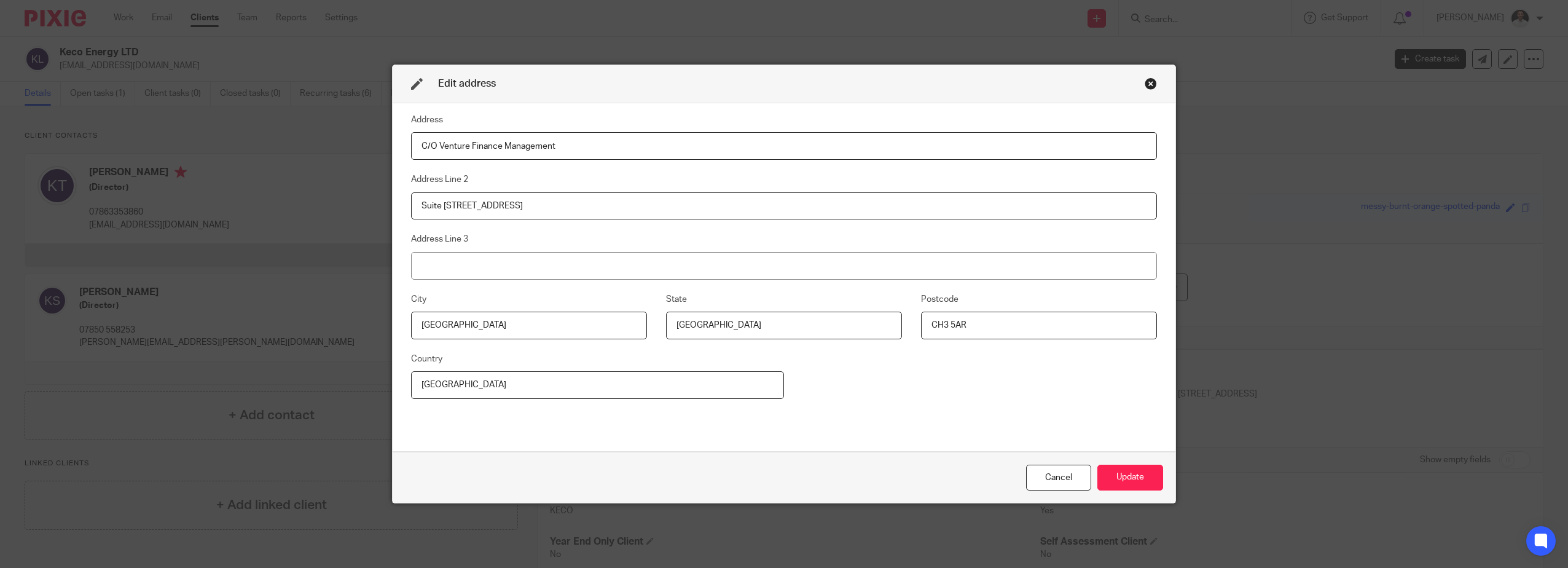
type input "Liverpool"
click at [689, 329] on input "Liverpool" at bounding box center [784, 326] width 236 height 27
click at [692, 327] on input "Liverpool" at bounding box center [784, 326] width 236 height 27
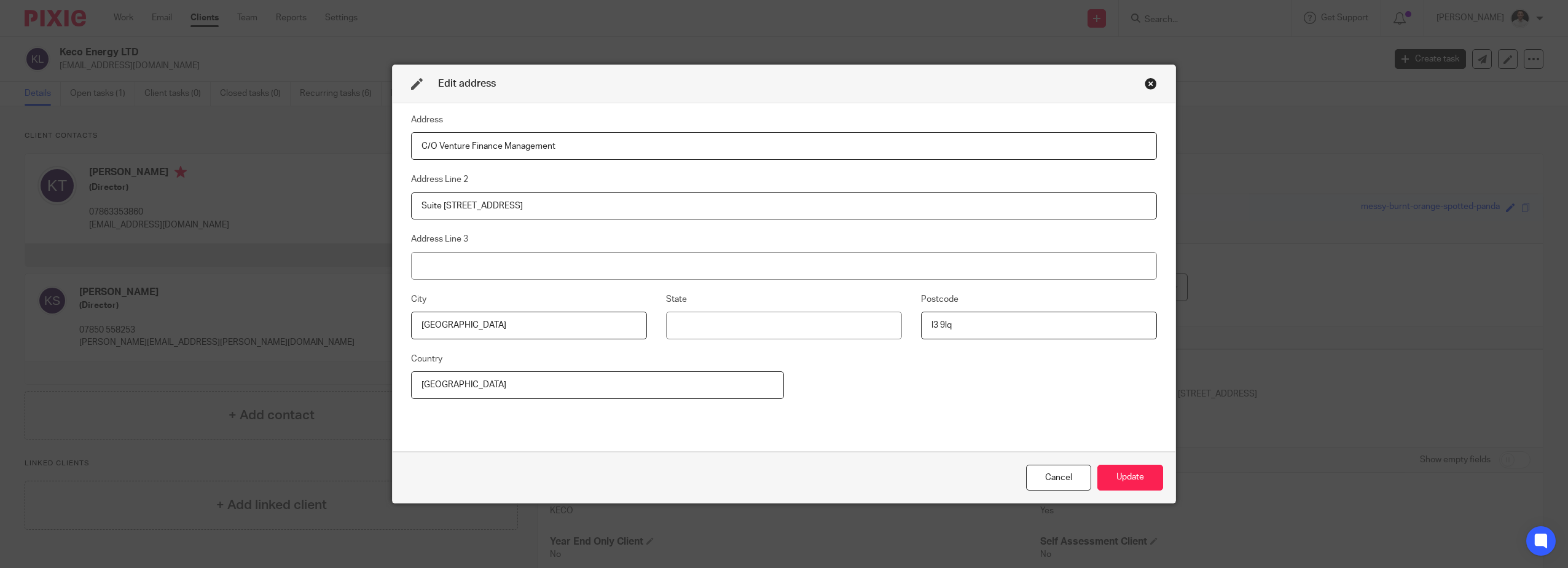
type input "L3 9LQ"
type input "Liverpool"
click at [1123, 476] on button "Update" at bounding box center [1130, 477] width 66 height 27
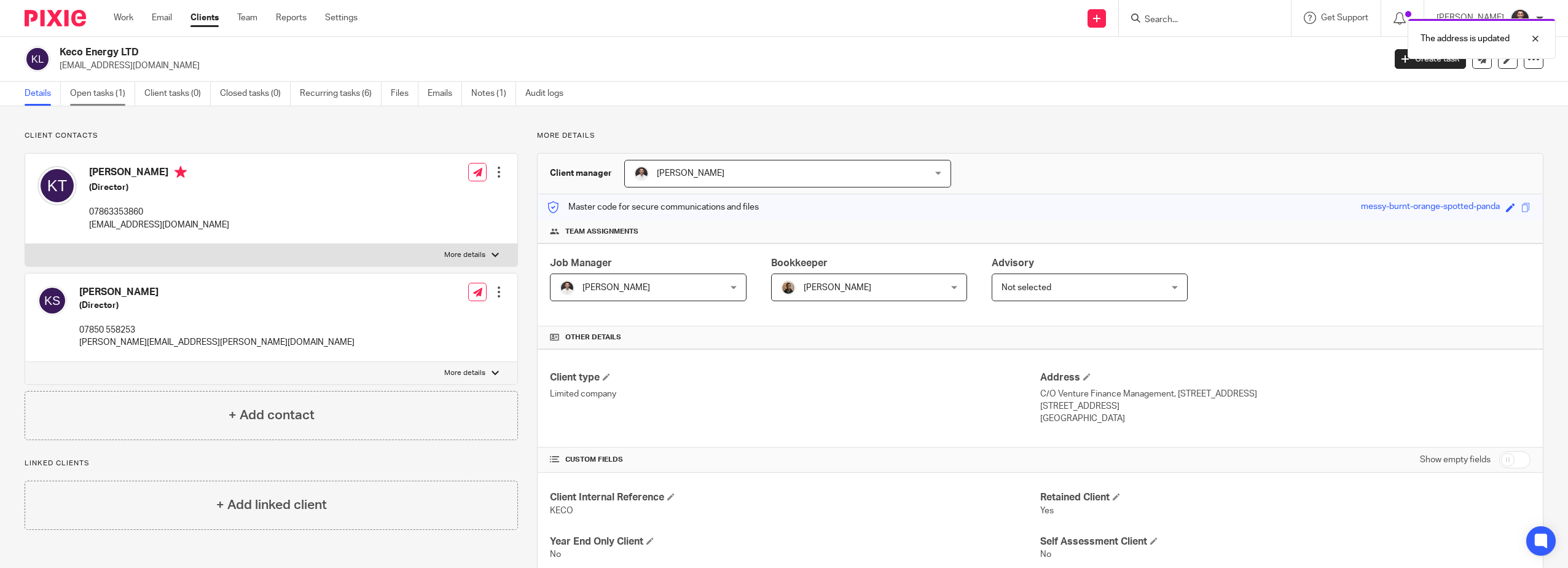
click at [110, 95] on link "Open tasks (1)" at bounding box center [102, 93] width 65 height 24
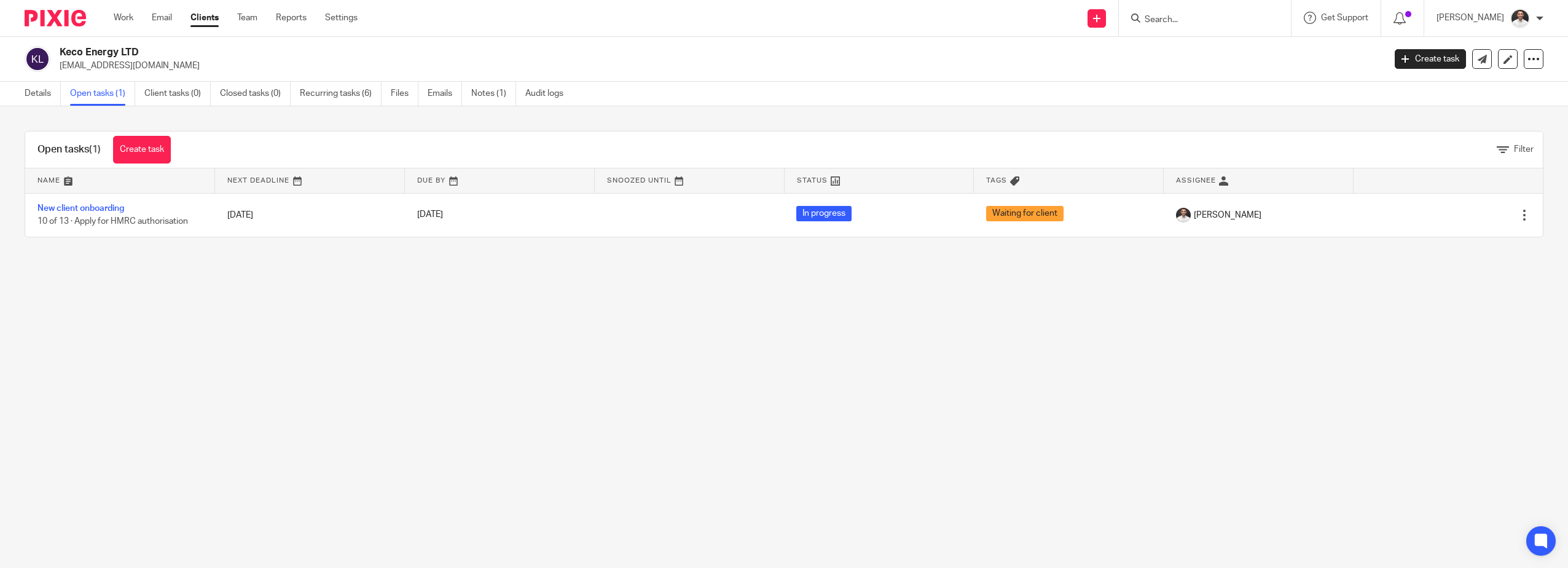
click at [616, 437] on main "Keco Energy LTD [EMAIL_ADDRESS][DOMAIN_NAME] Create task Update from Companies …" at bounding box center [784, 284] width 1568 height 568
click at [336, 17] on link "Settings" at bounding box center [341, 17] width 33 height 12
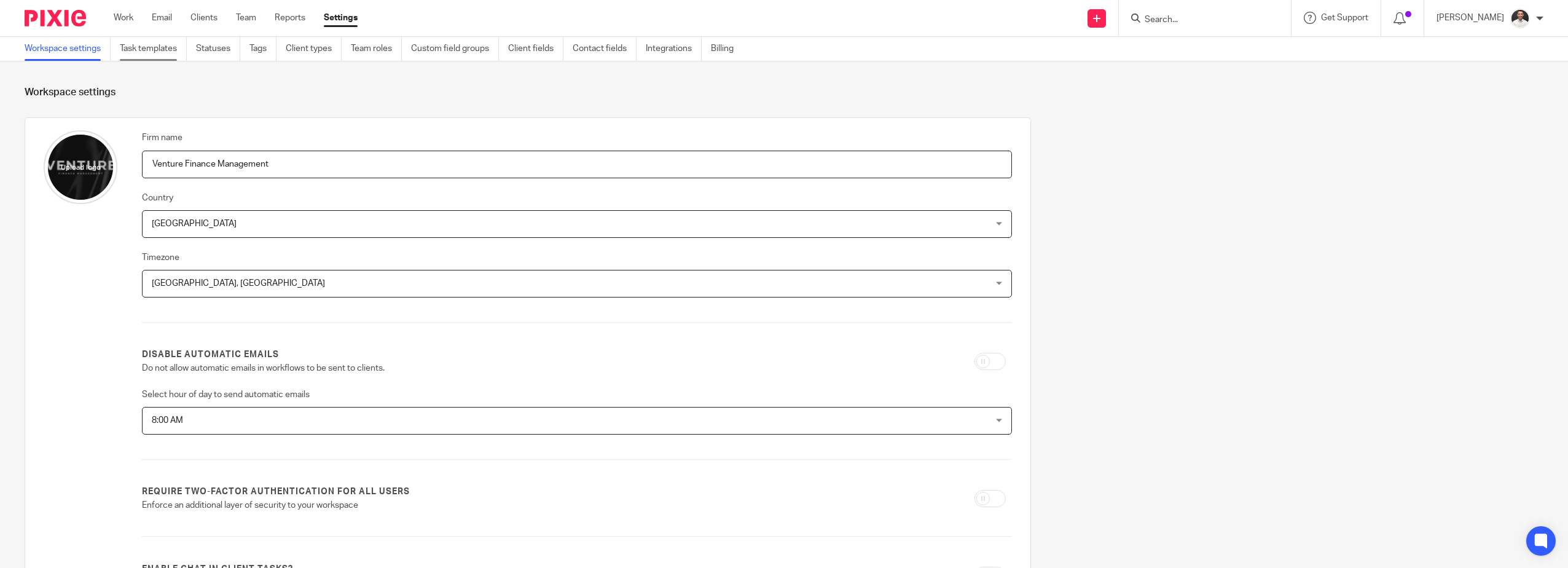
click at [152, 47] on link "Task templates" at bounding box center [153, 48] width 67 height 24
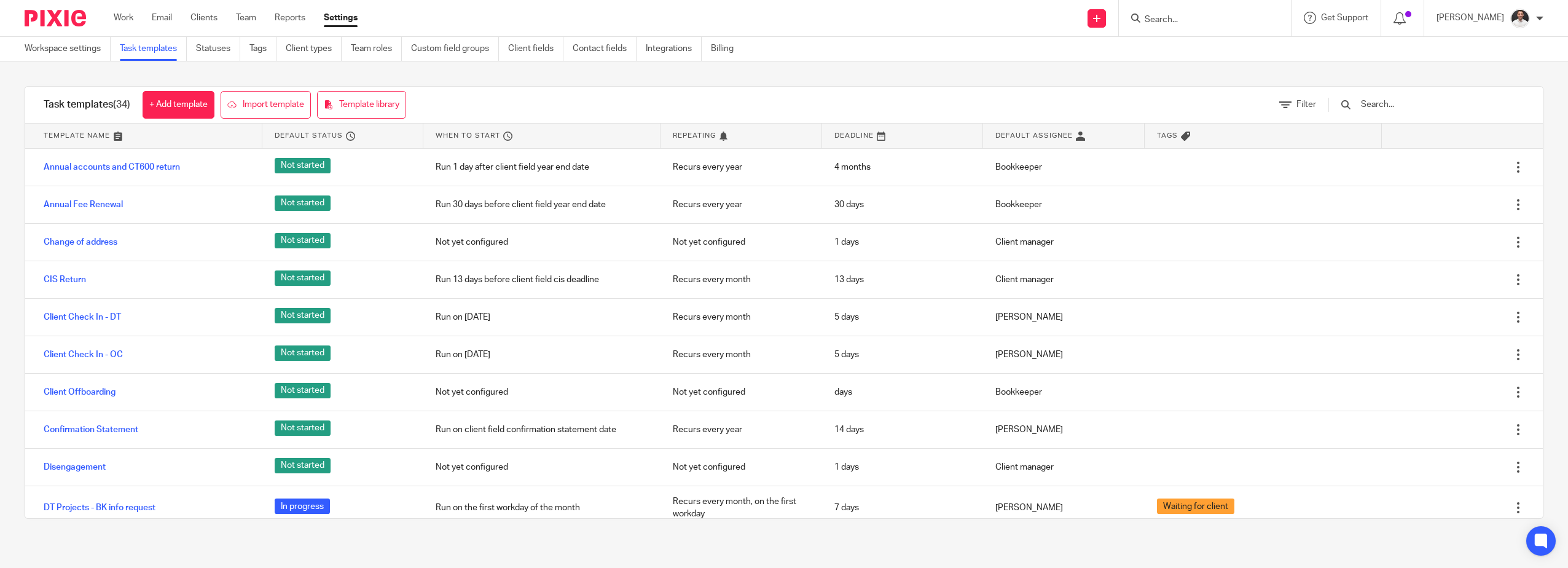
click at [1392, 104] on input "text" at bounding box center [1431, 104] width 144 height 14
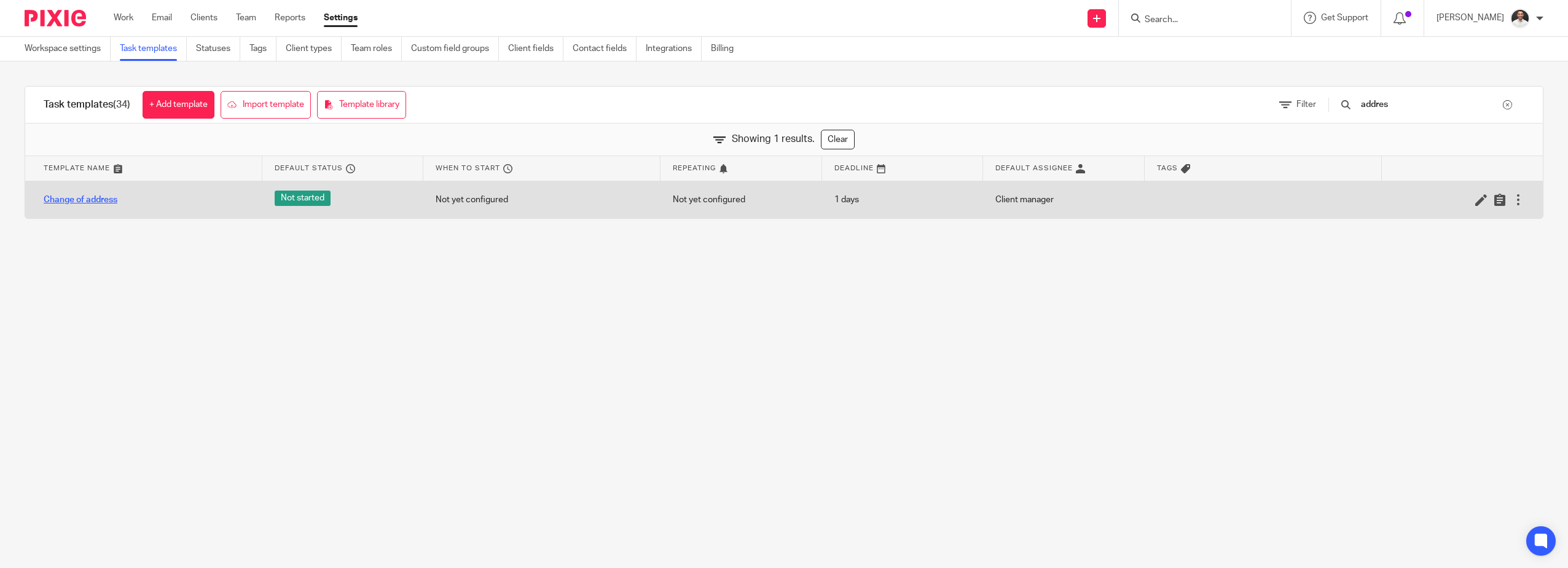
type input "addres"
click at [94, 194] on link "Change of address" at bounding box center [80, 199] width 74 height 12
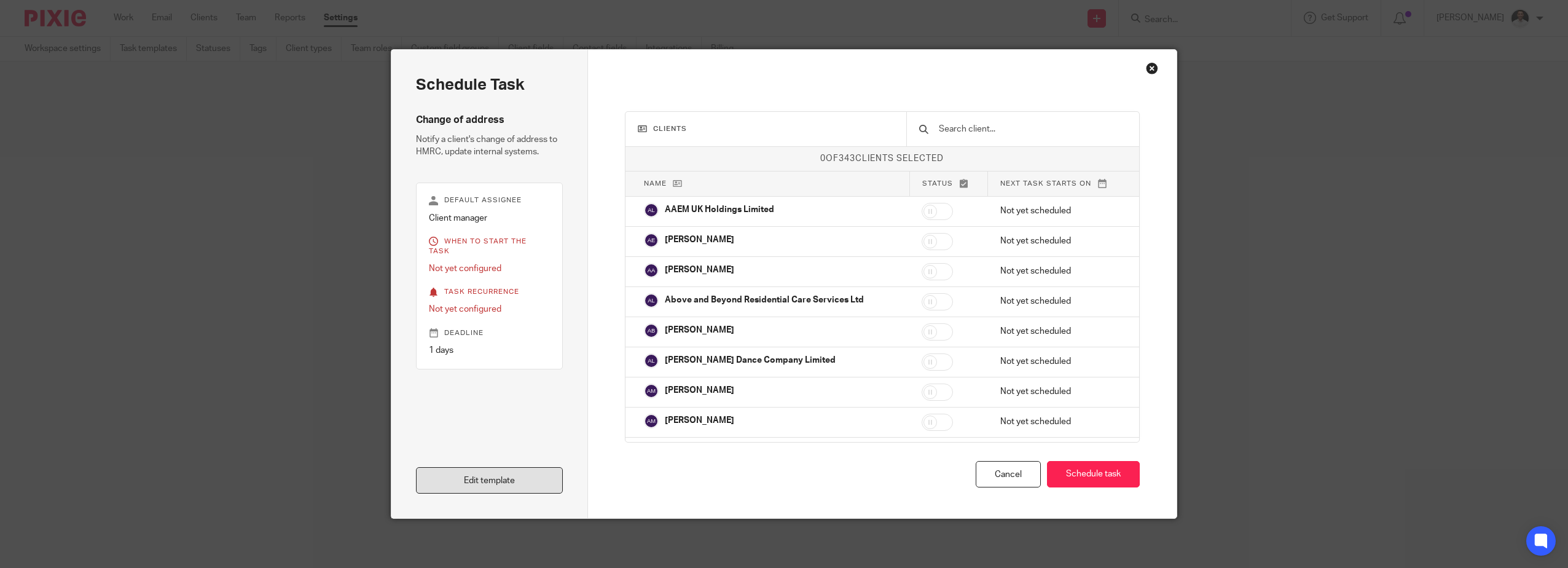
click at [473, 480] on link "Edit template" at bounding box center [489, 480] width 147 height 27
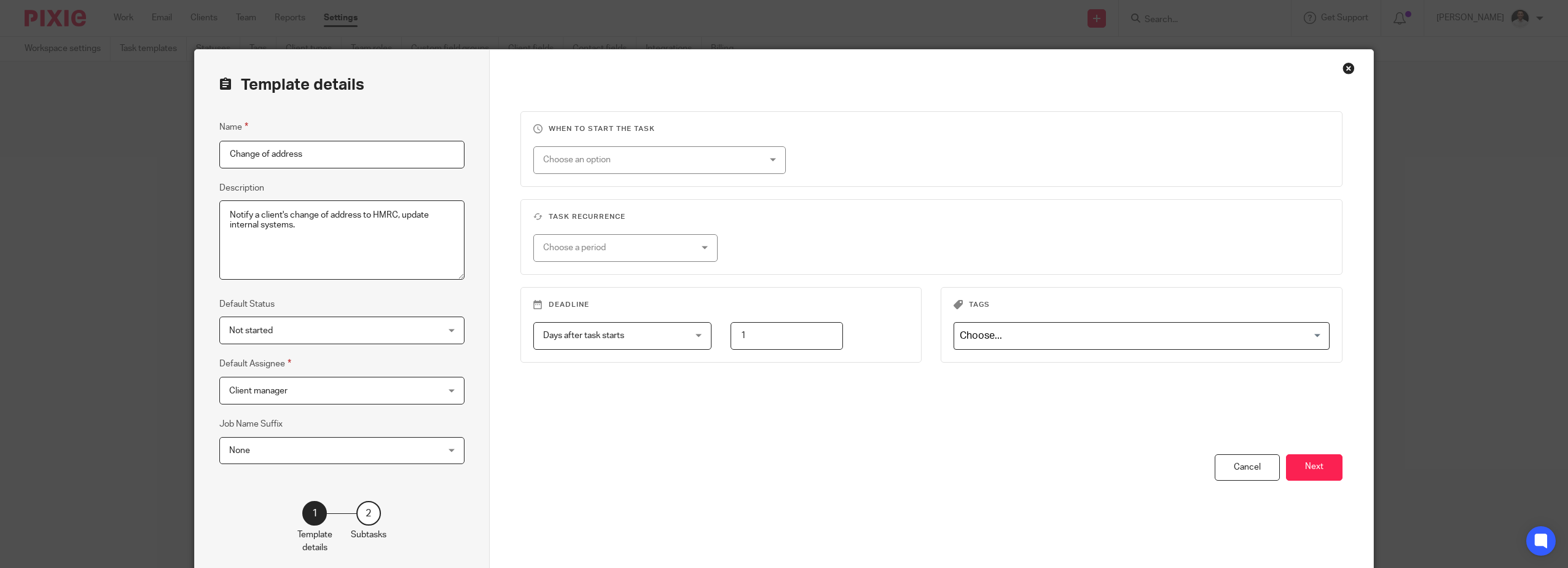
drag, startPoint x: 305, startPoint y: 227, endPoint x: 133, endPoint y: 209, distance: 172.9
click at [133, 209] on div "Template details Name Change of address Description Notify a client's change of…" at bounding box center [784, 284] width 1568 height 568
type textarea "Update clients address to ours and changes followed by system and software upda…"
click at [1305, 476] on button "Next" at bounding box center [1314, 467] width 57 height 27
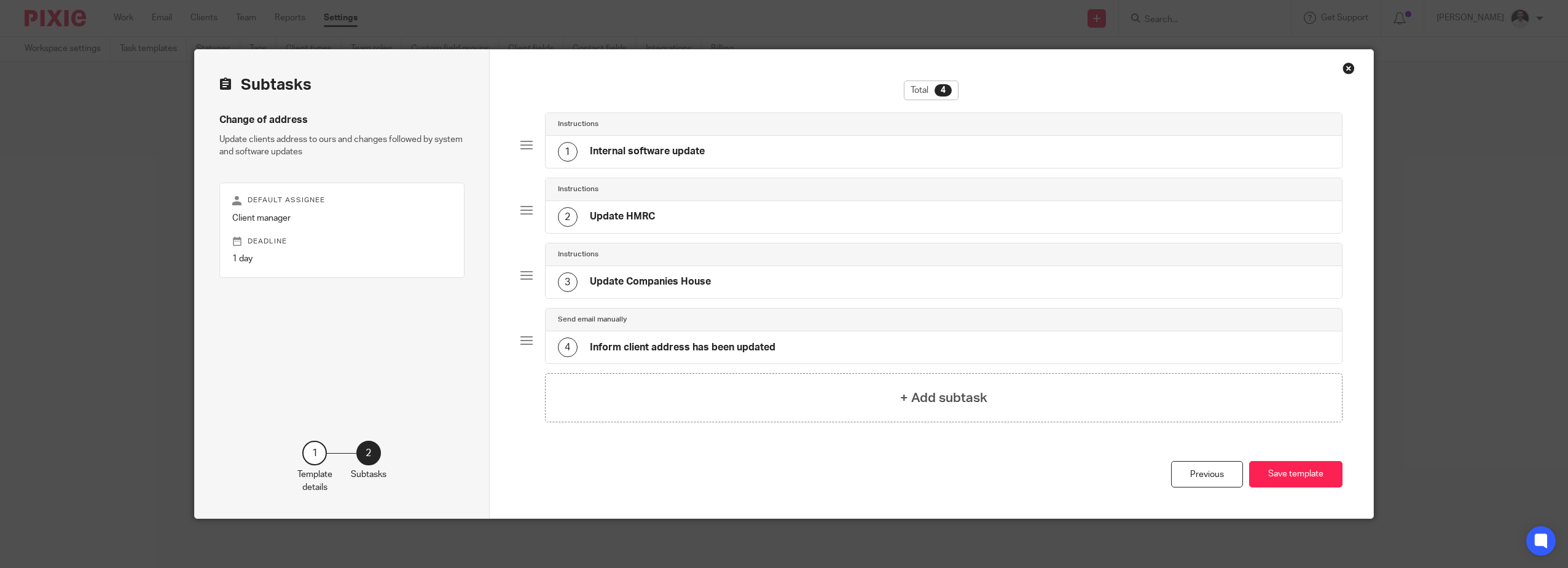
click at [678, 153] on h4 "Internal software update" at bounding box center [647, 152] width 115 height 13
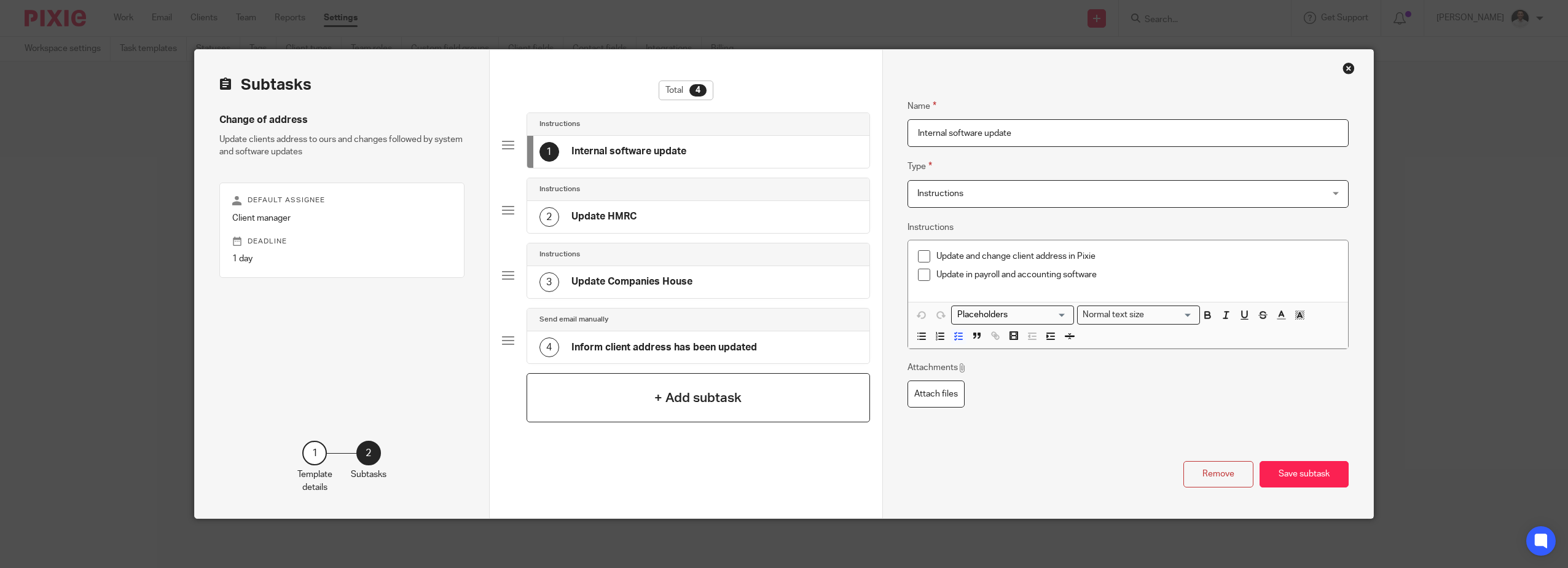
click at [677, 400] on h4 "+ Add subtask" at bounding box center [698, 398] width 87 height 19
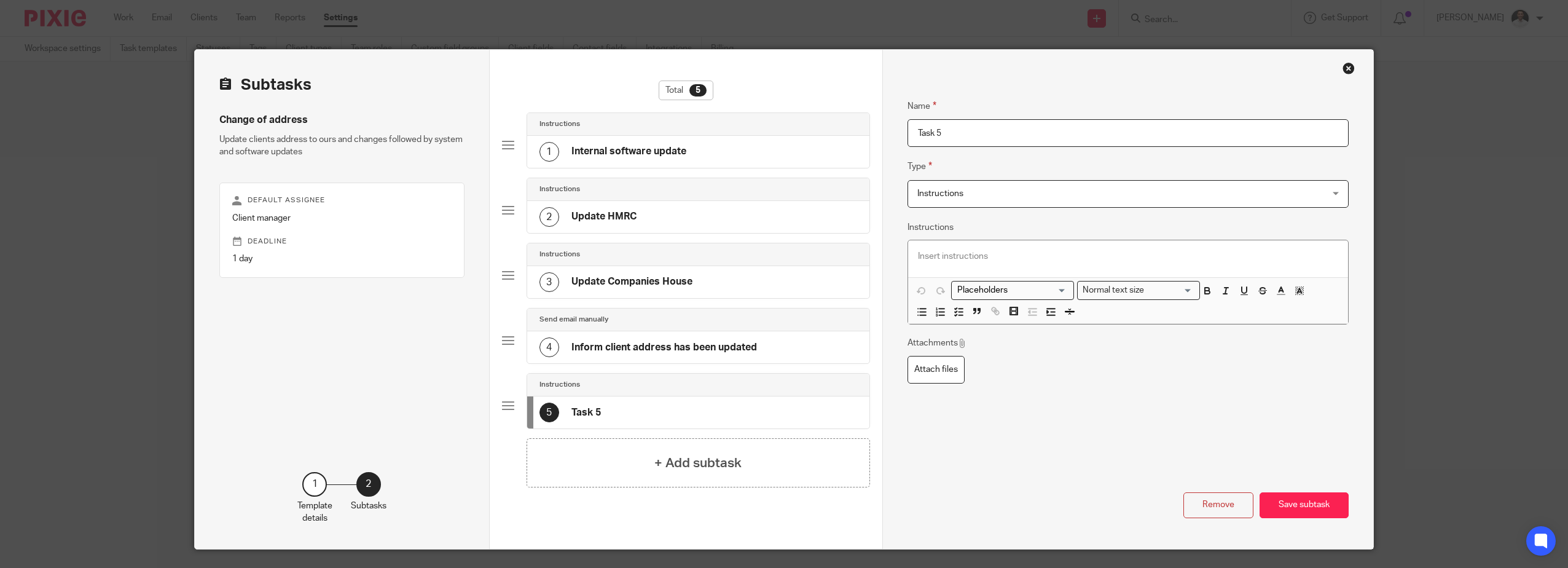
drag, startPoint x: 992, startPoint y: 139, endPoint x: 645, endPoint y: 152, distance: 347.2
click at [707, 139] on div "Subtasks Change of address Update clients address to ours and changes followed …" at bounding box center [784, 299] width 1179 height 499
type input "Follow Scribe"
click at [936, 262] on p at bounding box center [1128, 255] width 421 height 12
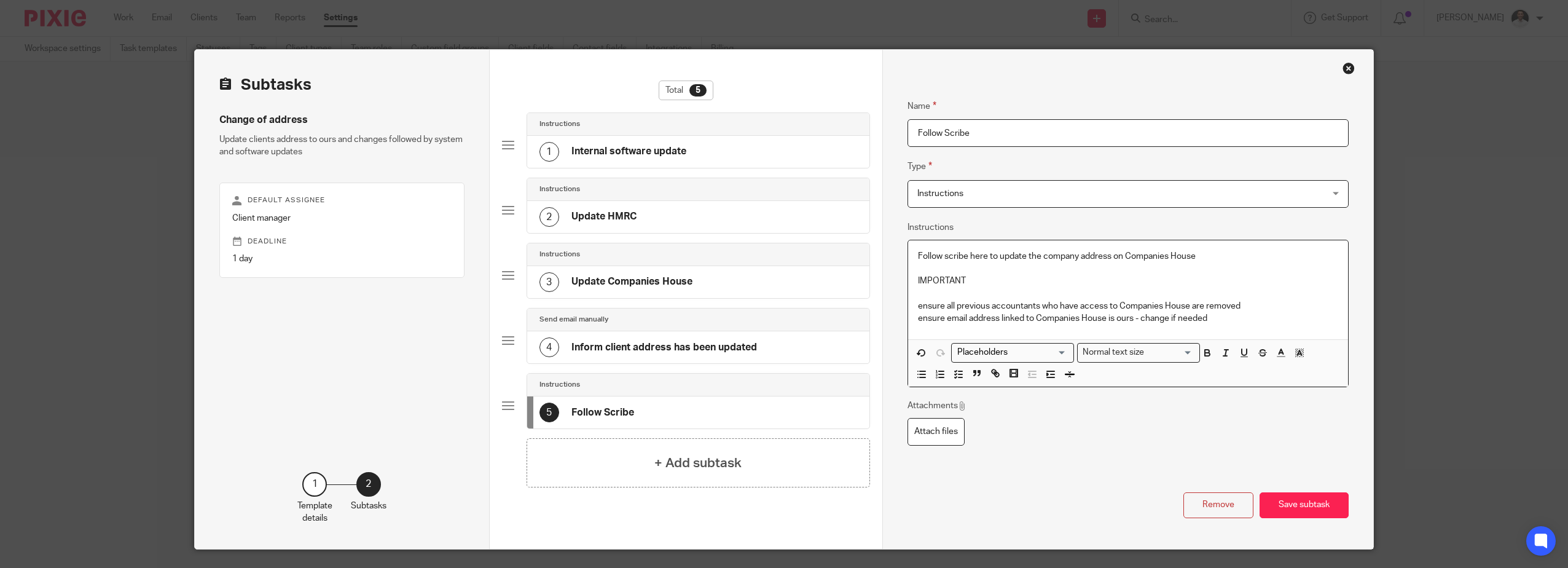
drag, startPoint x: 980, startPoint y: 283, endPoint x: 899, endPoint y: 285, distance: 81.0
click at [899, 285] on div "Name Internal software update Type Instructions Instructions Instructions Docum…" at bounding box center [1127, 299] width 491 height 499
click at [1205, 351] on icon "button" at bounding box center [1207, 350] width 5 height 3
click at [1211, 259] on p "Follow scribe here to update the company address on Companies House" at bounding box center [1128, 255] width 421 height 12
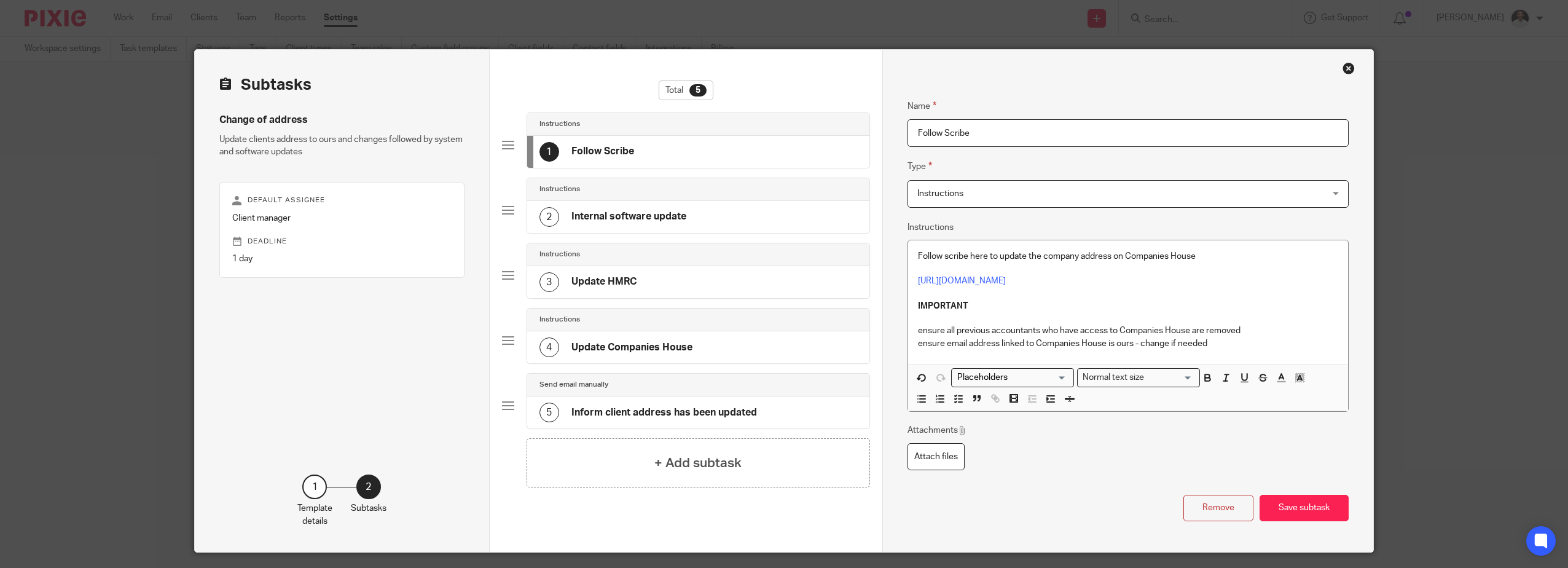
click at [604, 222] on h4 "Internal software update" at bounding box center [629, 217] width 115 height 13
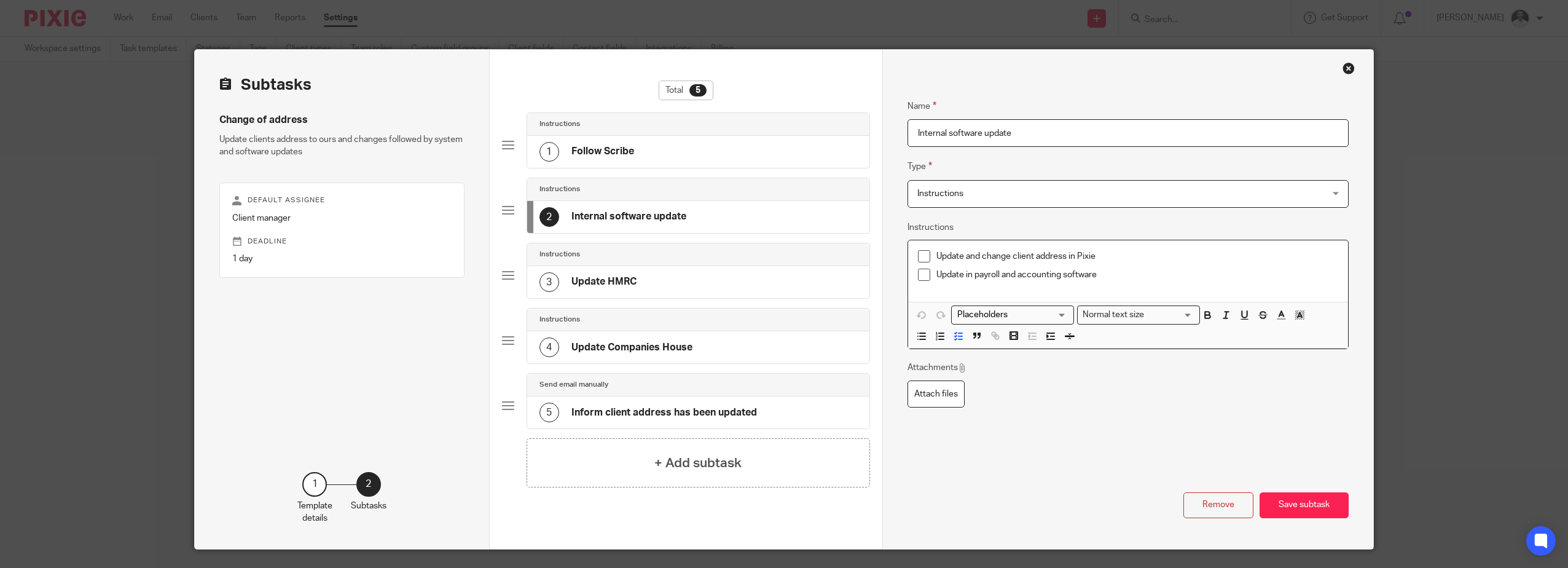
click at [1108, 257] on p "Update and change client address in Pixie" at bounding box center [1136, 255] width 401 height 12
click at [1104, 275] on p "Update in payroll and accounting software" at bounding box center [1136, 274] width 401 height 12
drag, startPoint x: 1104, startPoint y: 275, endPoint x: 964, endPoint y: 274, distance: 140.0
click at [964, 274] on p "Update in payroll and accounting software" at bounding box center [1136, 274] width 401 height 12
click at [962, 273] on p "Update in payroll and accounting software" at bounding box center [1136, 274] width 401 height 12
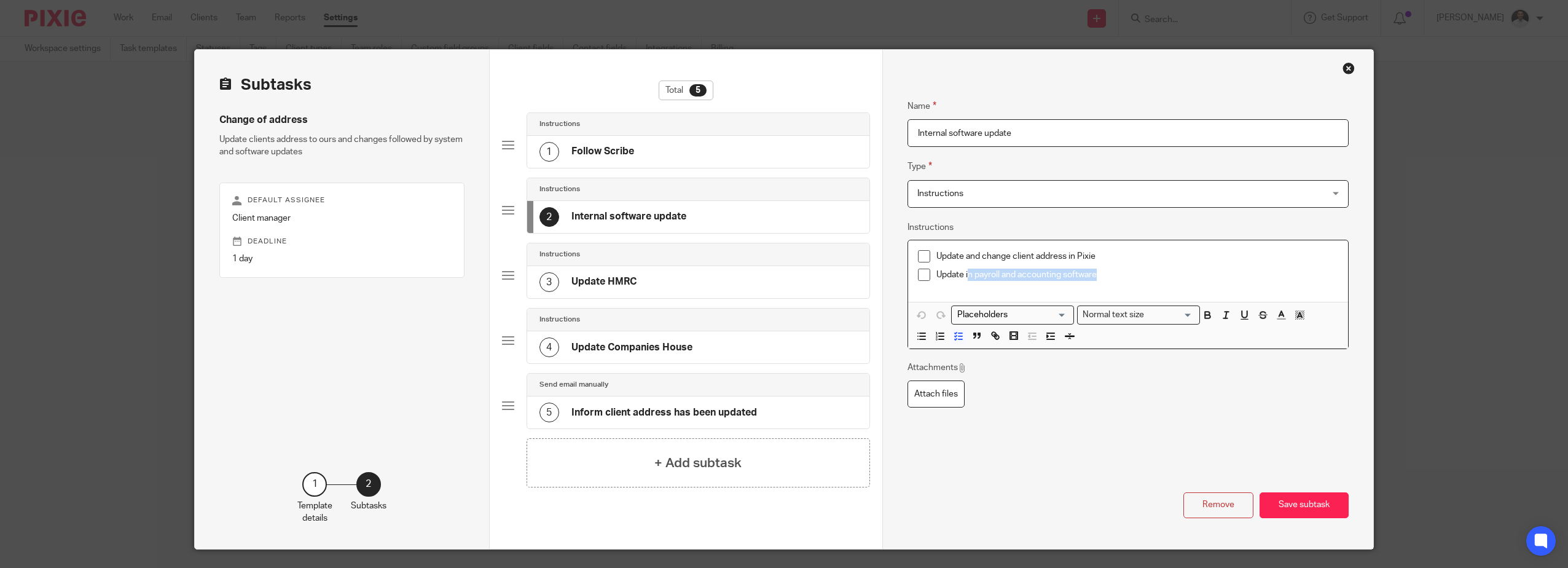
click at [964, 273] on p "Update in payroll and accounting software" at bounding box center [1136, 274] width 401 height 12
click at [1086, 280] on p "Update in payroll and accounting software" at bounding box center [1136, 274] width 401 height 12
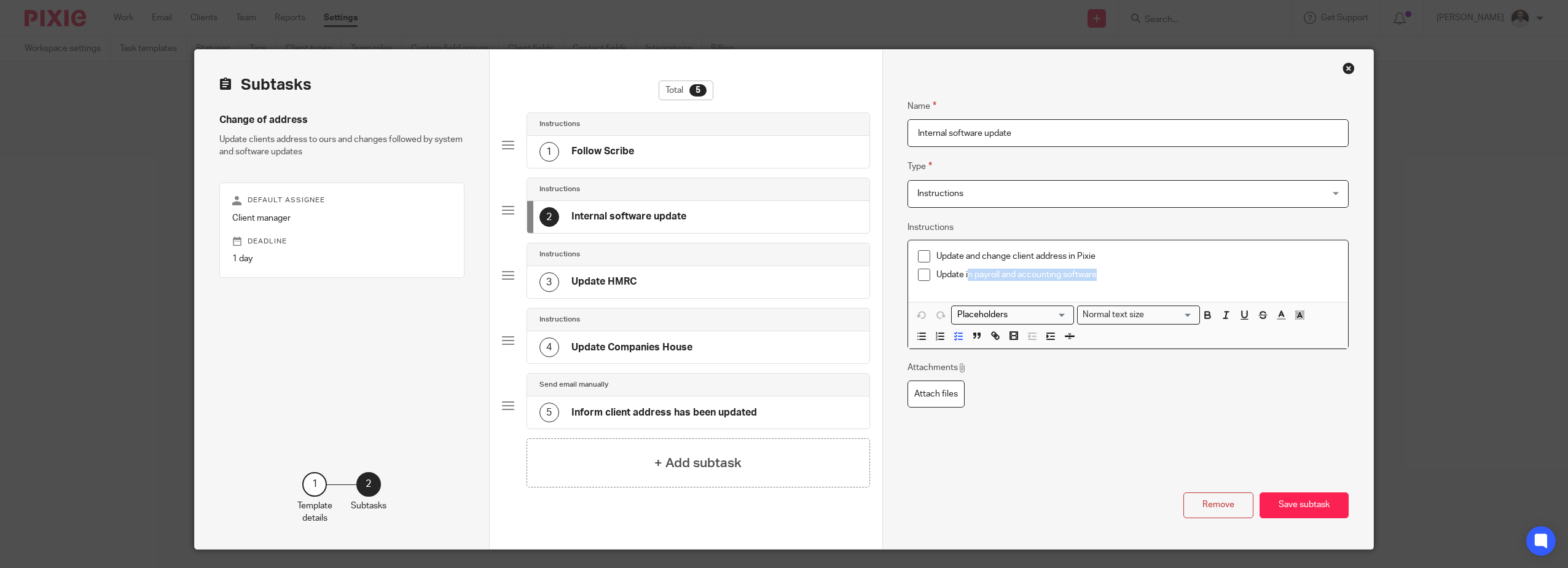
drag, startPoint x: 1104, startPoint y: 276, endPoint x: 965, endPoint y: 273, distance: 139.0
click at [965, 273] on p "Update in payroll and accounting software" at bounding box center [1136, 274] width 401 height 12
click at [624, 284] on h4 "Update HMRC" at bounding box center [603, 282] width 65 height 13
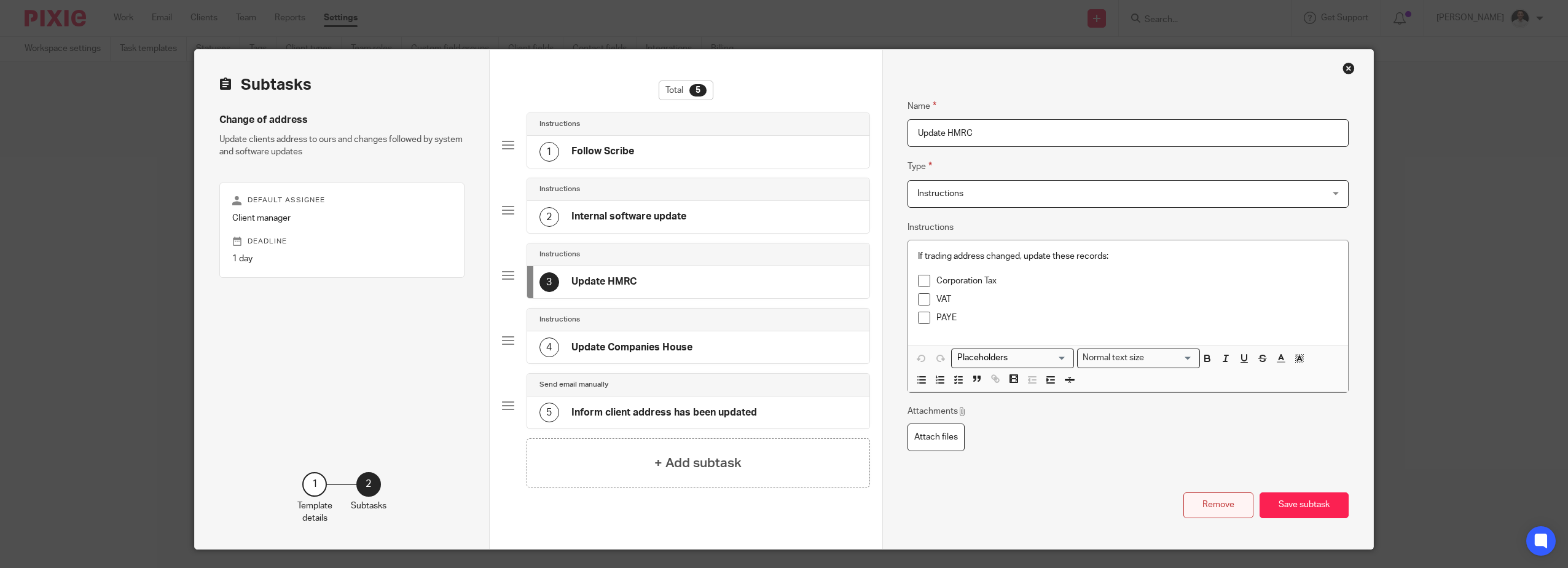
click at [1205, 502] on button "Remove" at bounding box center [1218, 505] width 70 height 27
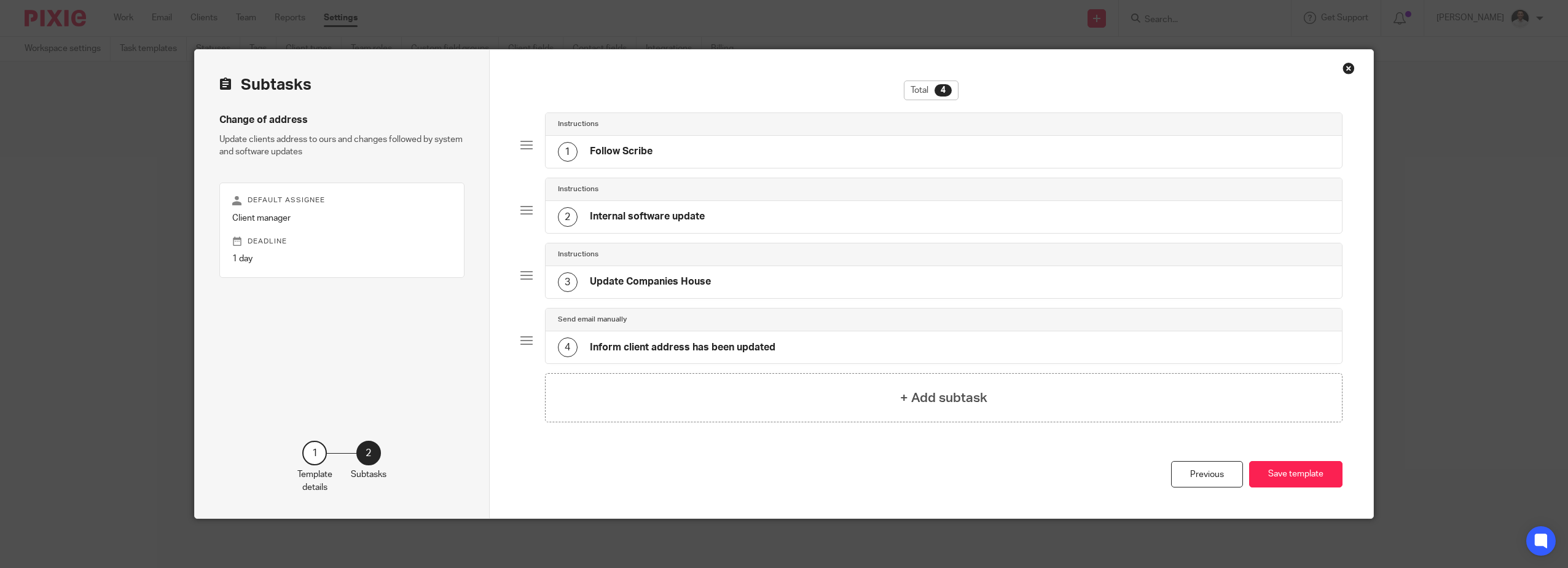
click at [631, 272] on div "3 Update Companies House" at bounding box center [944, 282] width 797 height 32
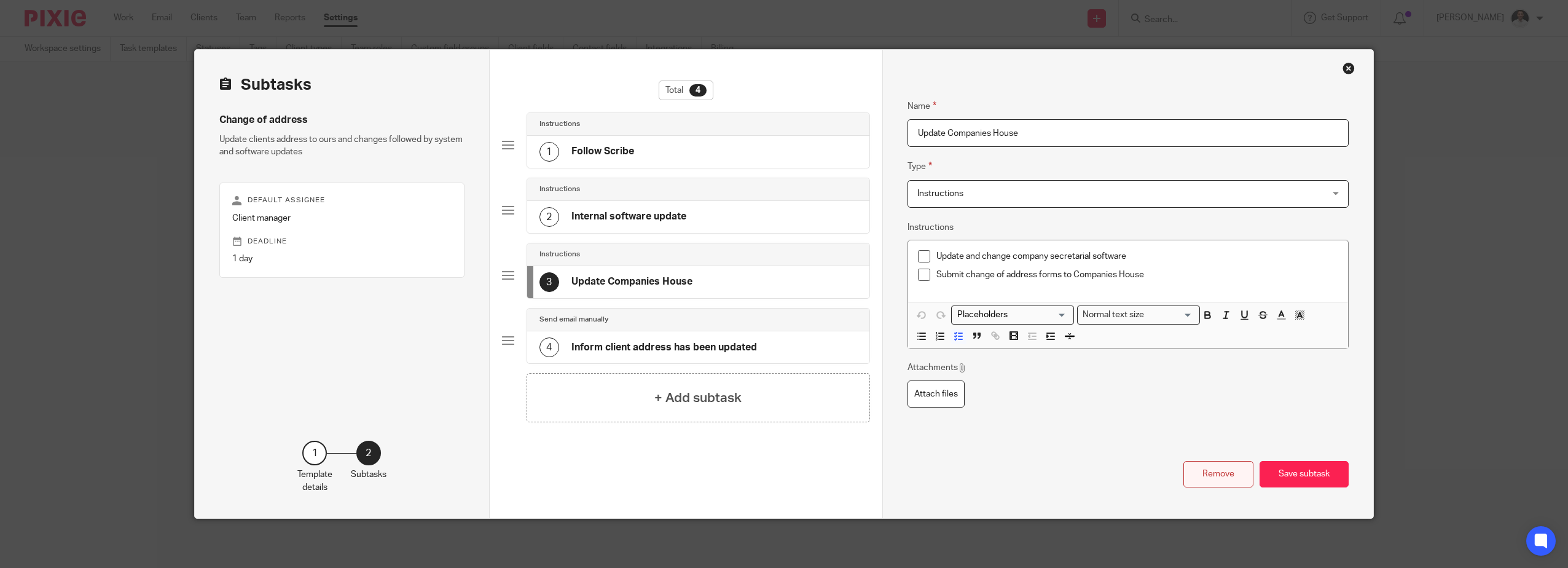
click at [1210, 476] on button "Remove" at bounding box center [1218, 474] width 70 height 27
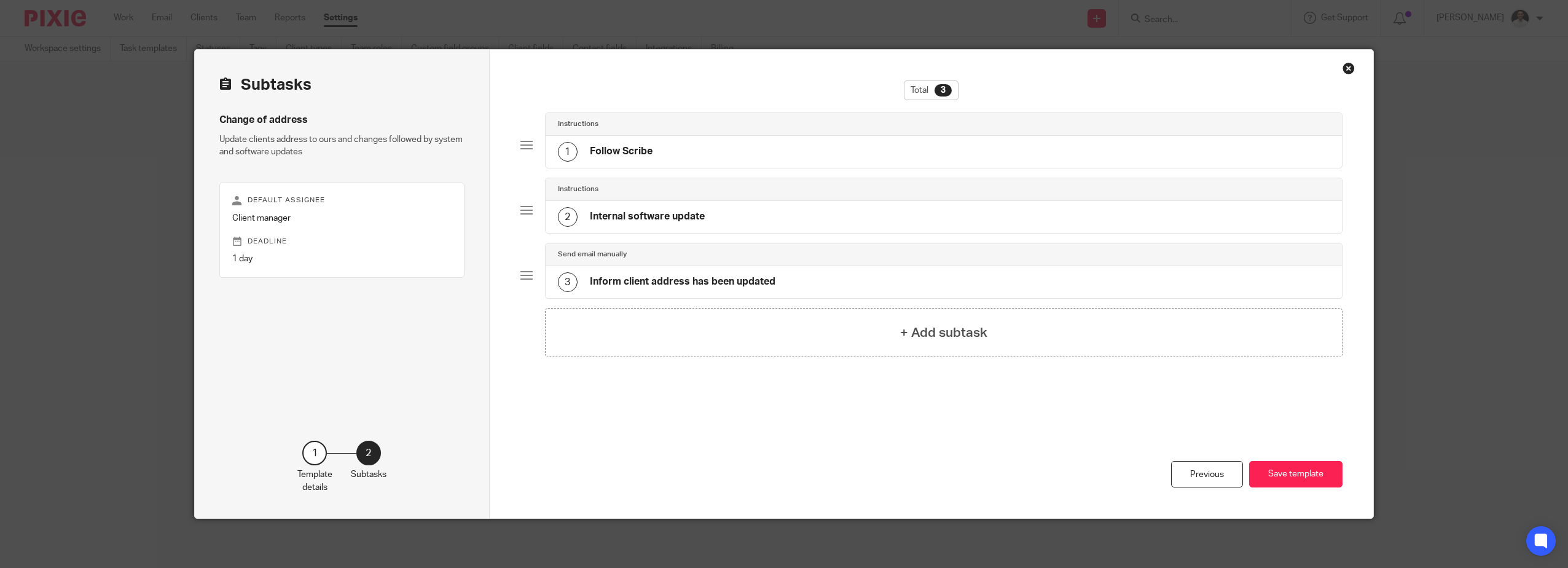
click at [663, 287] on h4 "Inform client address has been updated" at bounding box center [682, 282] width 186 height 13
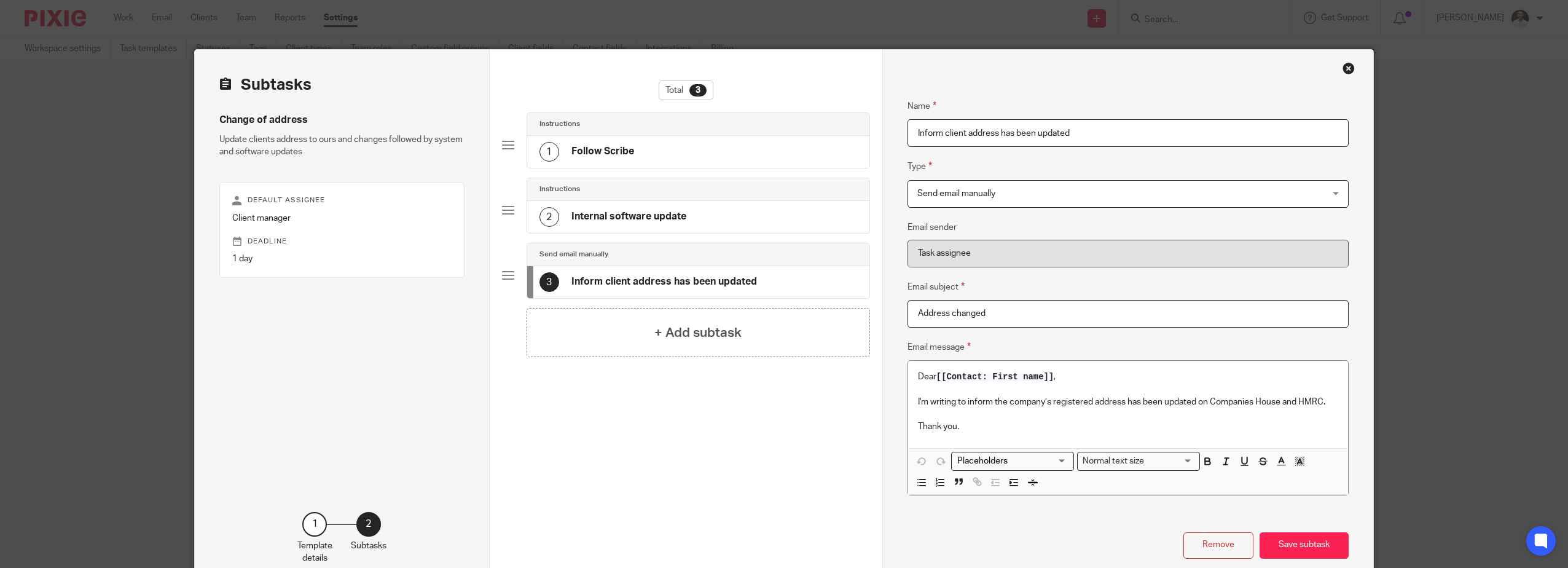
click at [968, 201] on span "Send email manually" at bounding box center [1089, 194] width 345 height 26
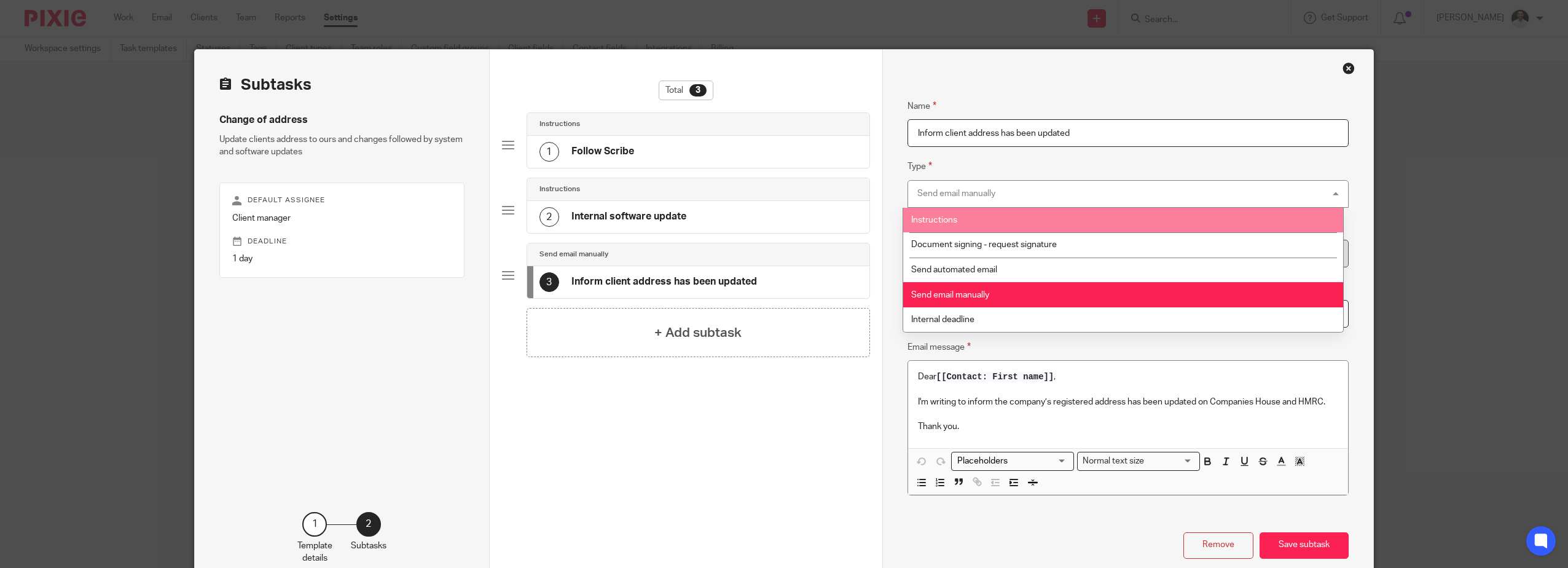
click at [965, 219] on li "Instructions" at bounding box center [1123, 220] width 440 height 26
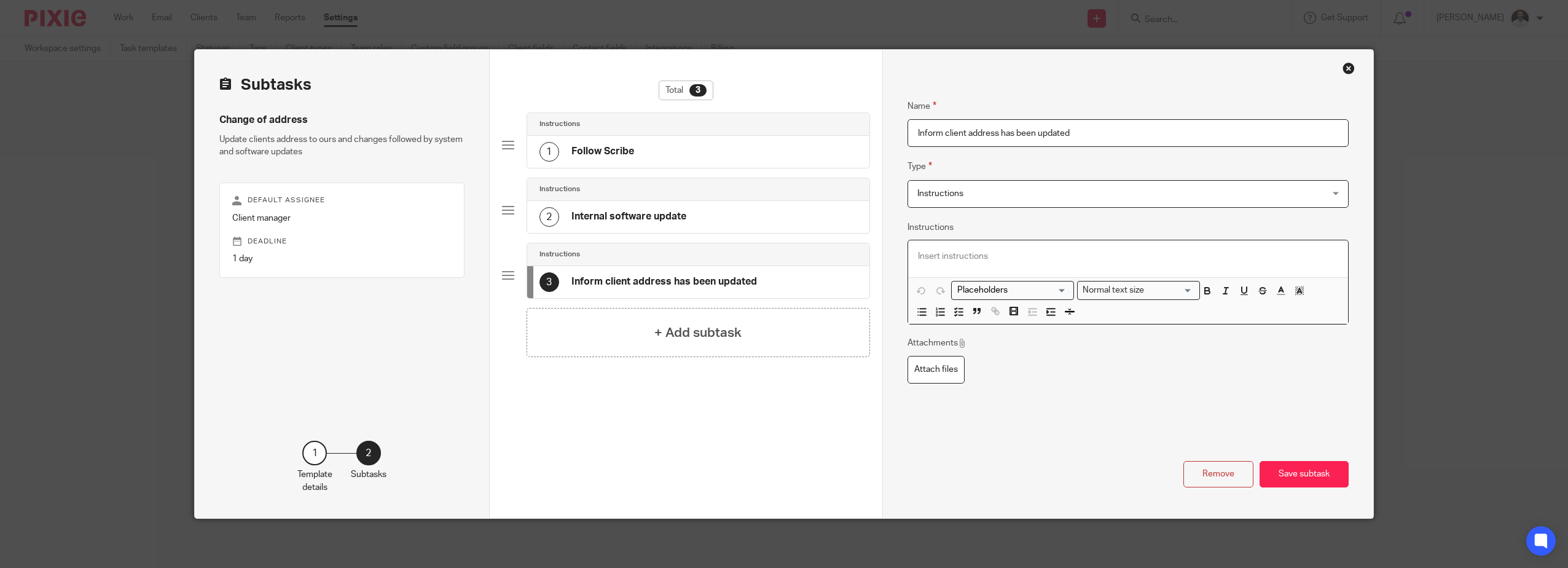
click at [1003, 252] on p at bounding box center [1128, 255] width 421 height 12
click at [1089, 133] on input "Inform client address has been updated" at bounding box center [1127, 133] width 441 height 27
click at [958, 252] on p at bounding box center [1128, 255] width 421 height 12
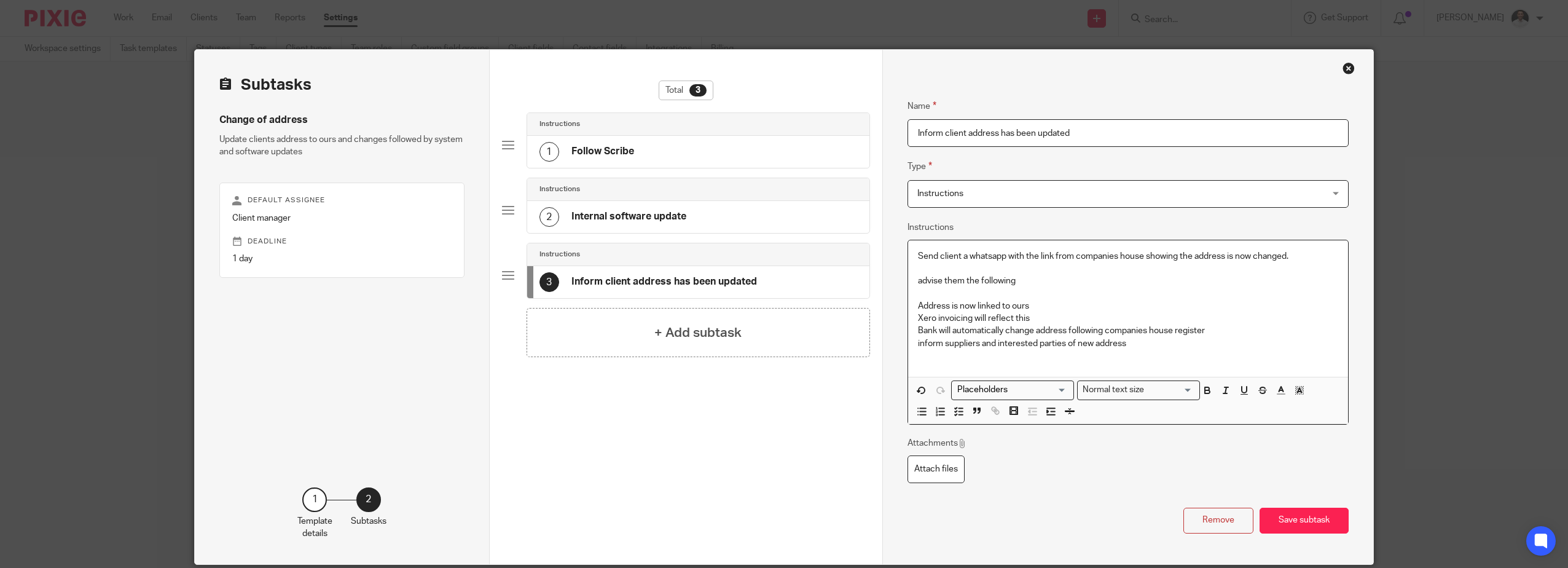
click at [1035, 321] on p "Xero invoicing will reflect this" at bounding box center [1128, 317] width 421 height 12
click at [1042, 304] on p "Address is now linked to ours" at bounding box center [1128, 305] width 421 height 12
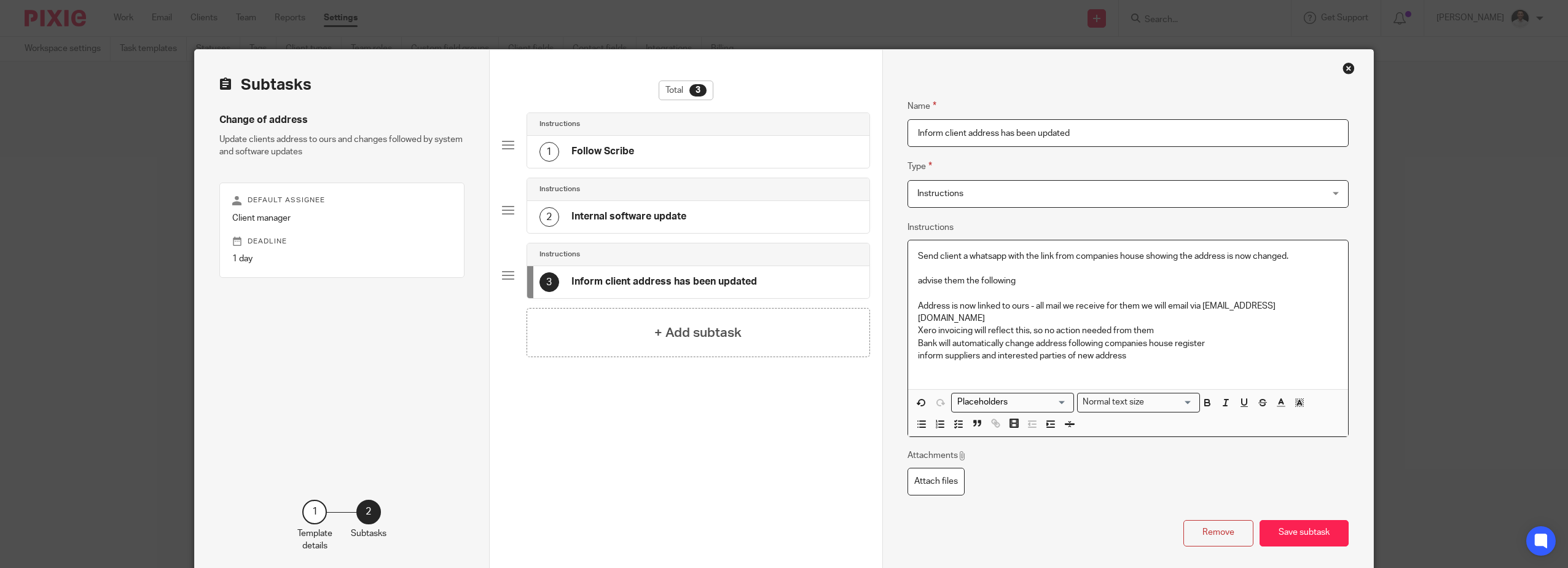
click at [1145, 359] on p "inform suppliers and interested parties of new address" at bounding box center [1128, 355] width 421 height 12
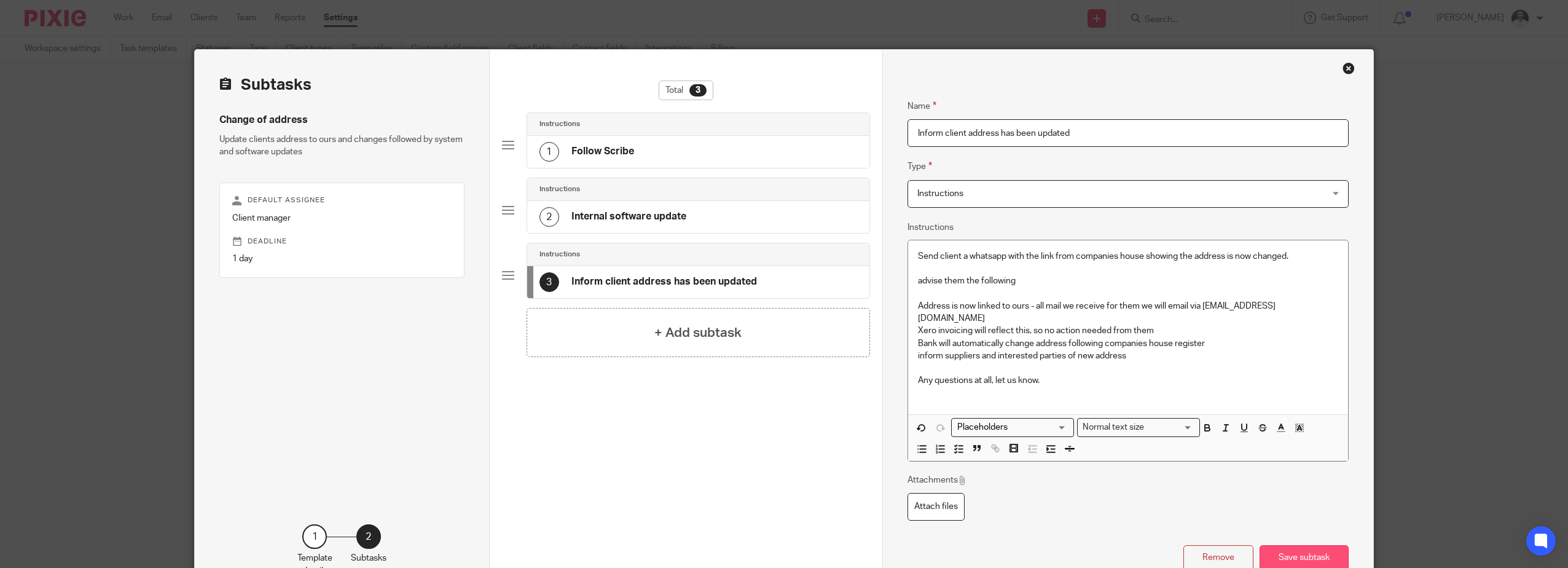
click at [1300, 548] on button "Save subtask" at bounding box center [1303, 558] width 89 height 27
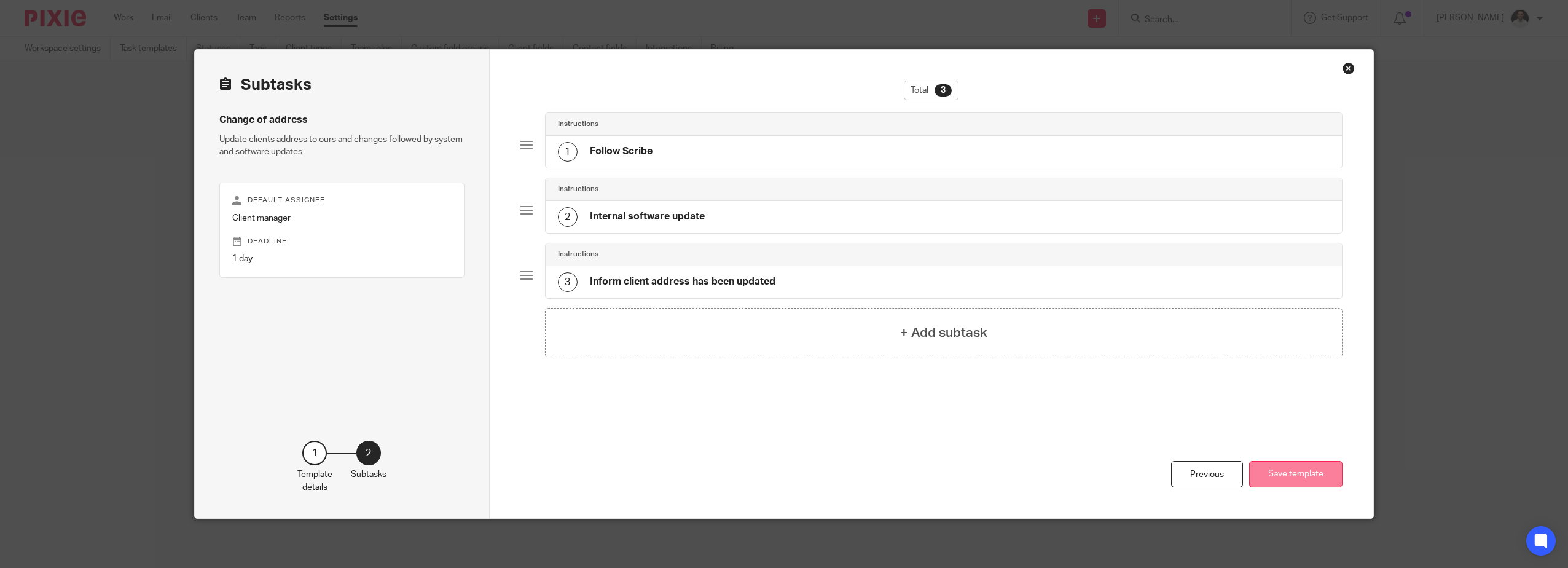
click at [1300, 472] on button "Save template" at bounding box center [1296, 474] width 93 height 27
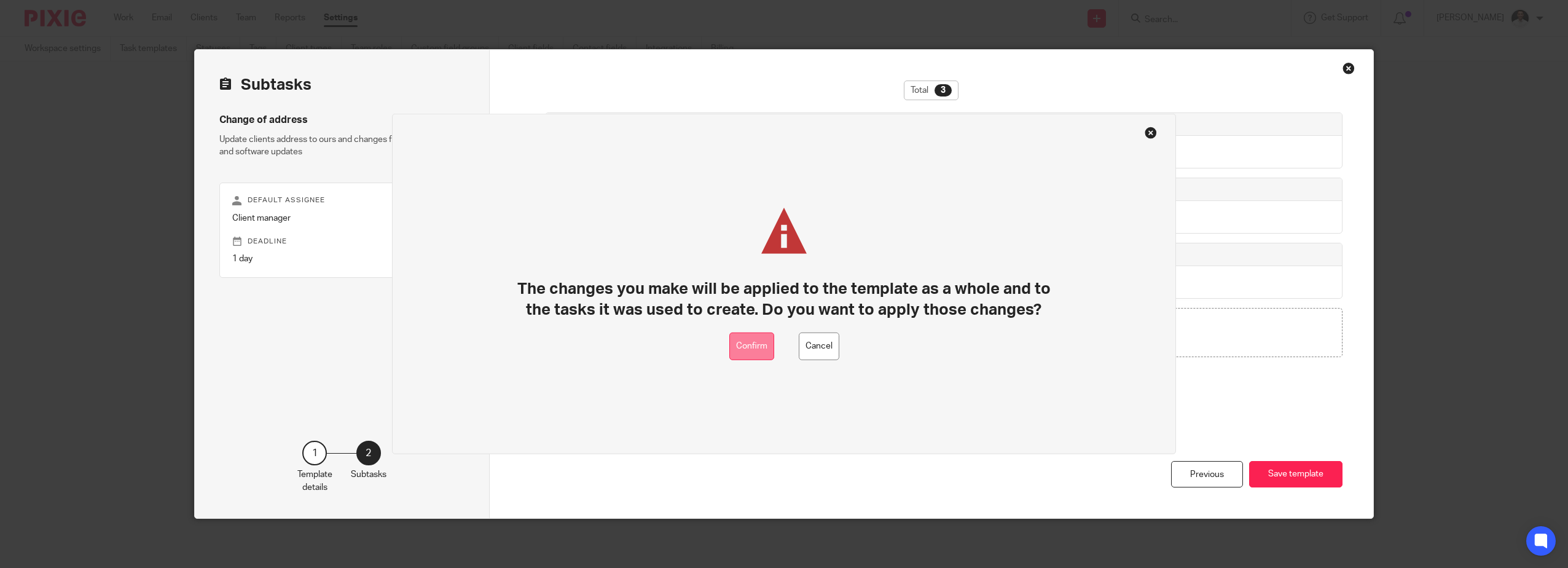
click at [767, 350] on button "Confirm" at bounding box center [752, 347] width 45 height 27
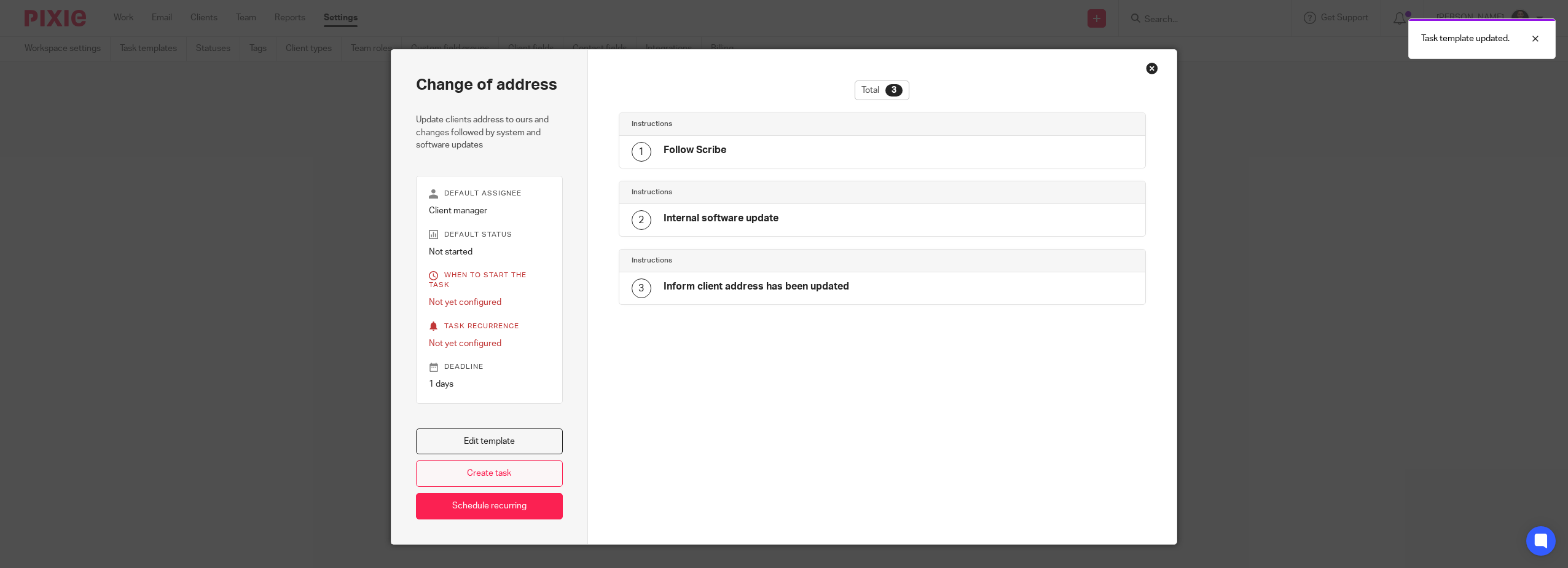
click at [475, 463] on link "Create task" at bounding box center [489, 473] width 147 height 27
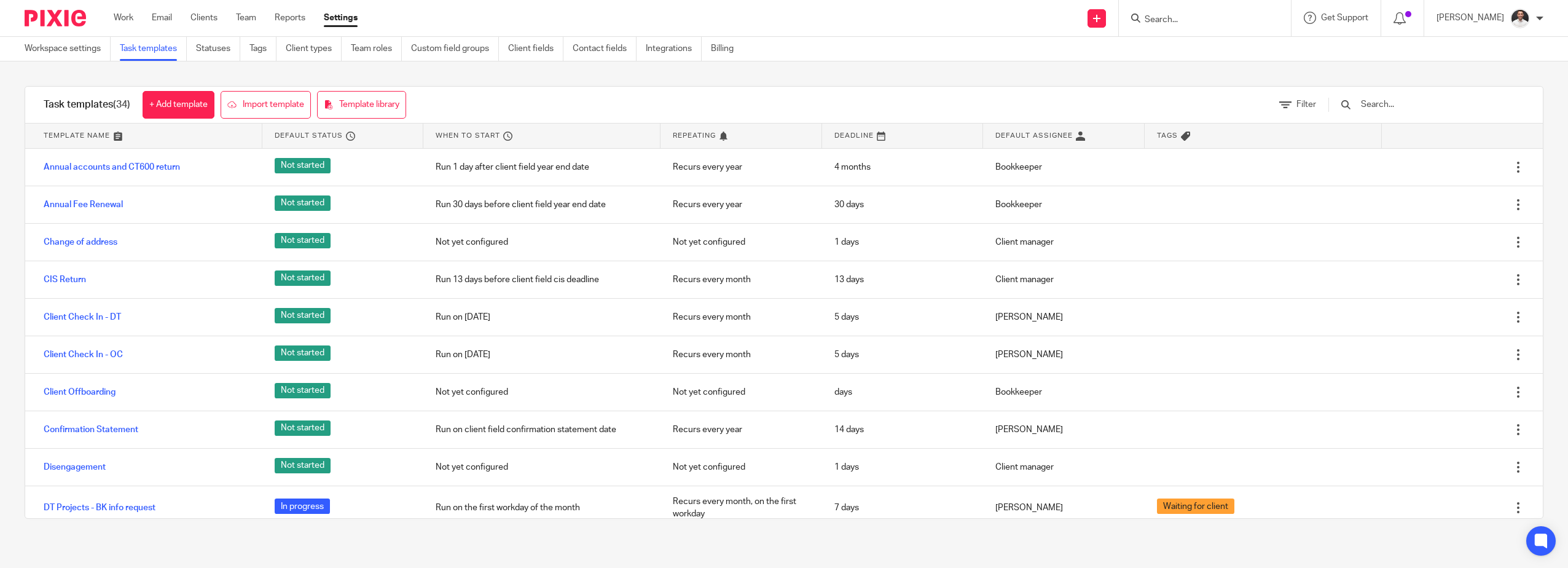
click at [1422, 108] on input "text" at bounding box center [1431, 104] width 144 height 14
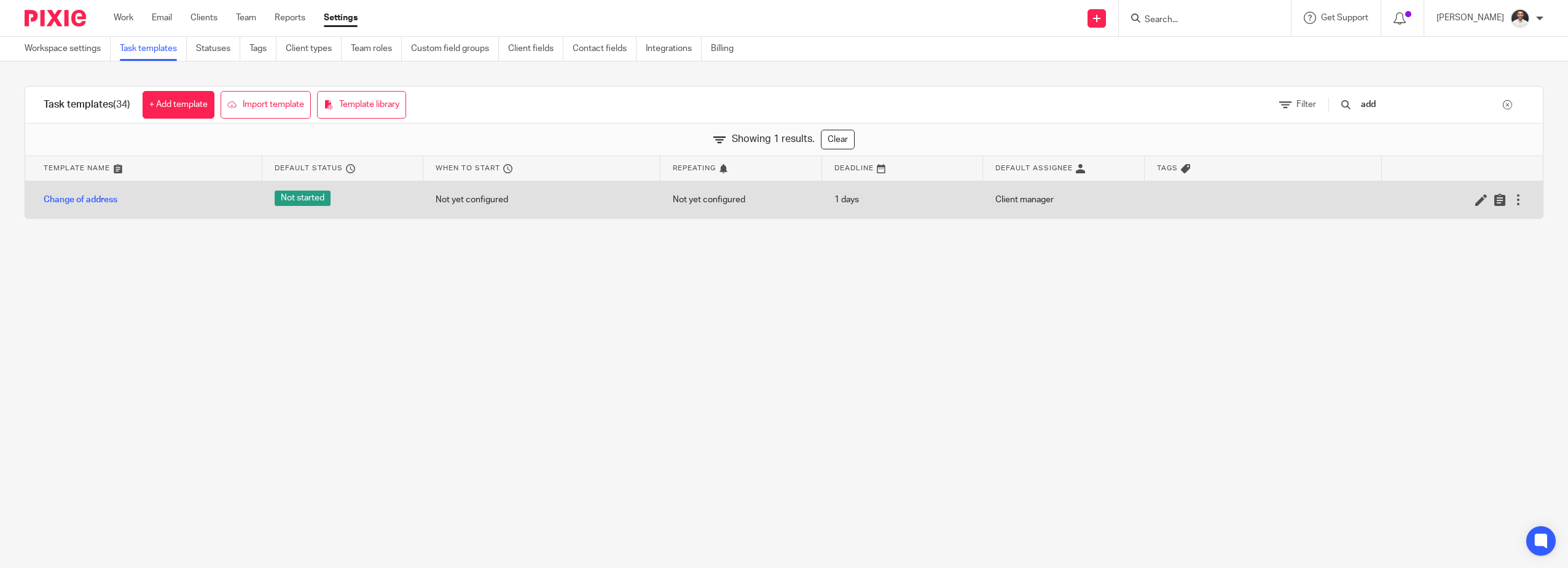
type input "add"
click at [202, 209] on div "Change of address" at bounding box center [144, 200] width 237 height 31
click at [62, 198] on link "Change of address" at bounding box center [80, 199] width 74 height 12
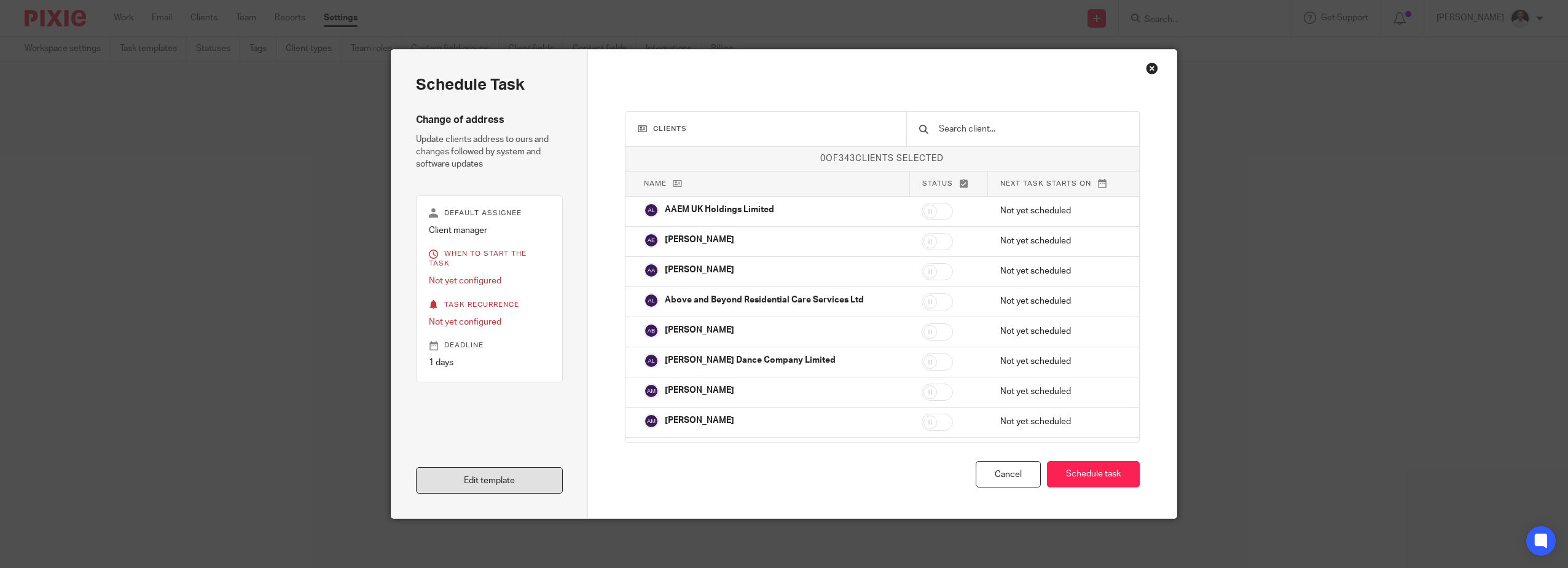
click at [493, 475] on link "Edit template" at bounding box center [489, 480] width 147 height 27
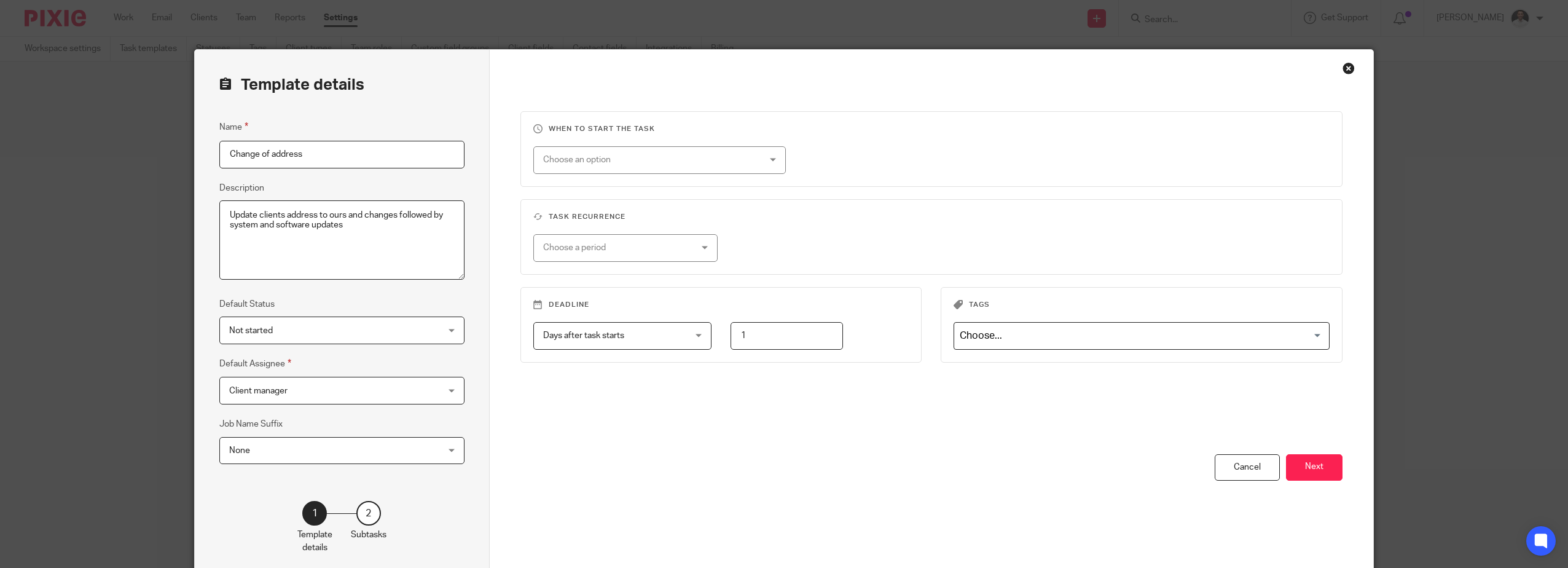
click at [320, 160] on input "Change of address" at bounding box center [342, 155] width 245 height 27
drag, startPoint x: 331, startPoint y: 158, endPoint x: 269, endPoint y: 158, distance: 62.0
click at [269, 158] on input "Change of address" at bounding box center [342, 155] width 245 height 27
type input "Change of registered office address"
click at [343, 219] on textarea "Update clients address to ours and changes followed by system and software upda…" at bounding box center [342, 240] width 245 height 80
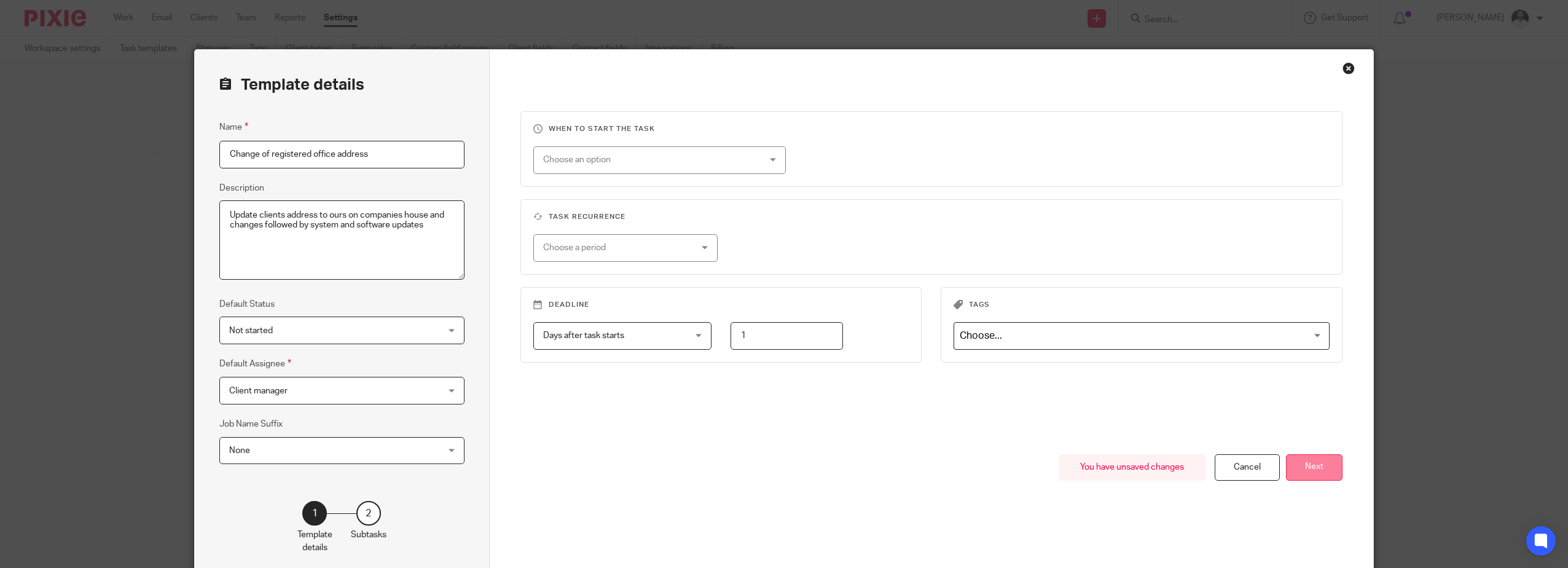
type textarea "Update clients address to ours on companies house and changes followed by syste…"
click at [1310, 455] on button "Next" at bounding box center [1314, 467] width 57 height 27
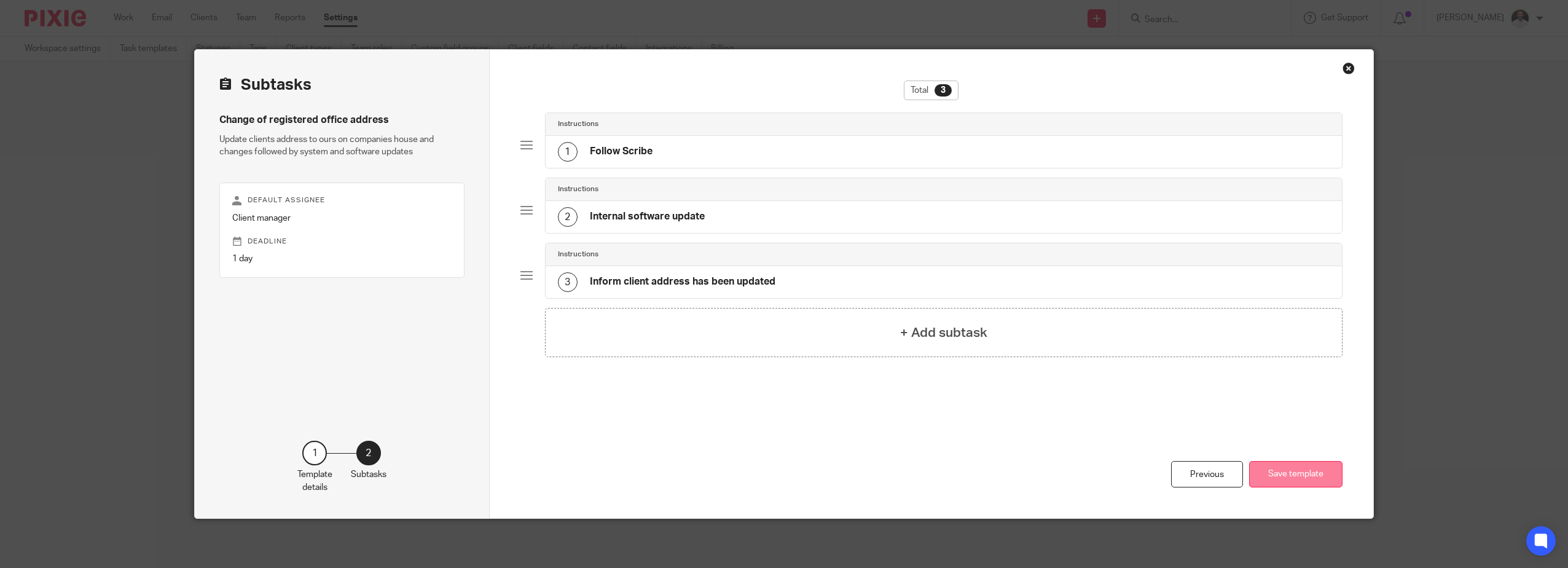
click at [1311, 464] on button "Save template" at bounding box center [1296, 474] width 93 height 27
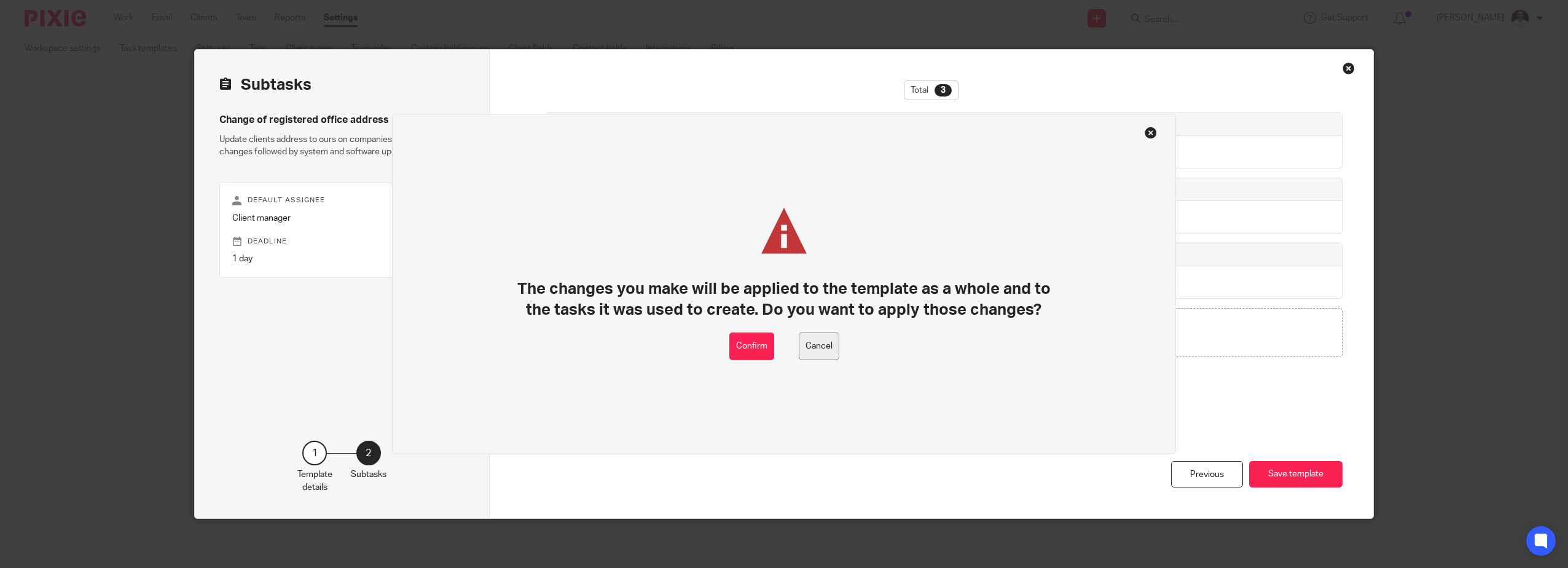
click at [816, 346] on button "Cancel" at bounding box center [819, 347] width 40 height 27
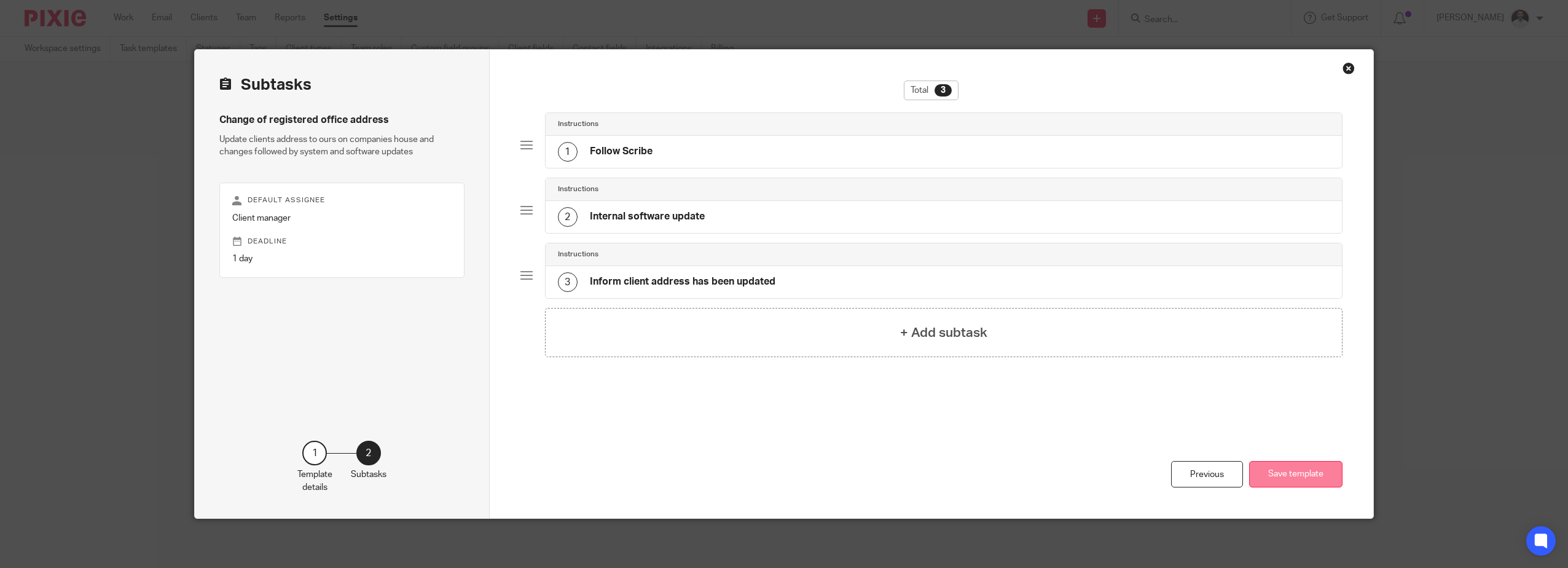
click at [1291, 480] on button "Save template" at bounding box center [1296, 474] width 93 height 27
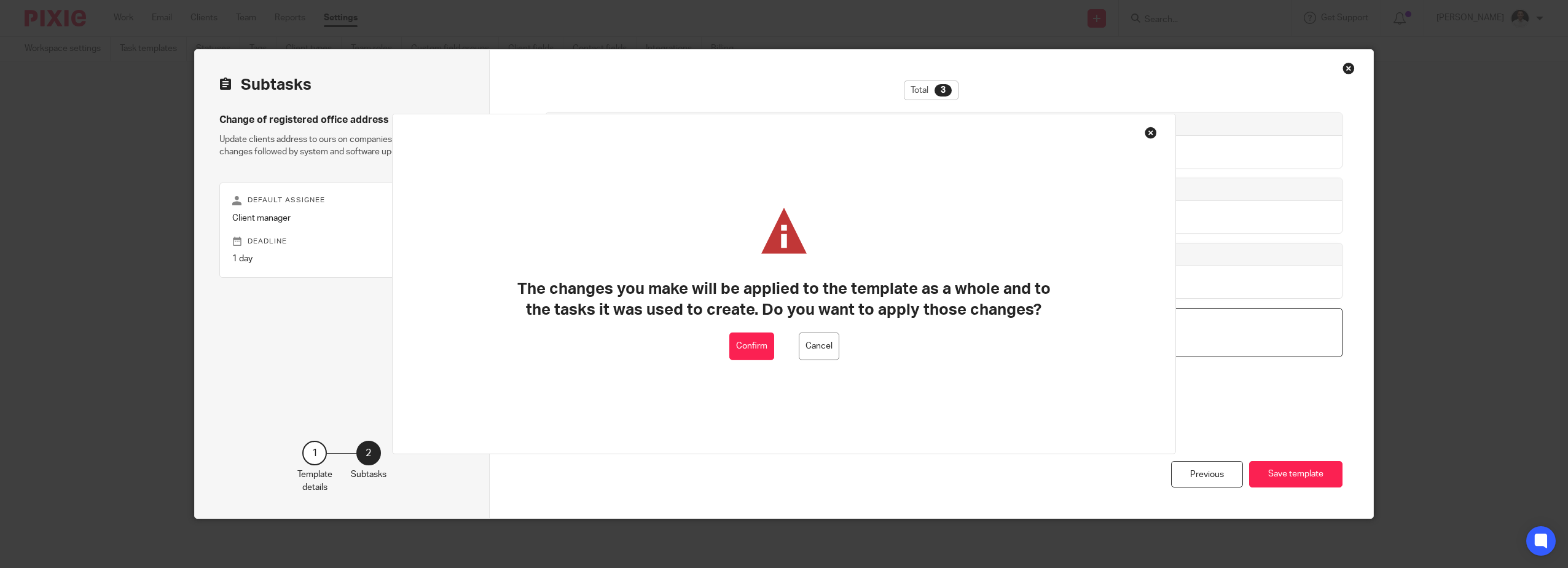
click at [733, 343] on button "Confirm" at bounding box center [752, 347] width 45 height 27
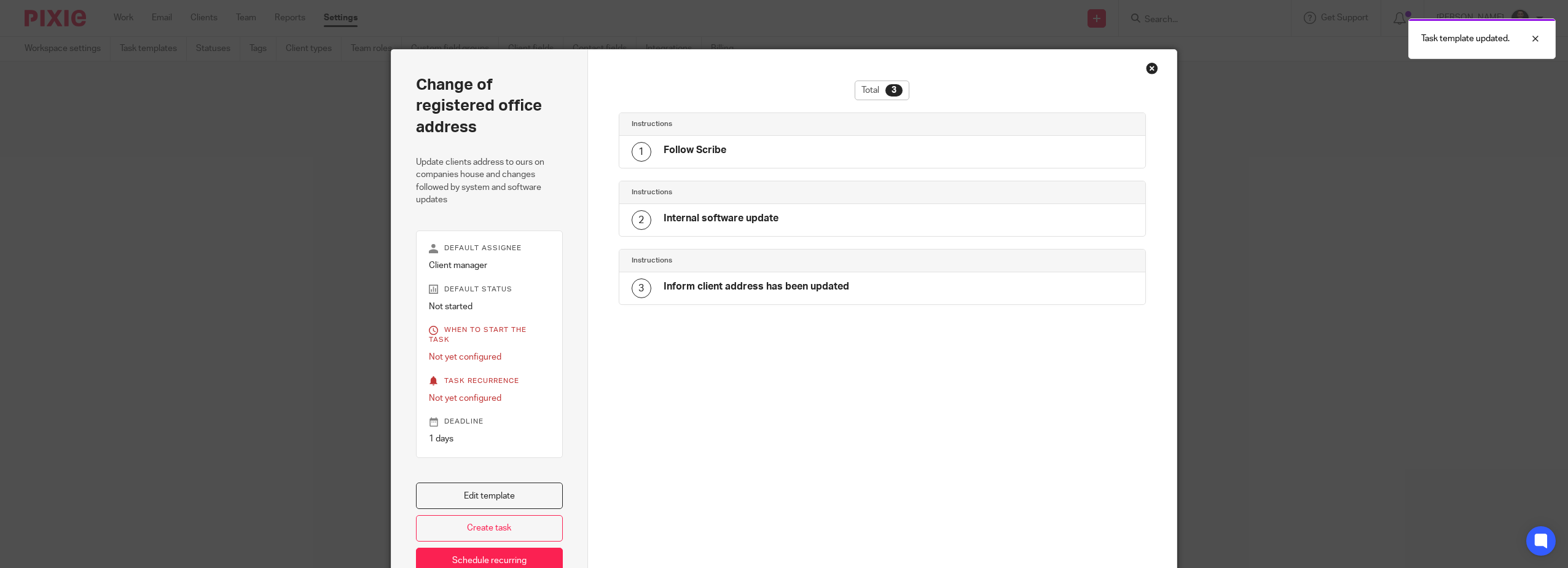
click at [1147, 69] on div "Close this dialog window" at bounding box center [1151, 68] width 12 height 12
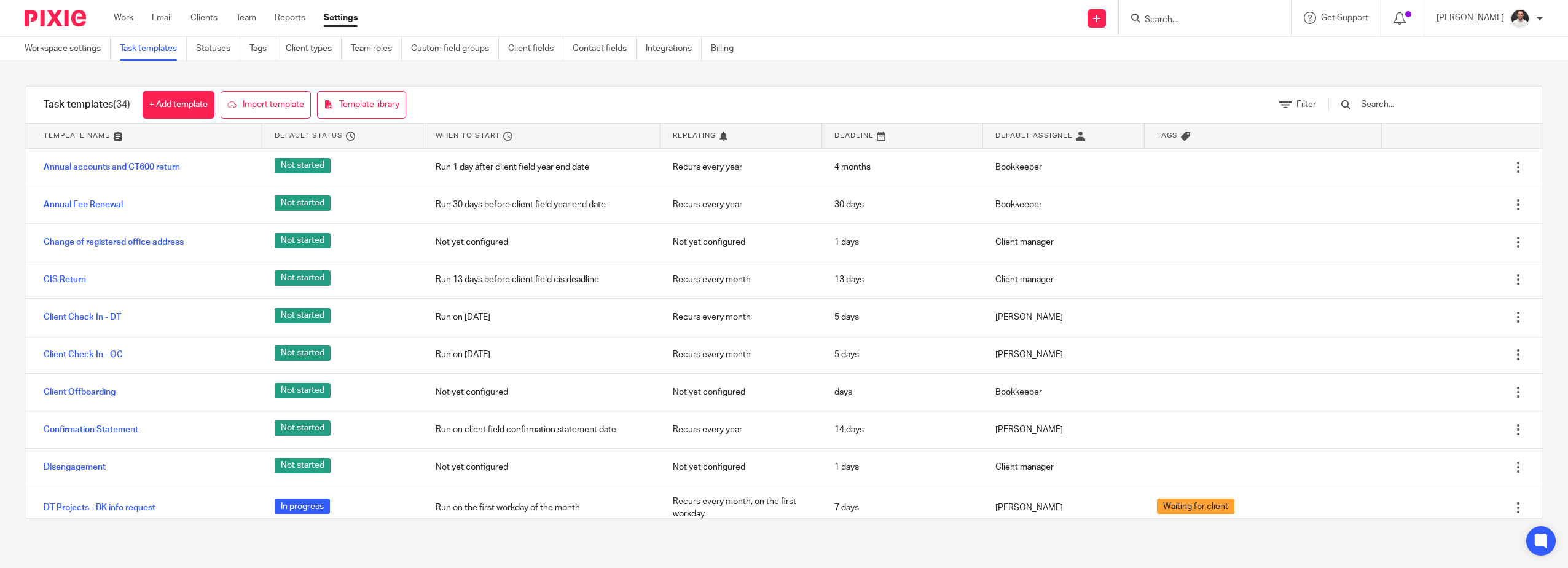
click at [67, 19] on img at bounding box center [55, 18] width 61 height 16
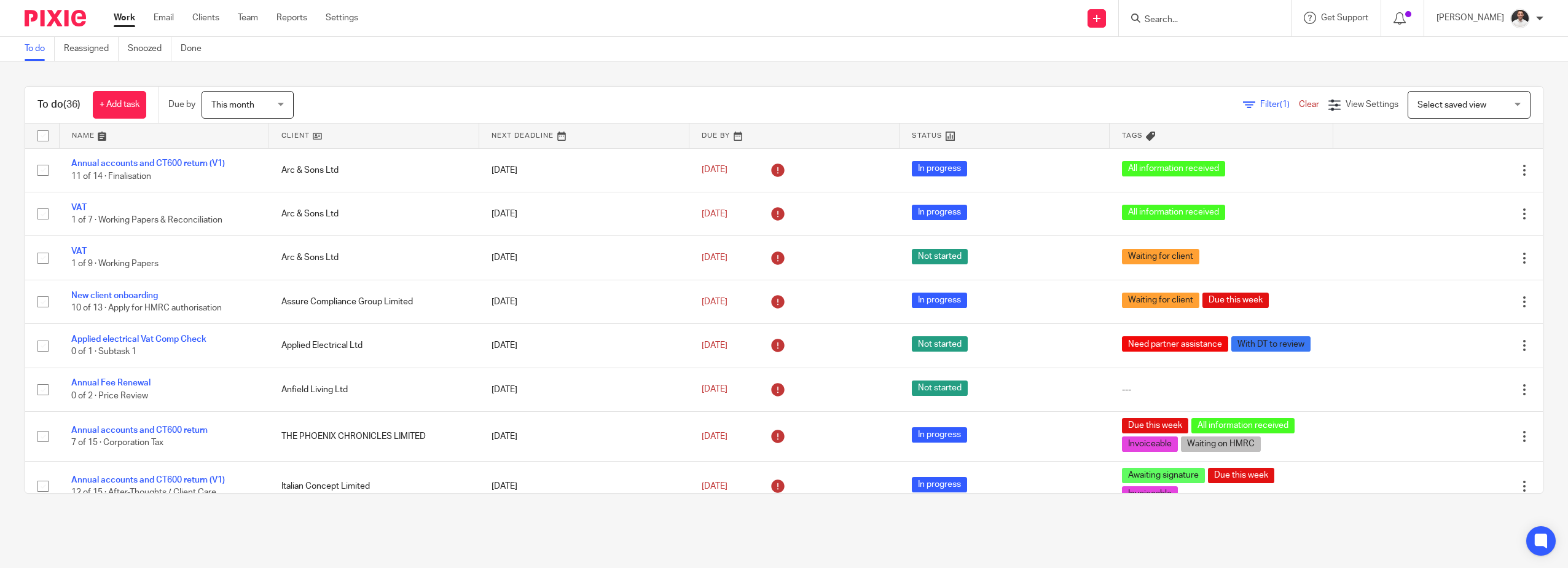
click at [476, 72] on div "To do (36) + Add task Due by This month This month [DATE] [DATE] This week Next…" at bounding box center [784, 289] width 1568 height 456
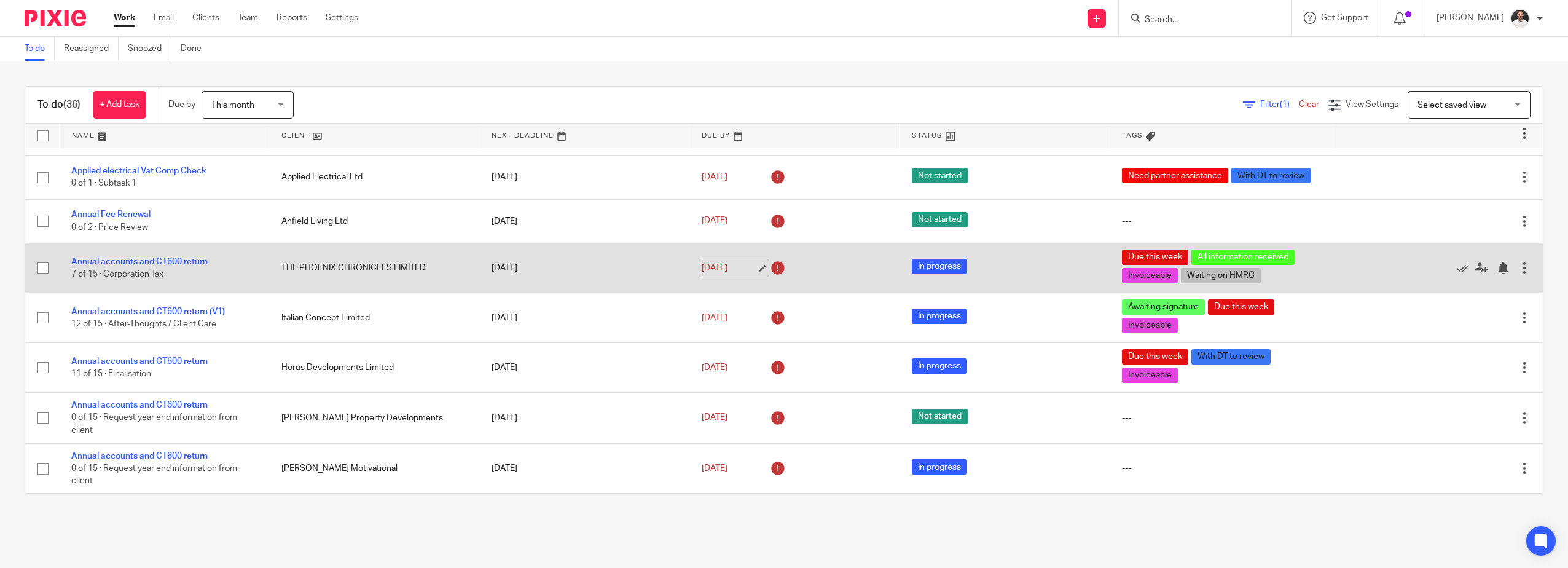
scroll to position [205, 0]
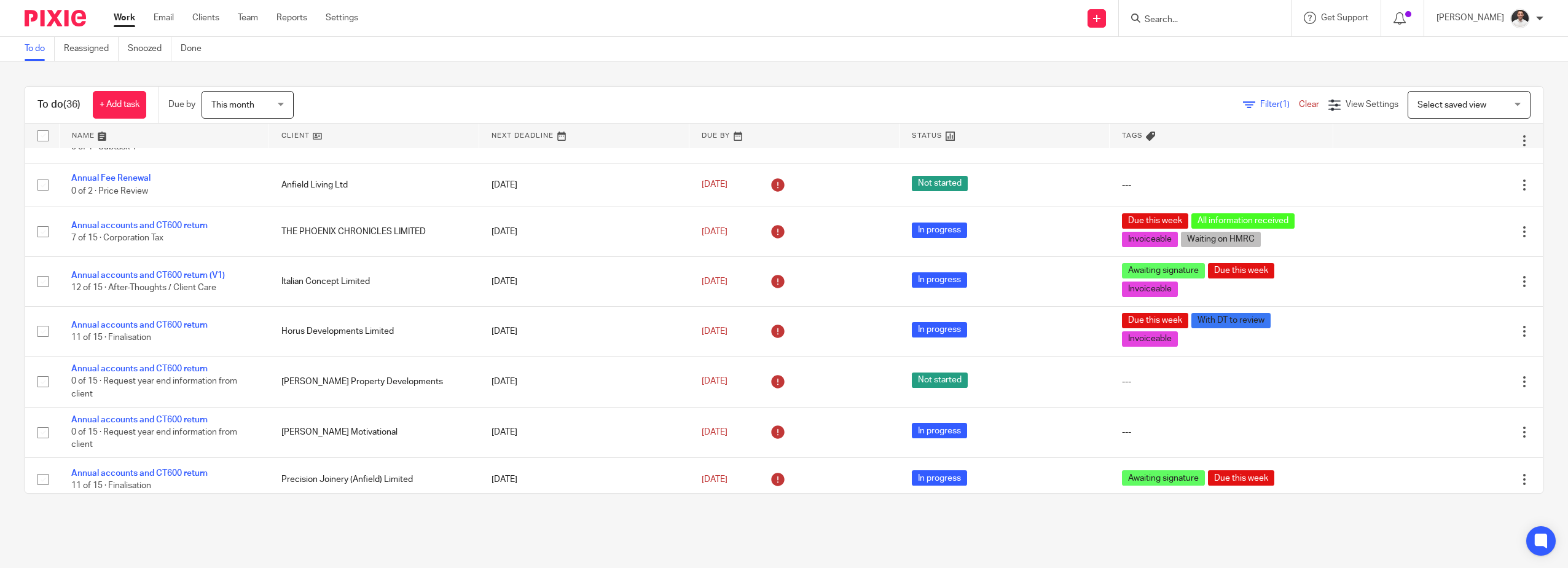
click at [1185, 16] on input "Search" at bounding box center [1198, 20] width 111 height 11
type input "horus"
click at [1271, 51] on link at bounding box center [1273, 52] width 263 height 28
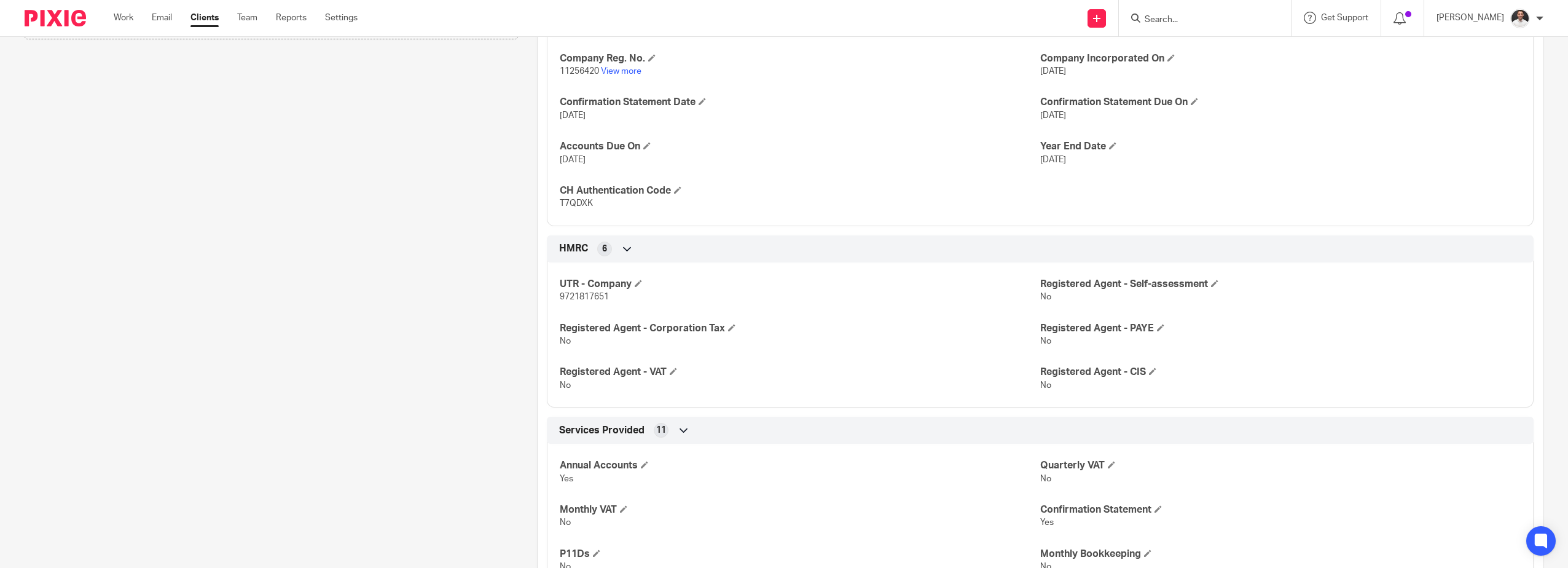
scroll to position [563, 0]
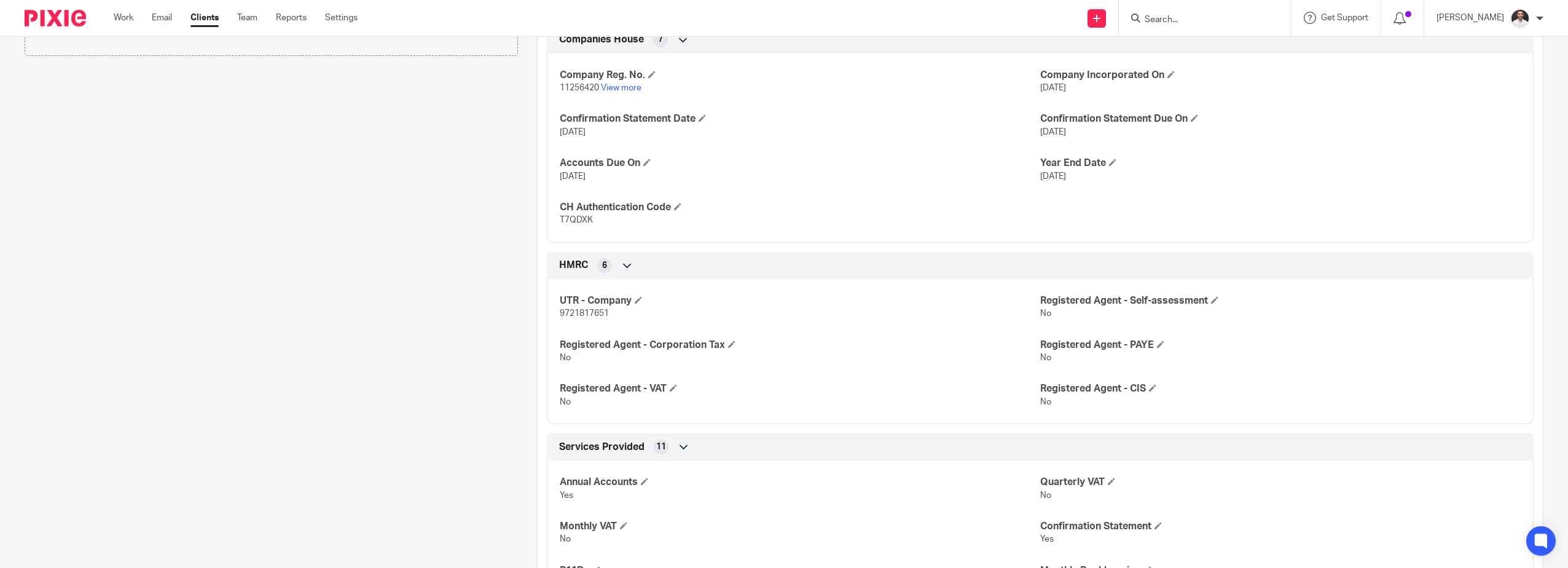
click at [583, 219] on span "T7QDXK" at bounding box center [576, 220] width 33 height 8
copy span "T7QDXK"
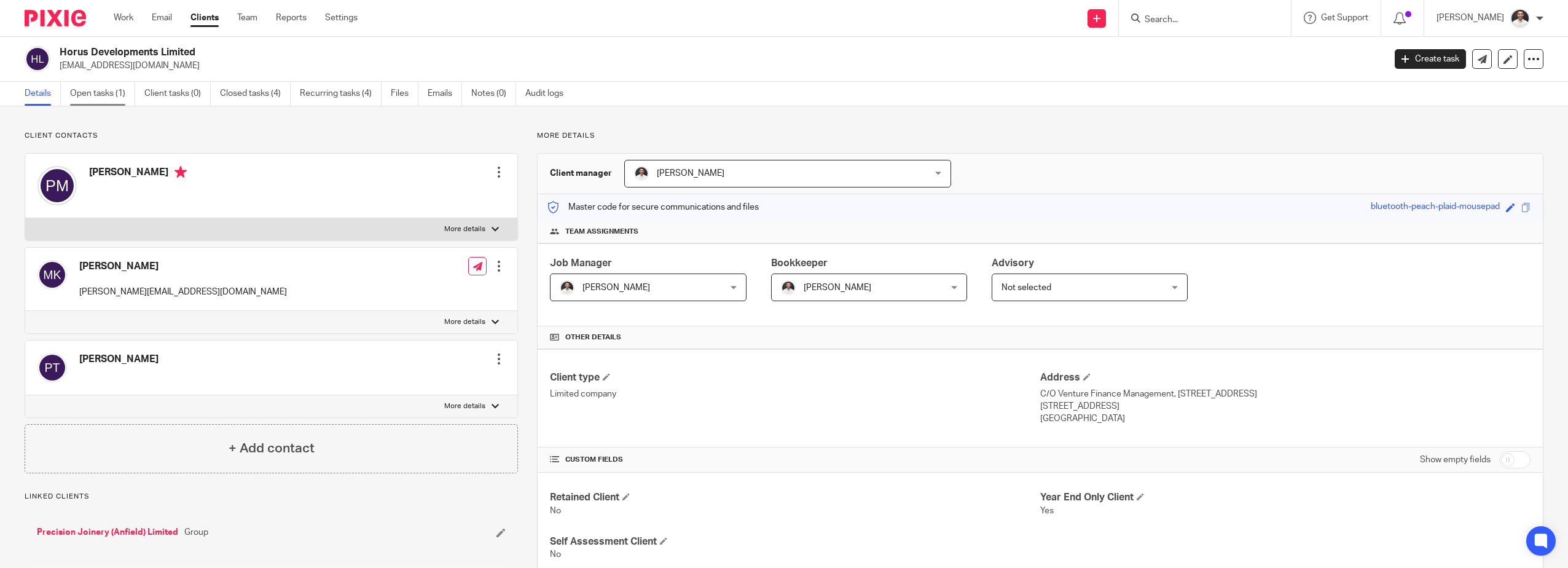
click at [124, 95] on link "Open tasks (1)" at bounding box center [102, 93] width 65 height 24
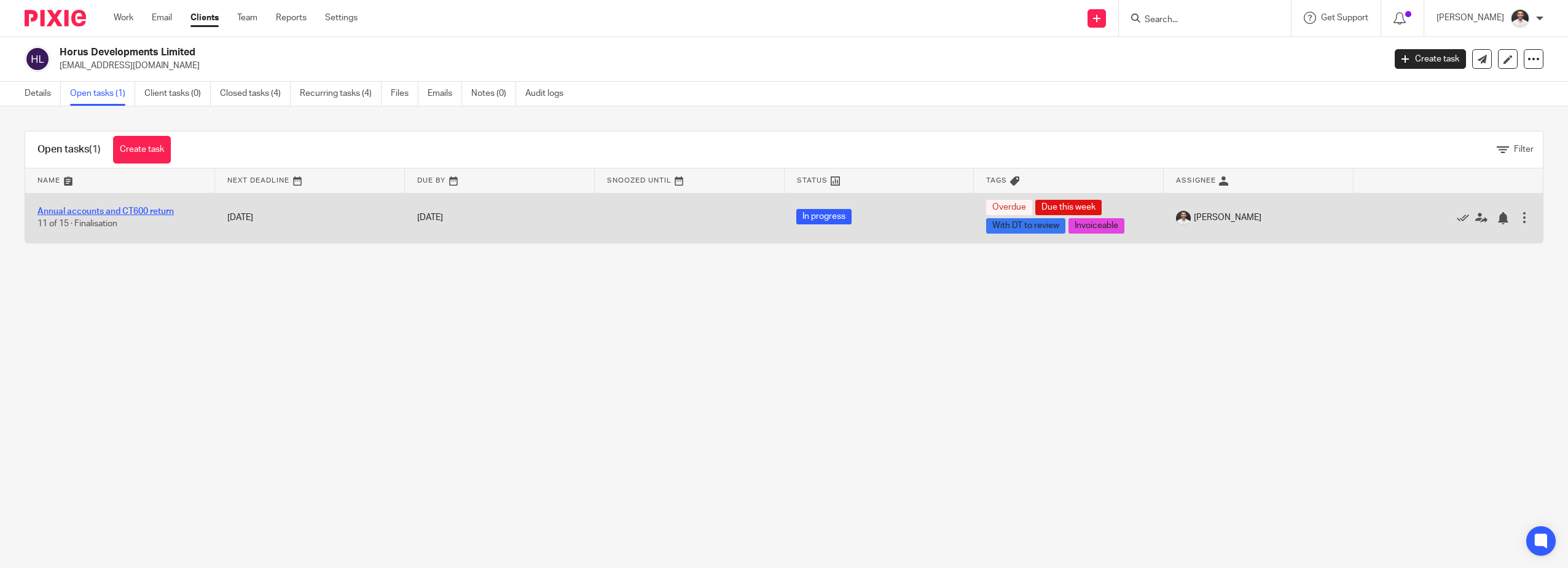
click at [116, 214] on link "Annual accounts and CT600 return" at bounding box center [105, 210] width 136 height 8
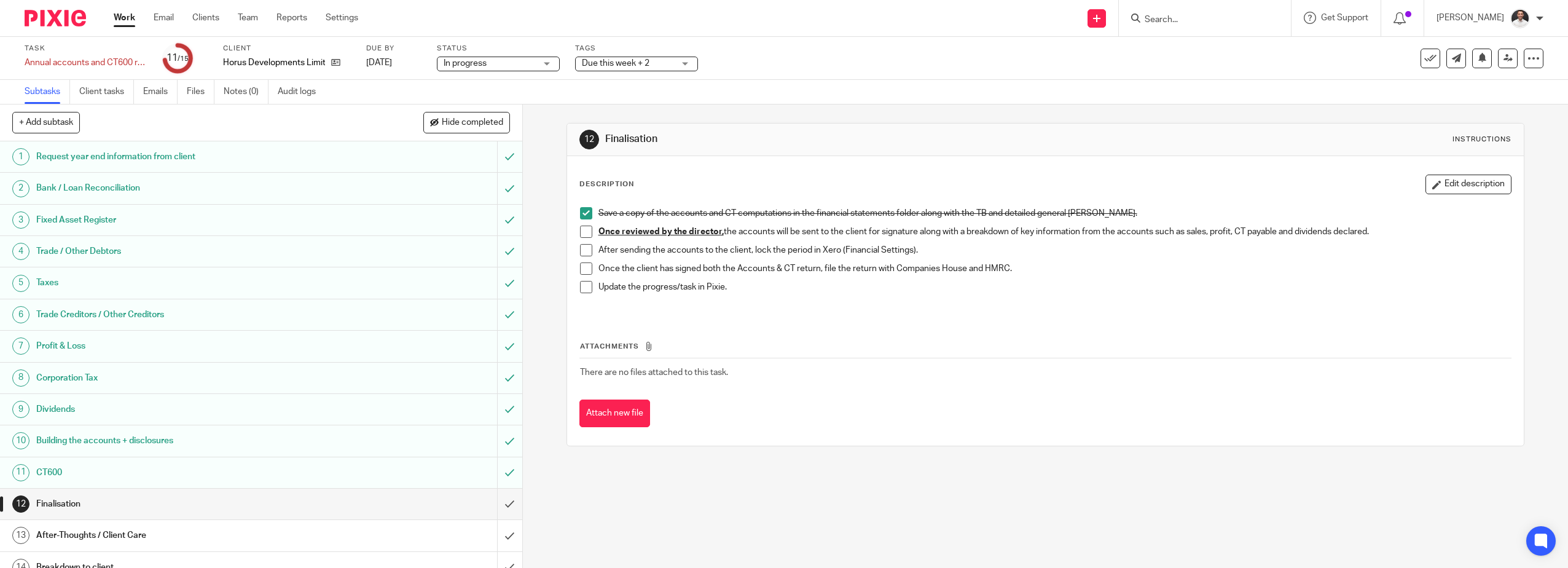
click at [585, 231] on span at bounding box center [585, 231] width 12 height 12
click at [574, 252] on div "Save a copy of the accounts and CT computations in the financial statements fol…" at bounding box center [1046, 258] width 944 height 114
click at [581, 252] on span at bounding box center [585, 250] width 12 height 12
click at [583, 268] on span at bounding box center [585, 268] width 12 height 12
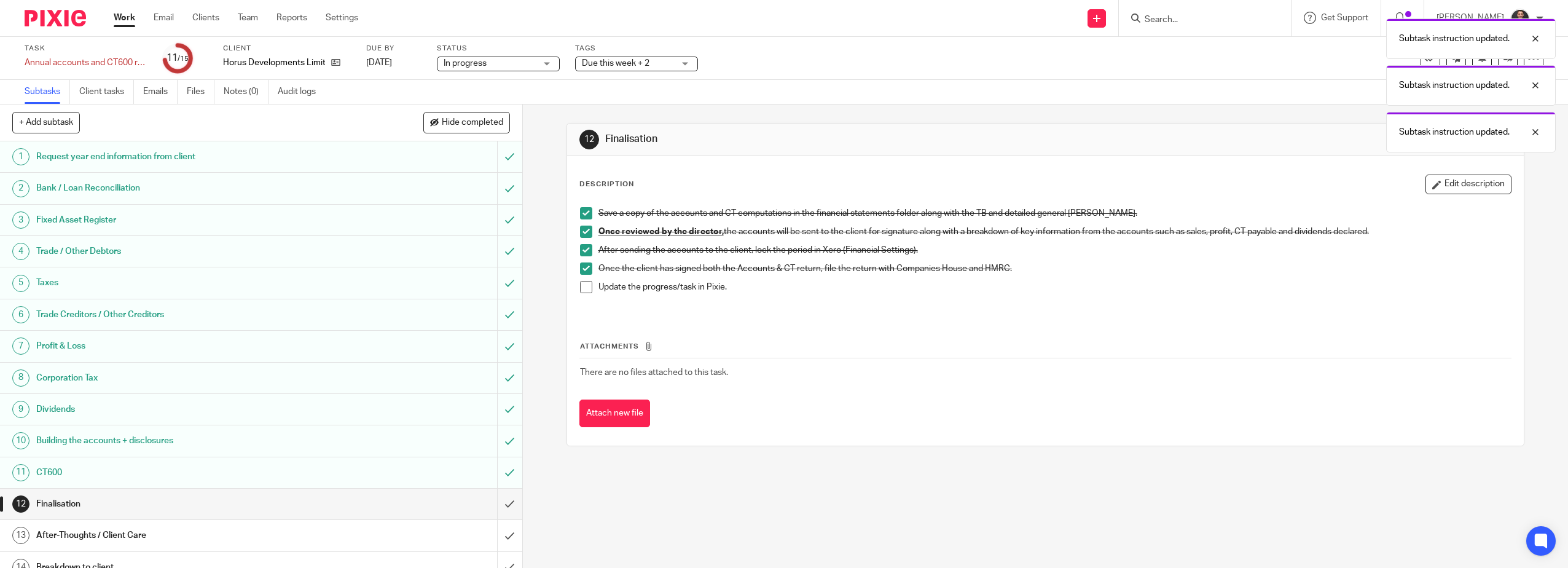
click at [589, 283] on li "Update the progress/task in Pixie." at bounding box center [1045, 294] width 932 height 26
click at [592, 288] on li "Update the progress/task in Pixie." at bounding box center [1045, 294] width 932 height 26
click at [584, 290] on span at bounding box center [585, 286] width 12 height 12
click at [501, 502] on input "submit" at bounding box center [261, 504] width 522 height 31
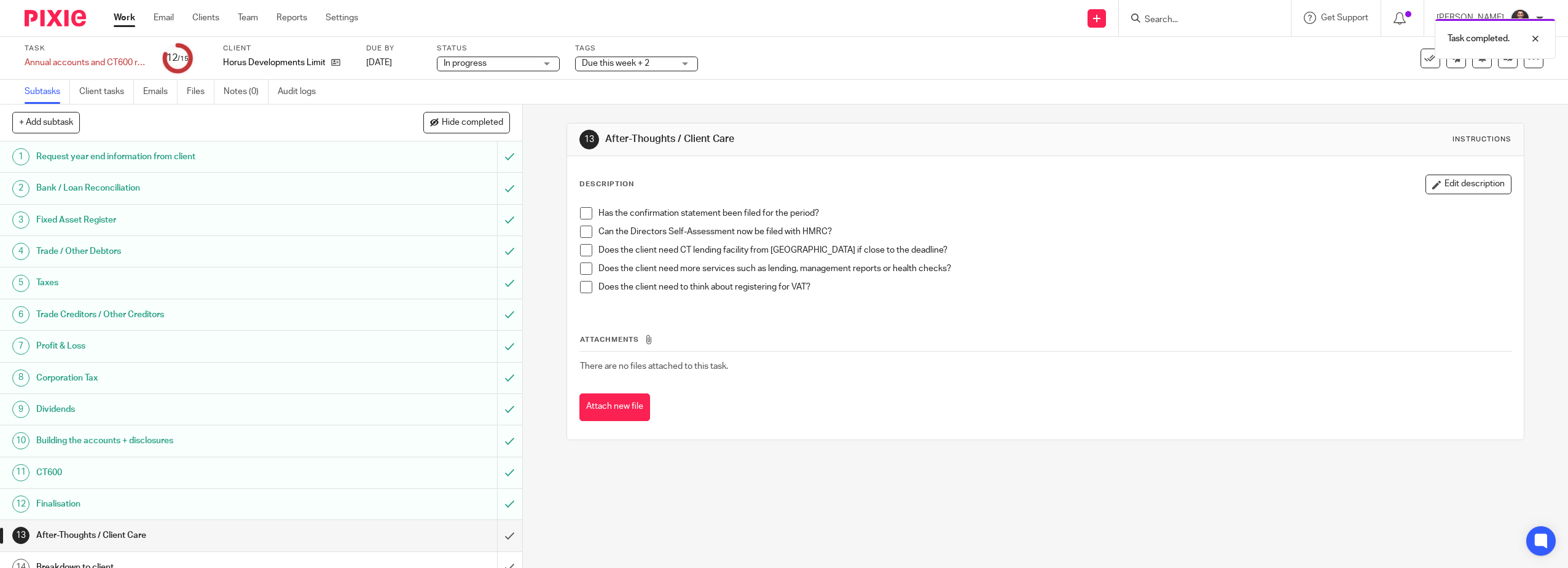
click at [584, 209] on span at bounding box center [585, 212] width 12 height 12
click at [581, 234] on span at bounding box center [585, 231] width 12 height 12
click at [585, 251] on span at bounding box center [585, 250] width 12 height 12
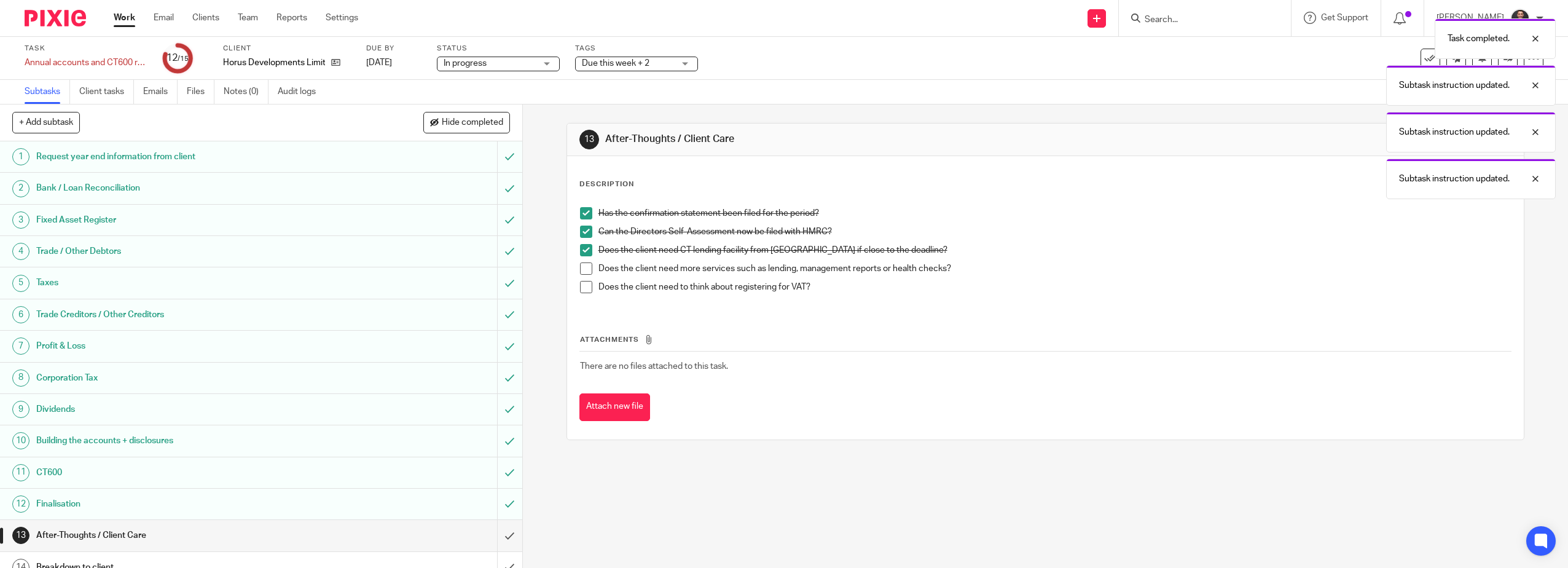
click at [585, 263] on span at bounding box center [585, 268] width 12 height 12
click at [580, 294] on li "Does the client need to think about registering for VAT?" at bounding box center [1045, 290] width 932 height 18
click at [598, 294] on div "Does the client need to think about registering for VAT?" at bounding box center [1054, 290] width 913 height 18
drag, startPoint x: 578, startPoint y: 289, endPoint x: 590, endPoint y: 287, distance: 12.2
click at [580, 289] on span at bounding box center [585, 286] width 12 height 12
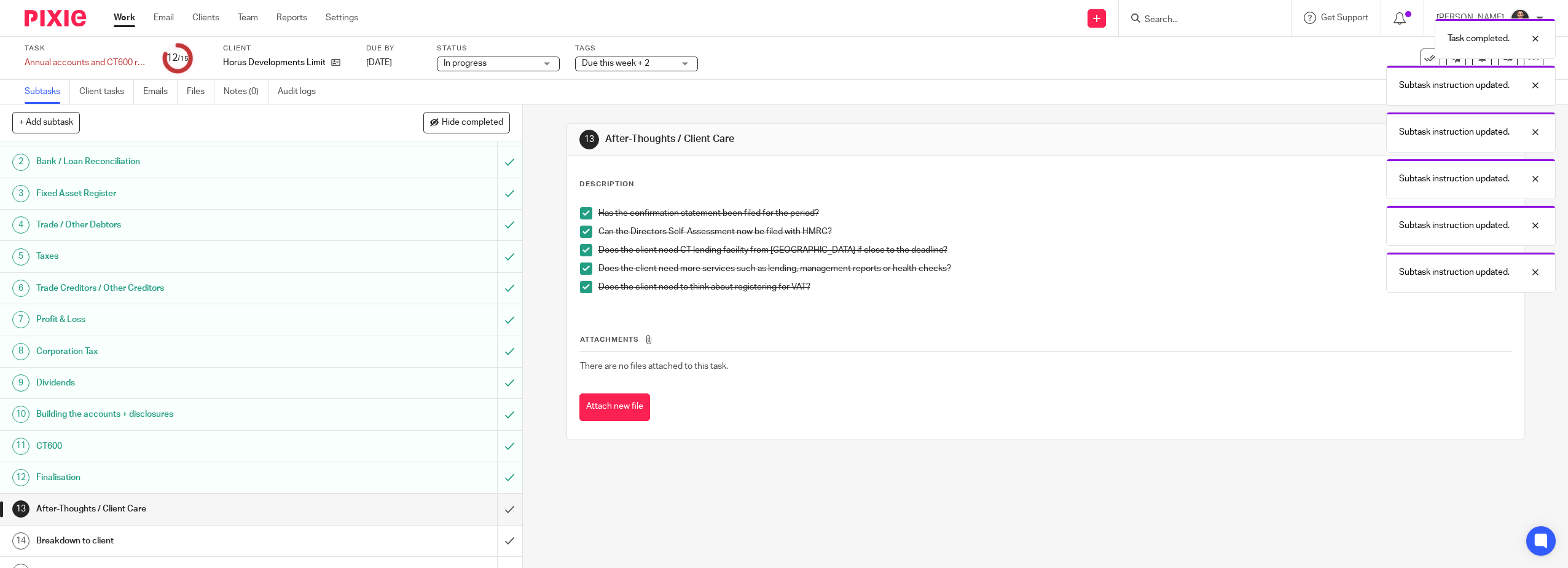
scroll to position [47, 0]
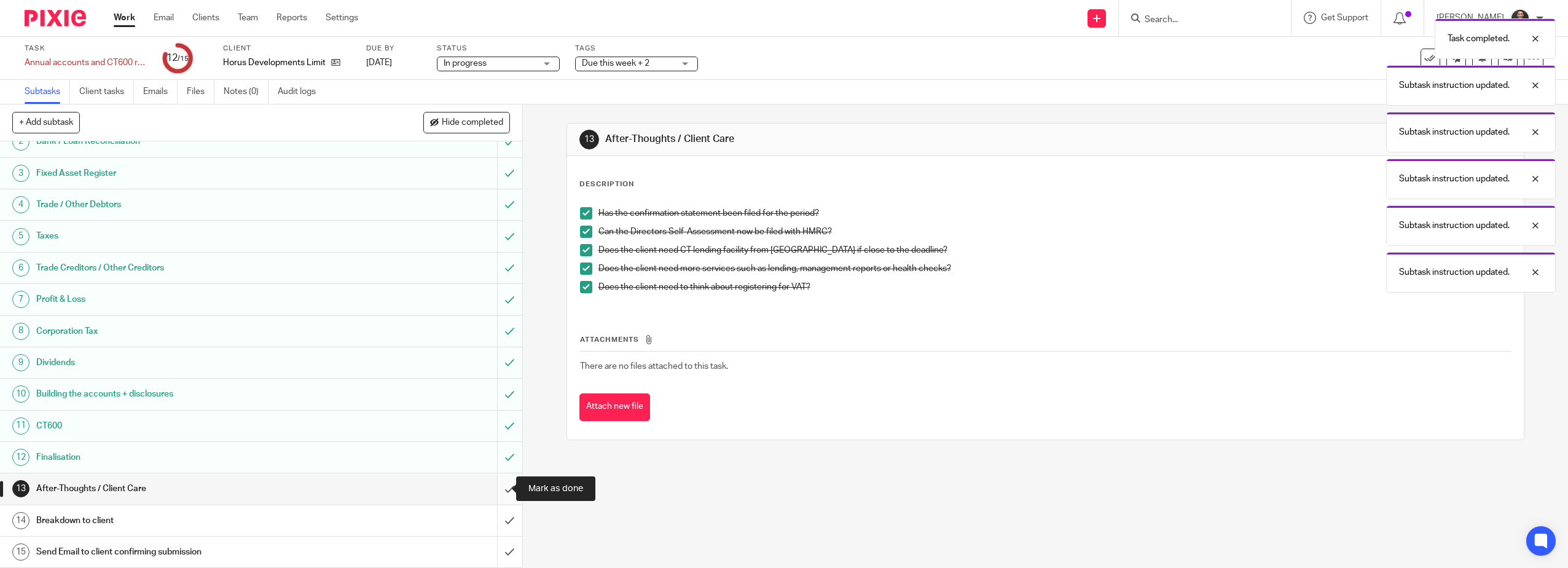
click at [504, 490] on input "submit" at bounding box center [261, 488] width 522 height 31
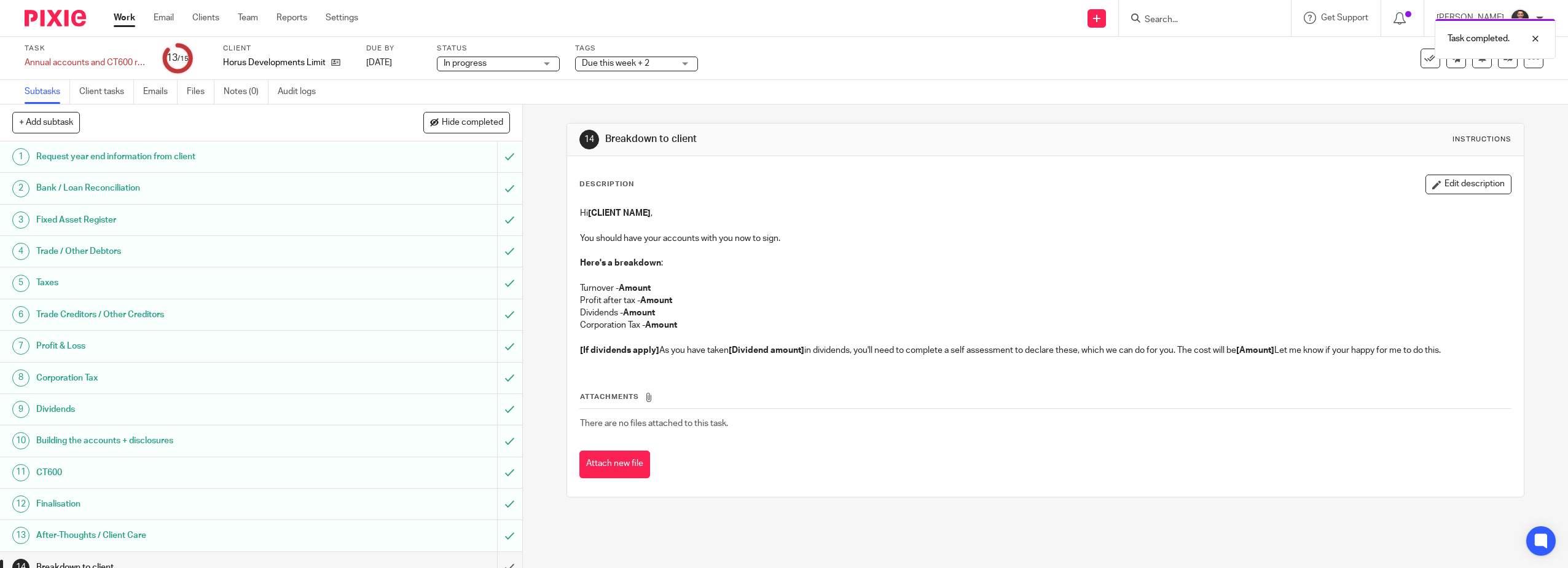
scroll to position [47, 0]
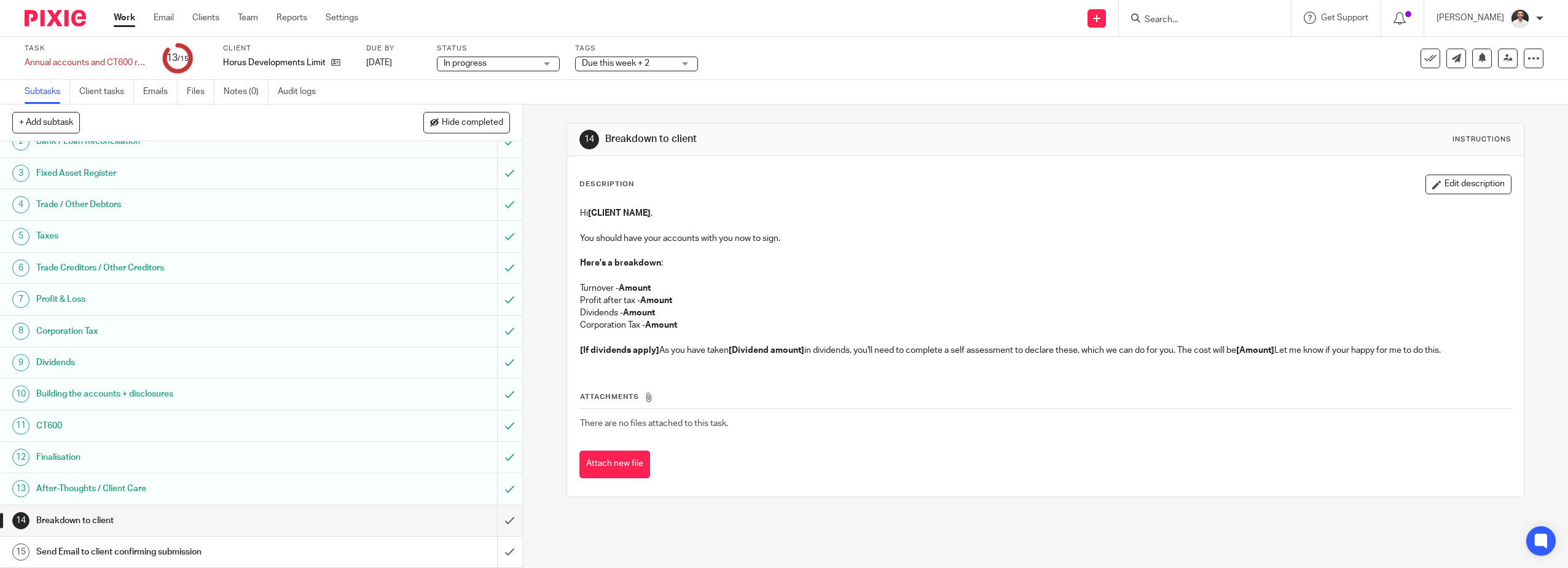
click at [181, 550] on h1 "Send Email to client confirming submission" at bounding box center [186, 552] width 299 height 18
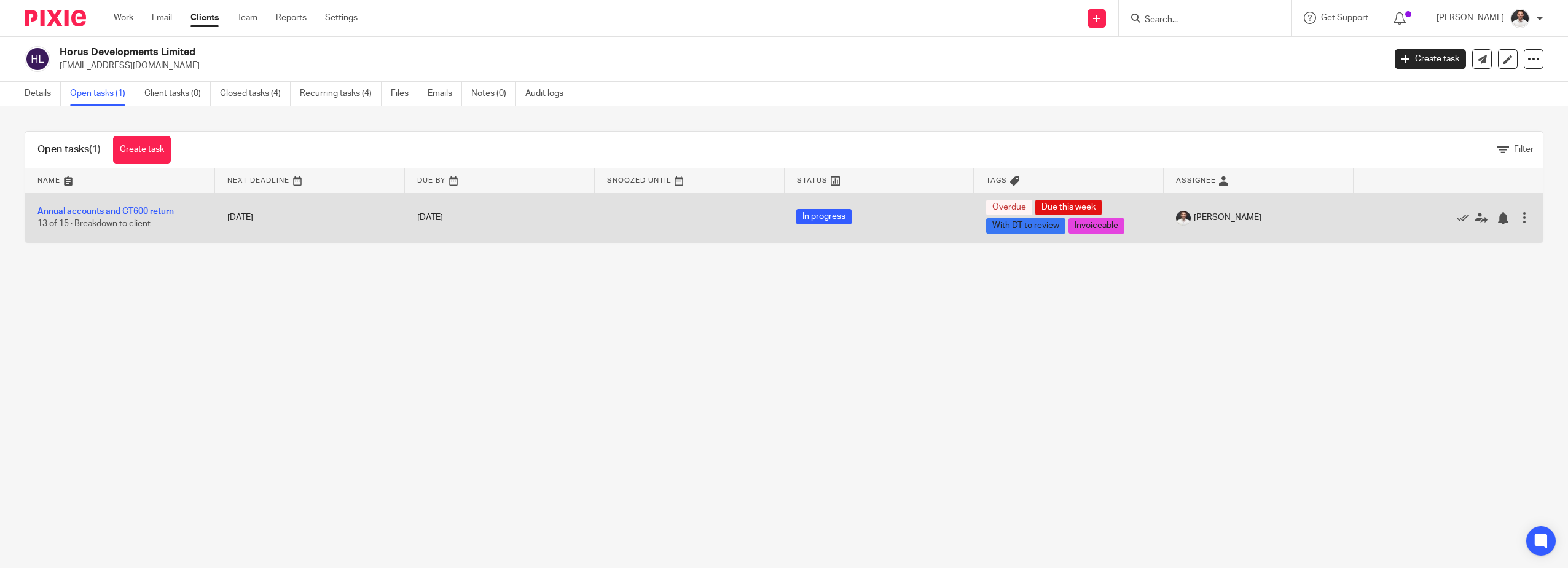
click at [138, 217] on td "Annual accounts and CT600 return 13 of 15 · Breakdown to client" at bounding box center [121, 218] width 190 height 49
click at [145, 211] on link "Annual accounts and CT600 return" at bounding box center [105, 210] width 136 height 8
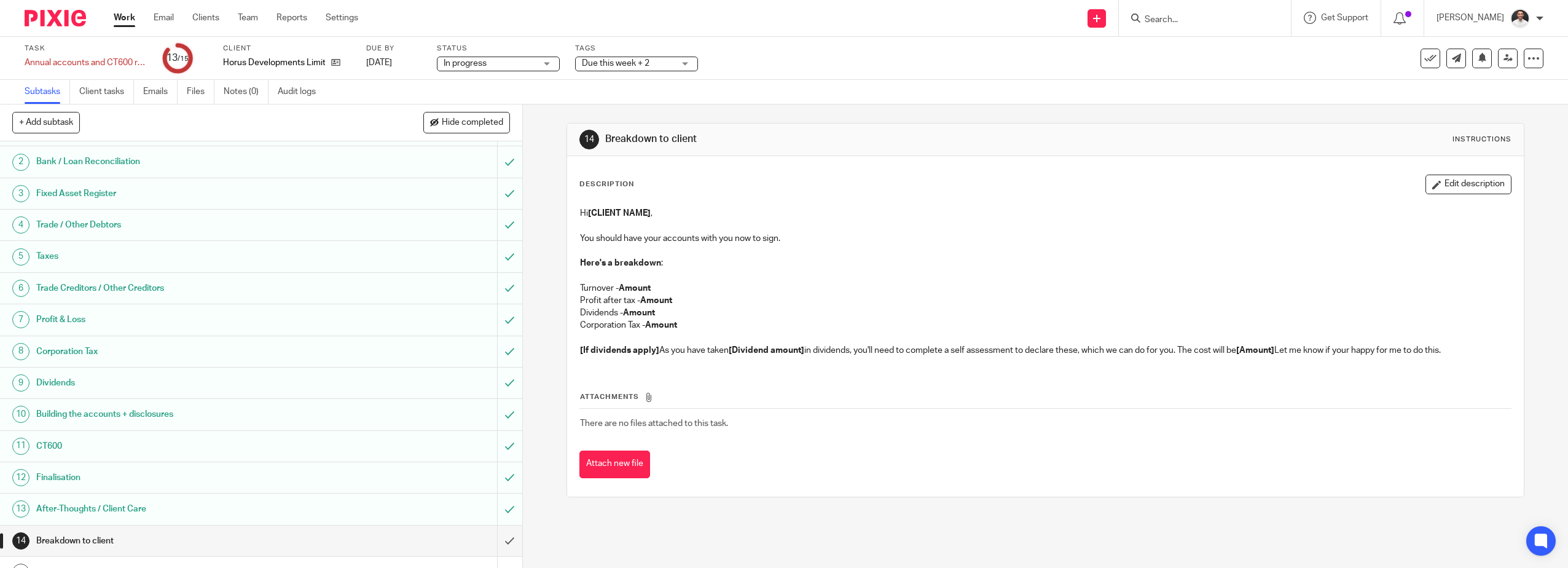
scroll to position [47, 0]
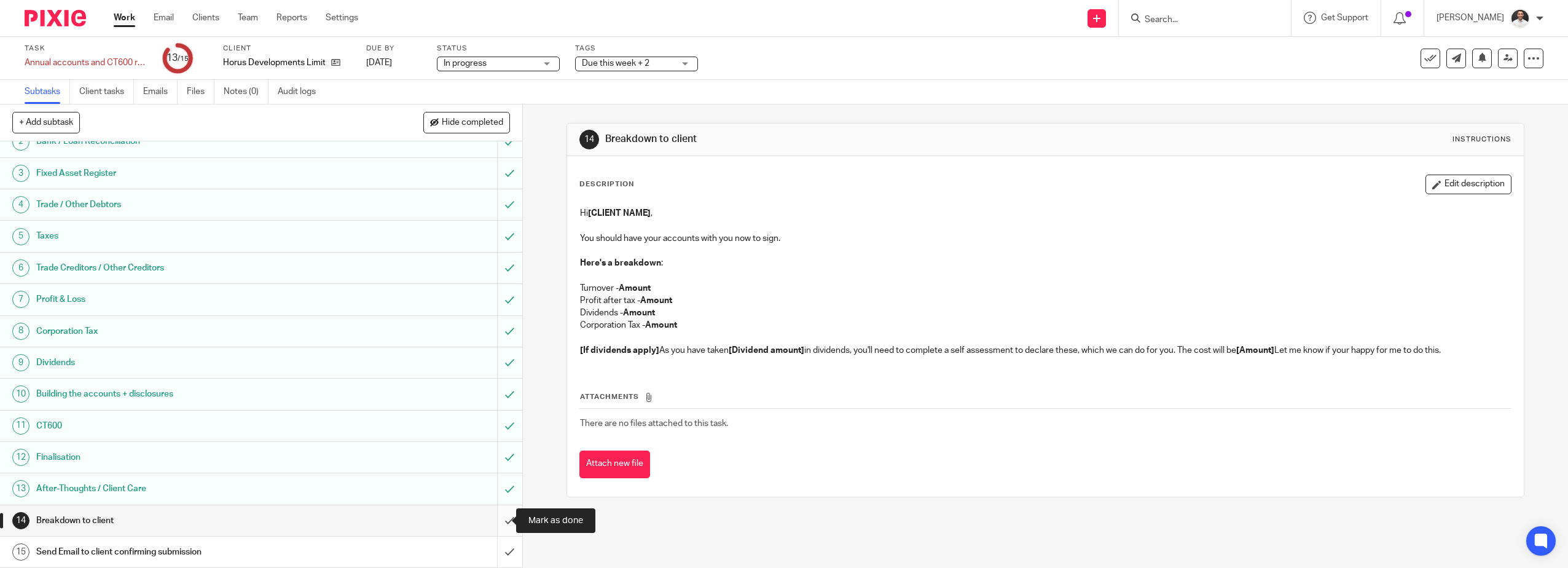
click at [496, 518] on input "submit" at bounding box center [261, 520] width 522 height 31
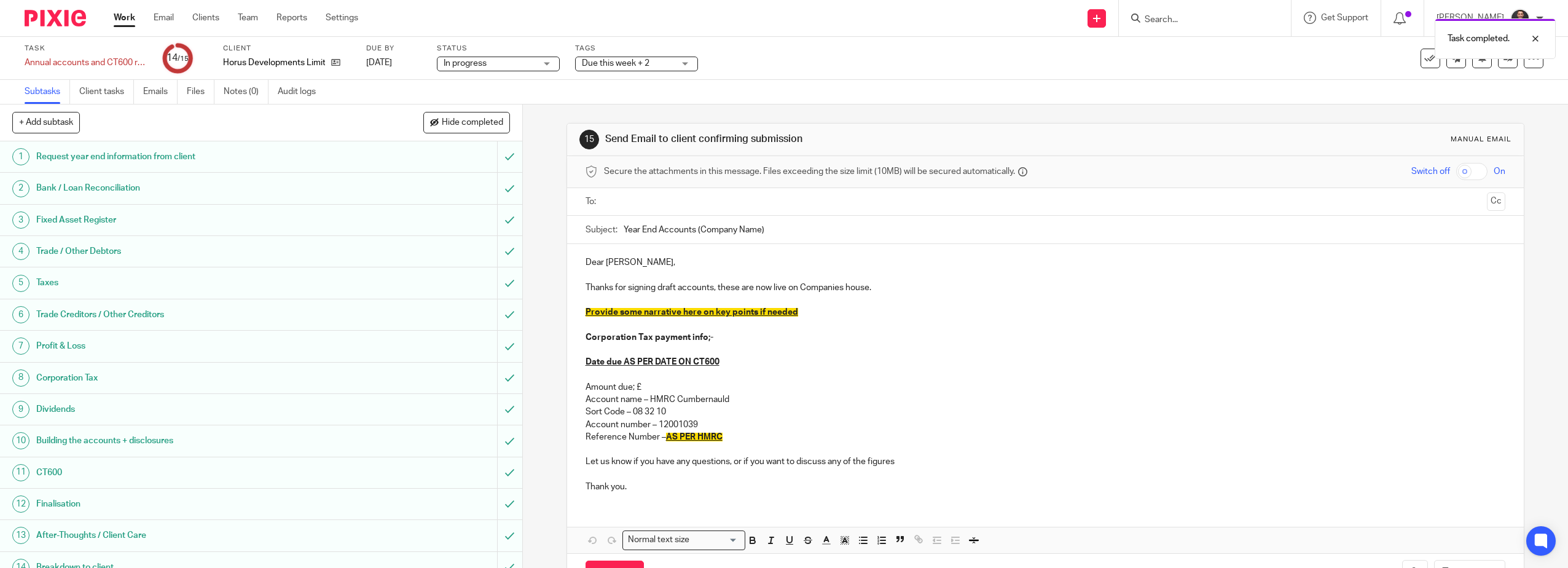
click at [635, 199] on input "text" at bounding box center [1044, 201] width 873 height 14
click at [740, 196] on input "text" at bounding box center [1095, 203] width 771 height 24
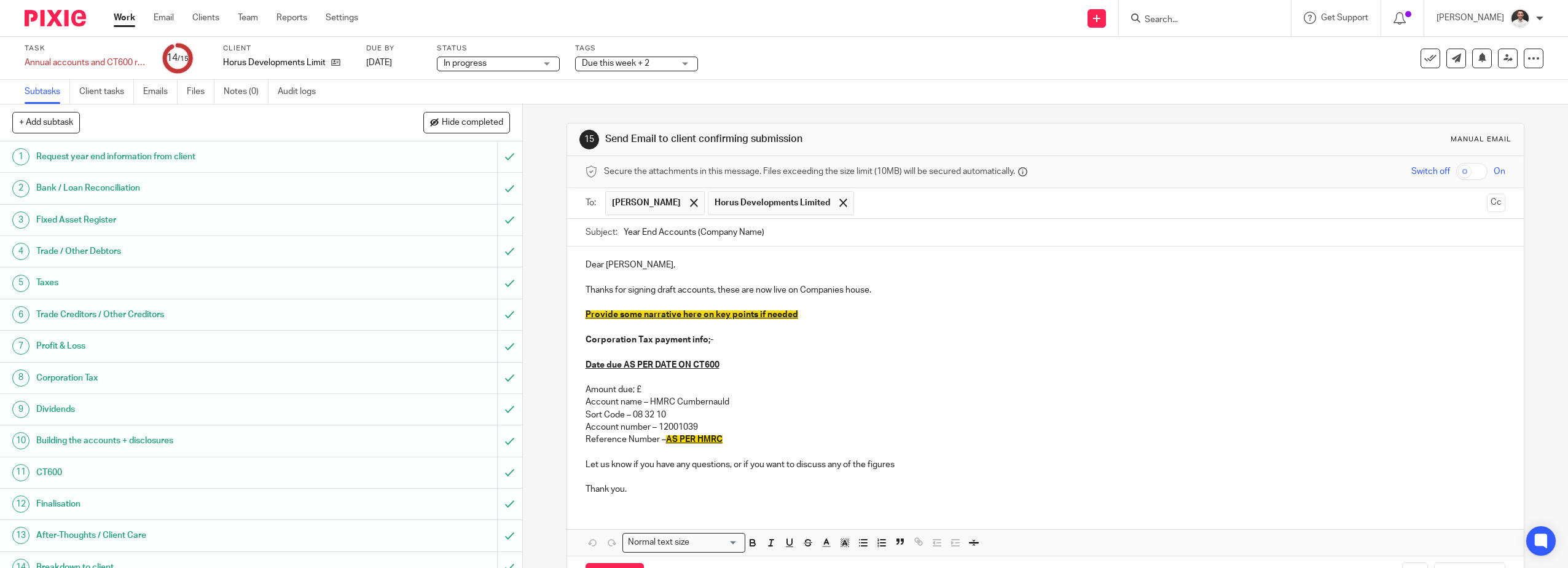
drag, startPoint x: 788, startPoint y: 241, endPoint x: 699, endPoint y: 230, distance: 89.7
click at [699, 230] on input "Year End Accounts (Company Name)" at bounding box center [1064, 232] width 882 height 27
type input "Year End Accounts (Horus Developments LTD) 31.03.25"
click at [590, 258] on div "Dear [PERSON_NAME], Thanks for signing draft accounts, these are now live on Co…" at bounding box center [1045, 375] width 957 height 258
drag, startPoint x: 590, startPoint y: 258, endPoint x: 598, endPoint y: 263, distance: 9.4
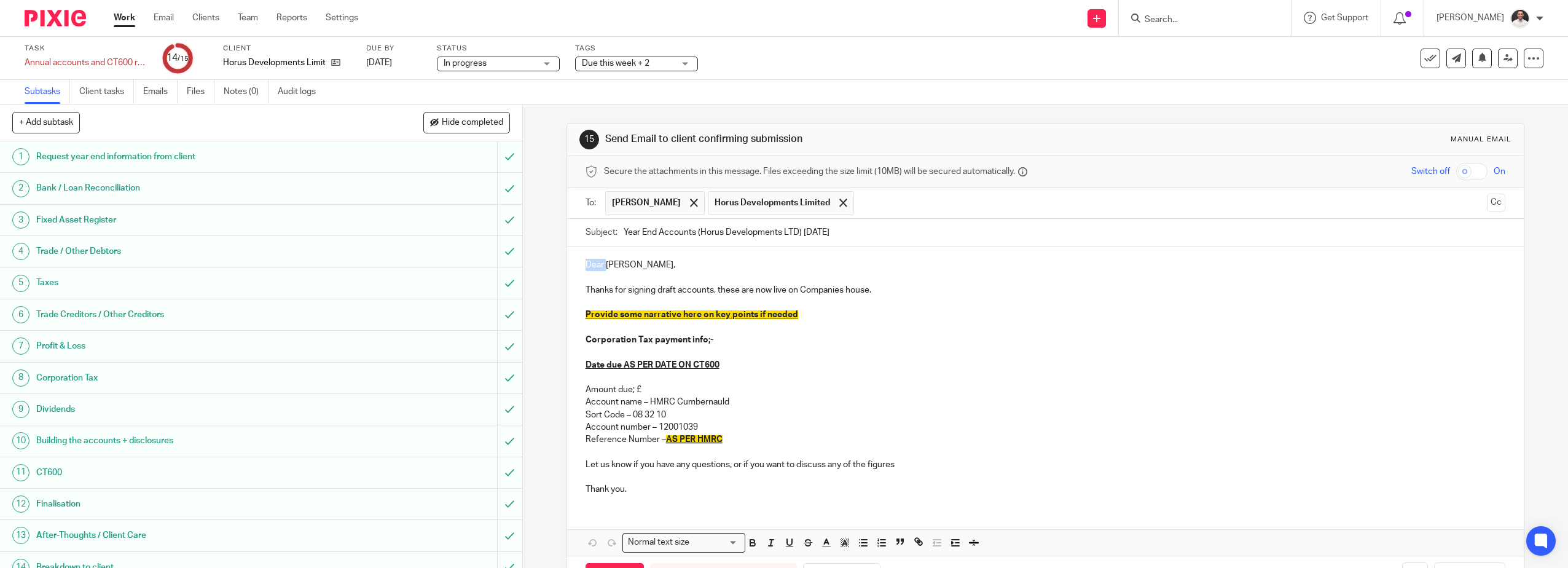
click at [590, 259] on div "Dear [PERSON_NAME], Thanks for signing draft accounts, these are now live on Co…" at bounding box center [1045, 375] width 957 height 258
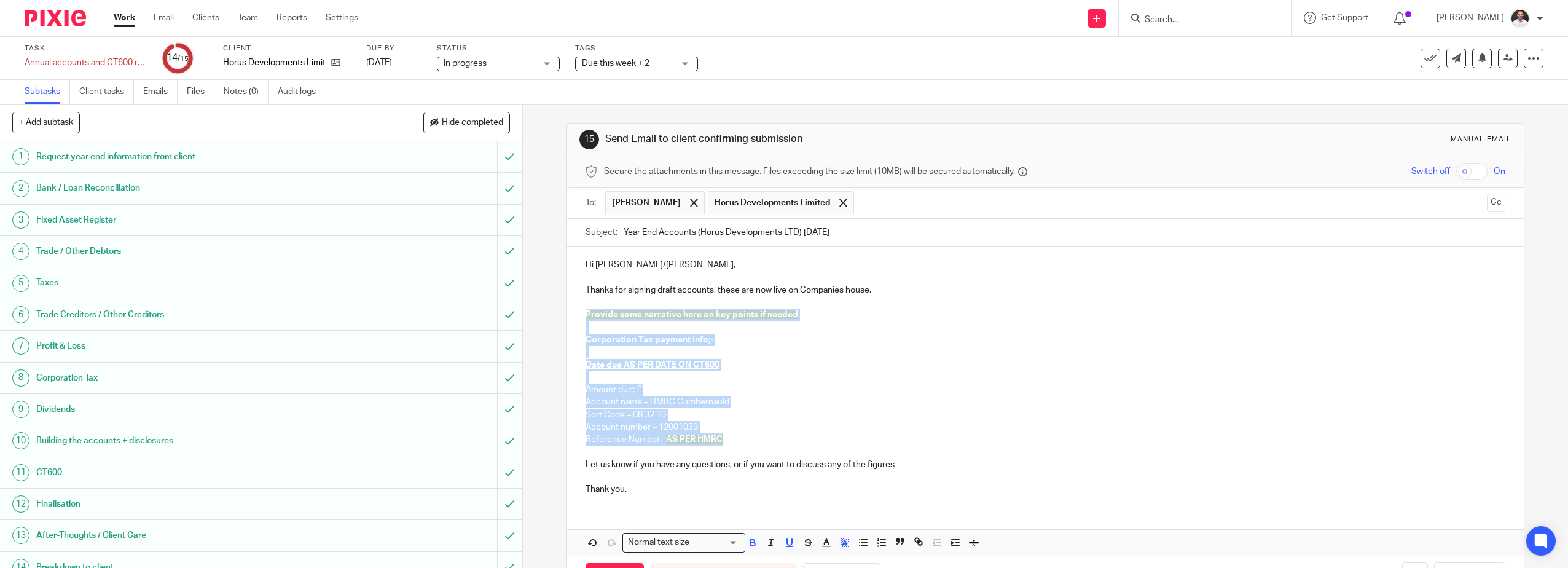
drag, startPoint x: 737, startPoint y: 438, endPoint x: 568, endPoint y: 316, distance: 208.4
click at [568, 316] on div "Hi Paul/Mike, Thanks for signing draft accounts, these are now live on Companie…" at bounding box center [1045, 375] width 957 height 258
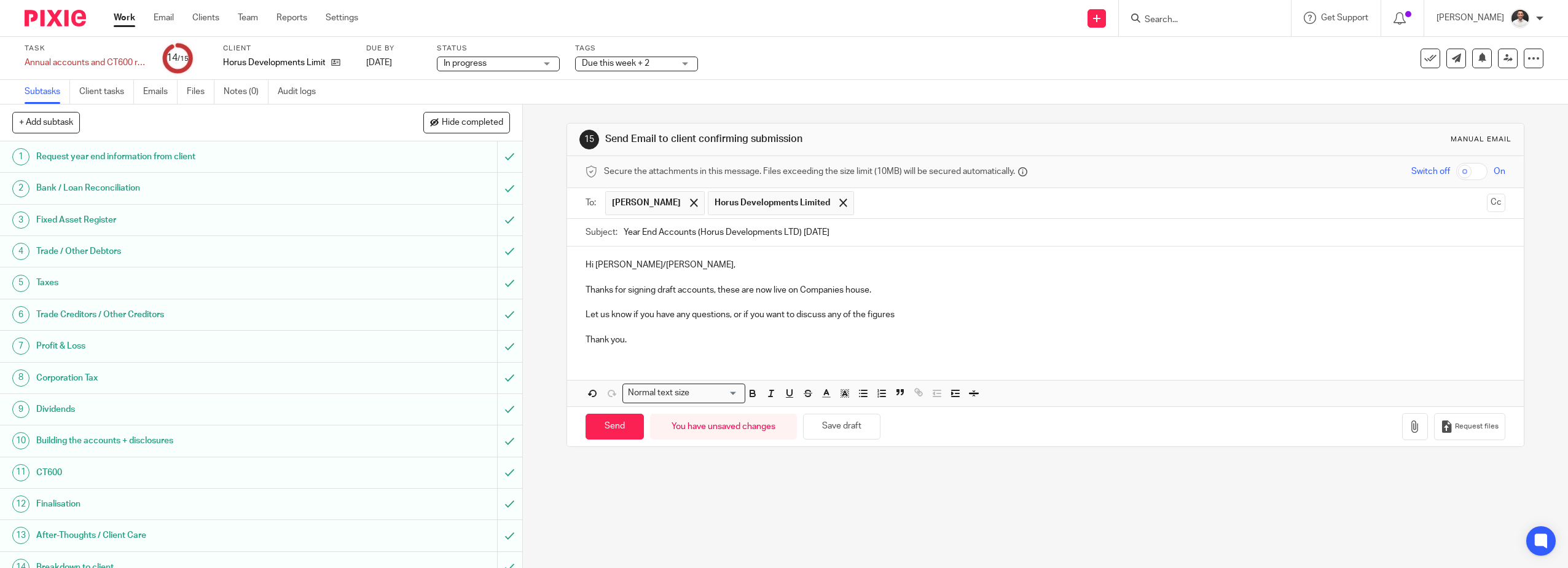
drag, startPoint x: 675, startPoint y: 337, endPoint x: 667, endPoint y: 337, distance: 8.0
click at [668, 337] on p "Thank you." at bounding box center [1045, 339] width 921 height 12
drag, startPoint x: 542, startPoint y: 335, endPoint x: 507, endPoint y: 337, distance: 35.1
click at [507, 337] on div "+ Add subtask Hide completed Cancel + Add 1 Request year end information from c…" at bounding box center [784, 336] width 1568 height 464
click at [914, 289] on p "Thanks for signing draft accounts, these are now live on Companies house." at bounding box center [1045, 289] width 921 height 12
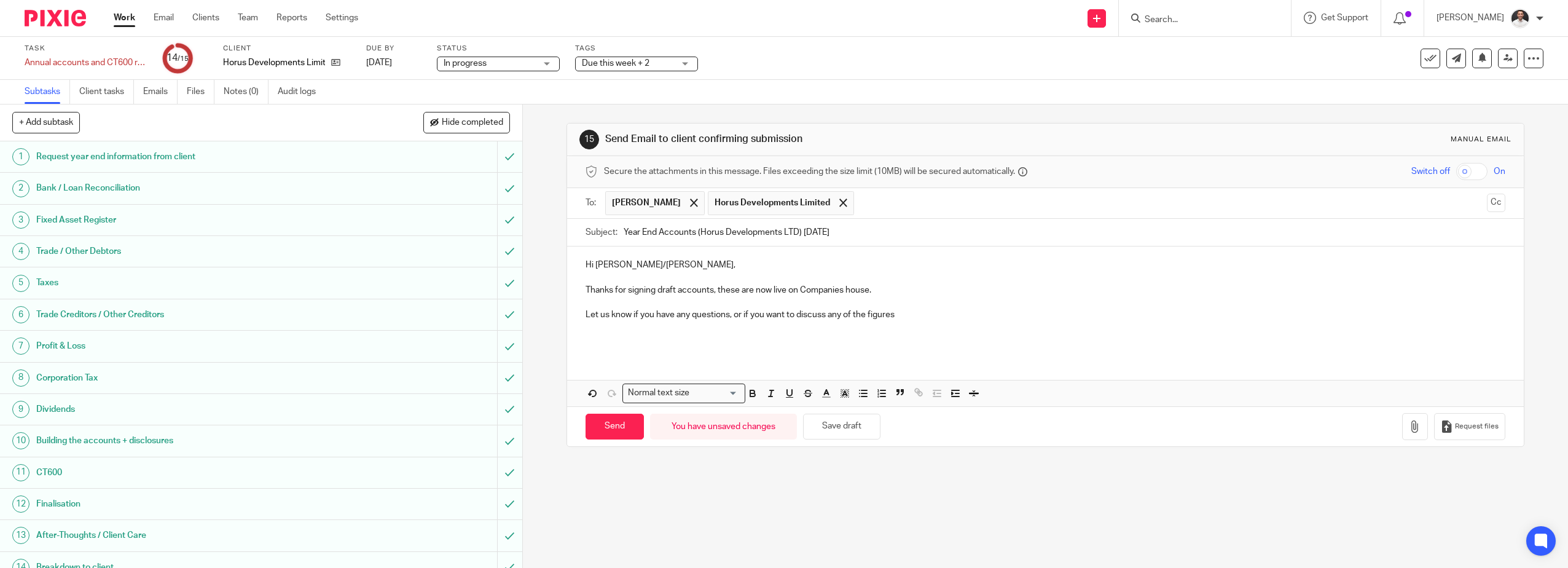
click at [656, 341] on p at bounding box center [1045, 339] width 921 height 12
click at [912, 284] on p "Thanks for signing draft accounts, these are now live on Companies house." at bounding box center [1045, 289] width 921 height 12
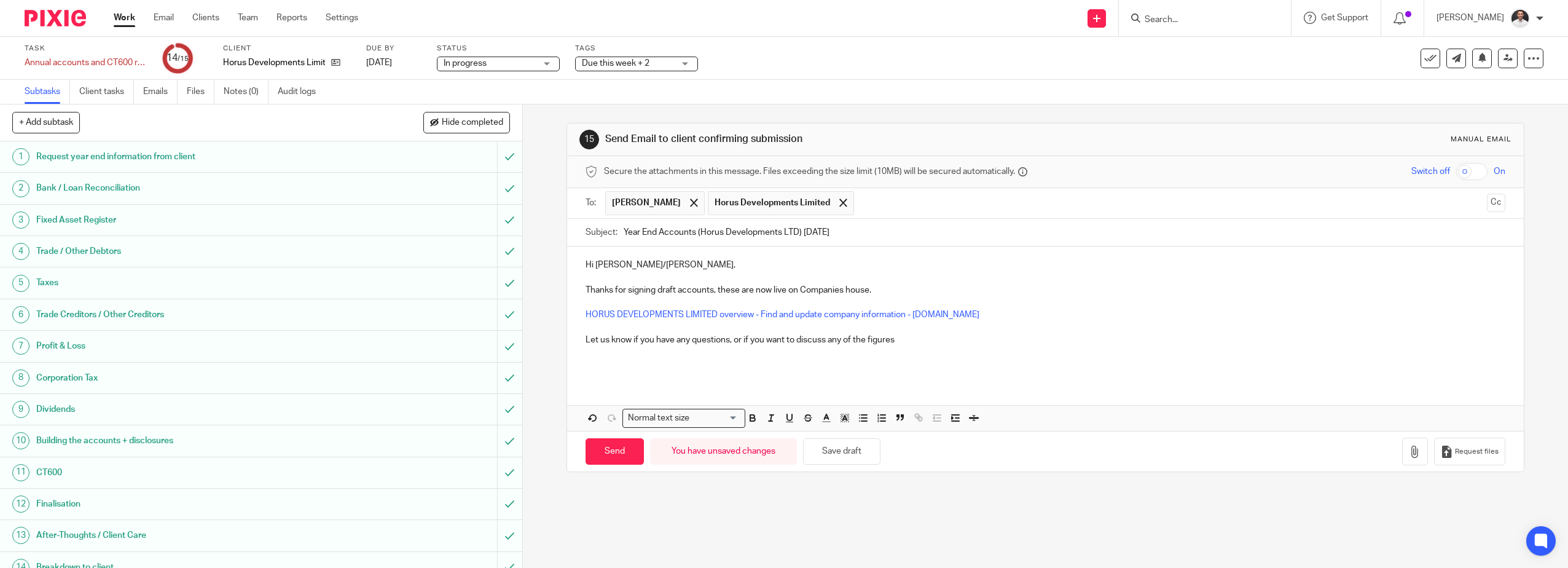
click at [665, 359] on p at bounding box center [1045, 364] width 921 height 12
click at [787, 233] on input "Year End Accounts (Horus Developments LTD) 31.03.25" at bounding box center [1064, 232] width 882 height 27
click at [787, 232] on input "Year End Accounts (Horus Developments LTD) 31.03.25" at bounding box center [1064, 232] width 882 height 27
type input "Year End Accounts (Horus Developments Limited) 31.03.25"
click at [635, 364] on p at bounding box center [1045, 364] width 921 height 12
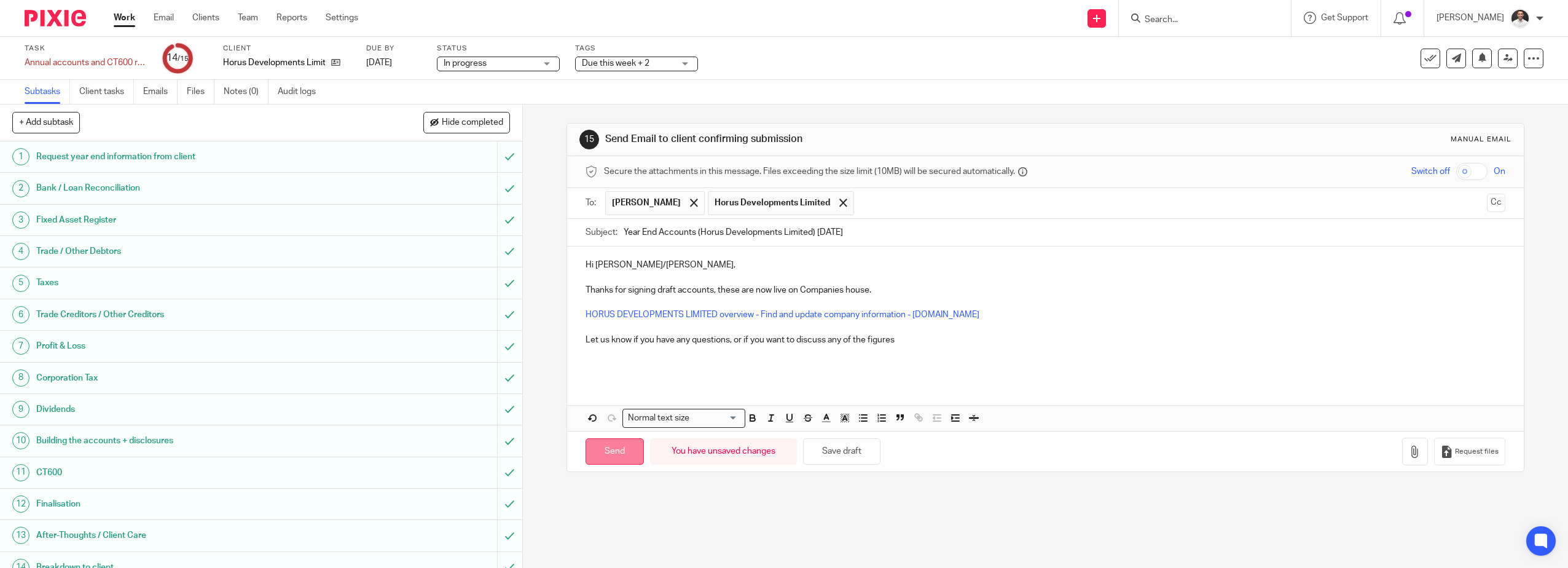
click at [614, 447] on input "Send" at bounding box center [614, 451] width 59 height 27
type input "Sent"
click at [1424, 55] on icon at bounding box center [1430, 58] width 12 height 12
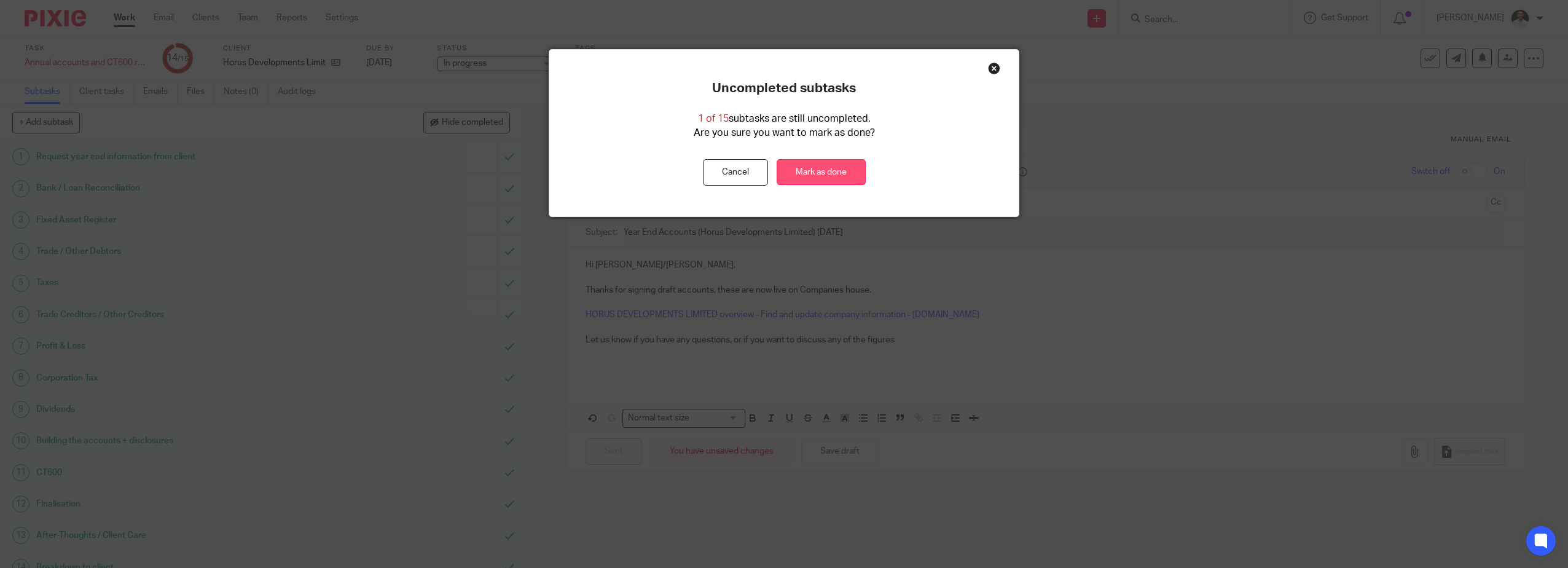
click at [834, 165] on link "Mark as done" at bounding box center [820, 172] width 89 height 27
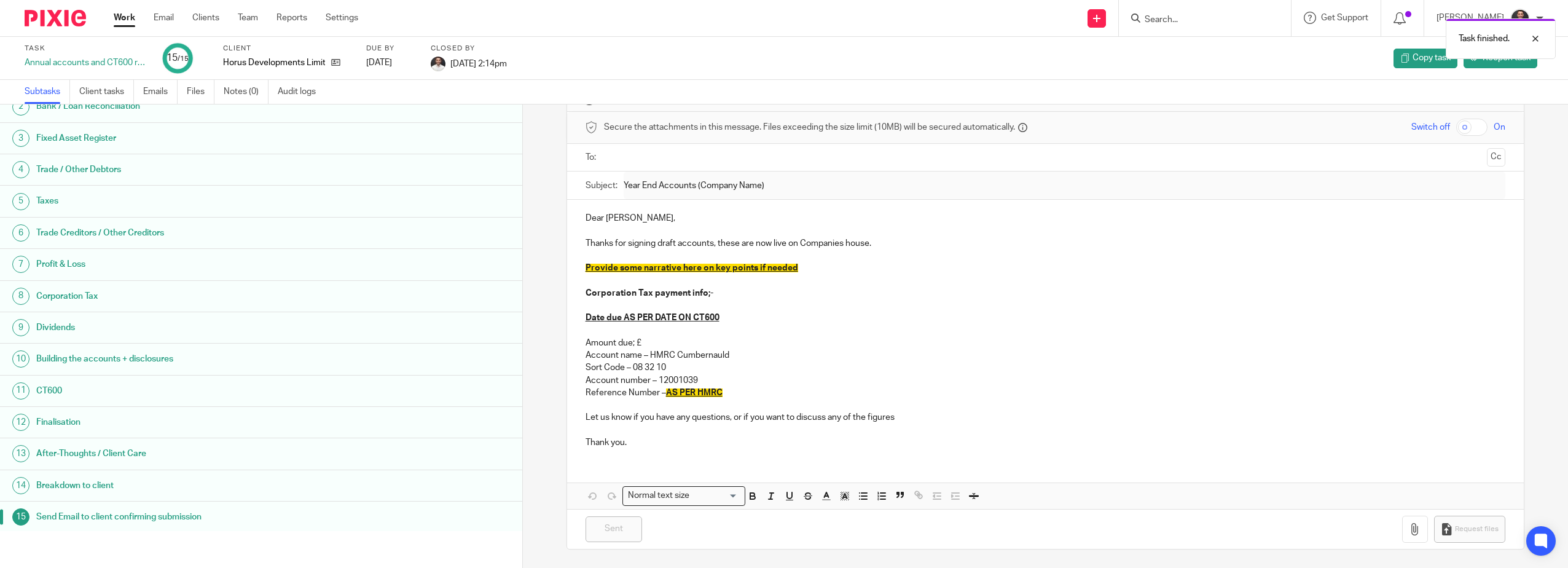
scroll to position [47, 0]
click at [327, 59] on link at bounding box center [332, 62] width 16 height 12
click at [333, 59] on icon at bounding box center [336, 62] width 9 height 9
